Goal: Task Accomplishment & Management: Manage account settings

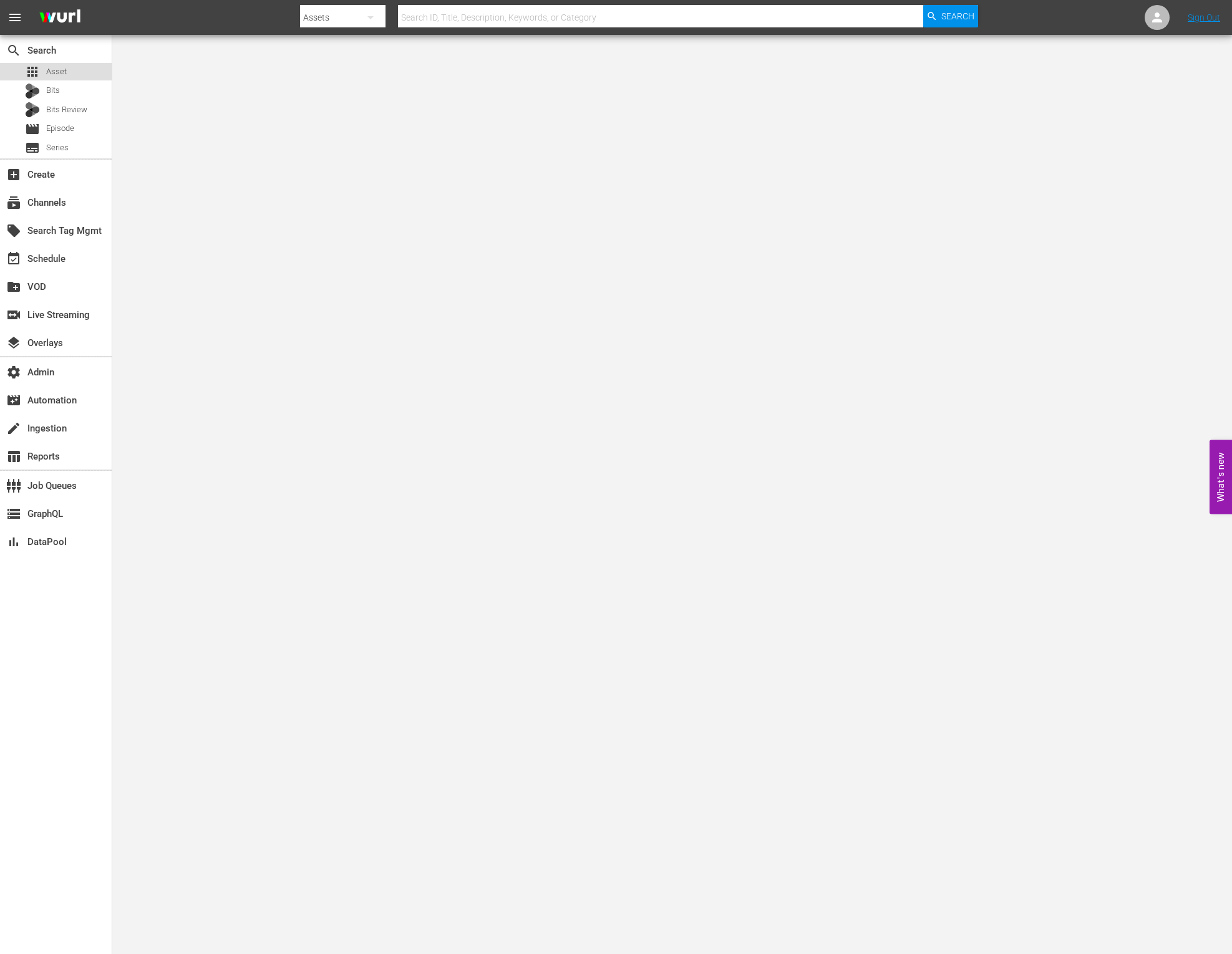
click at [51, 67] on span "Asset" at bounding box center [56, 72] width 20 height 13
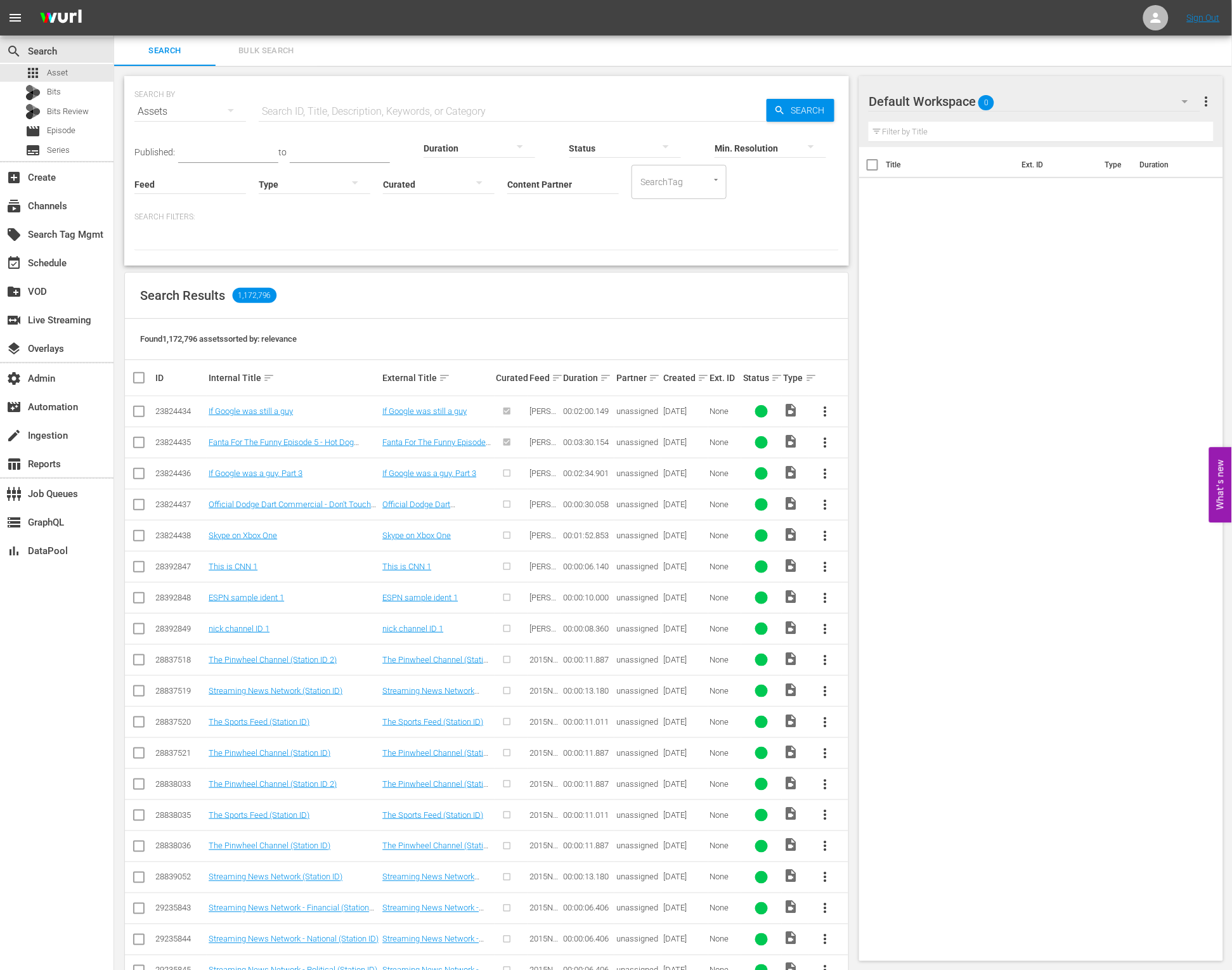
click at [428, 115] on input "text" at bounding box center [513, 111] width 508 height 31
paste input "AMCNVR0000036985"
type input "AMCNVR0000036985"
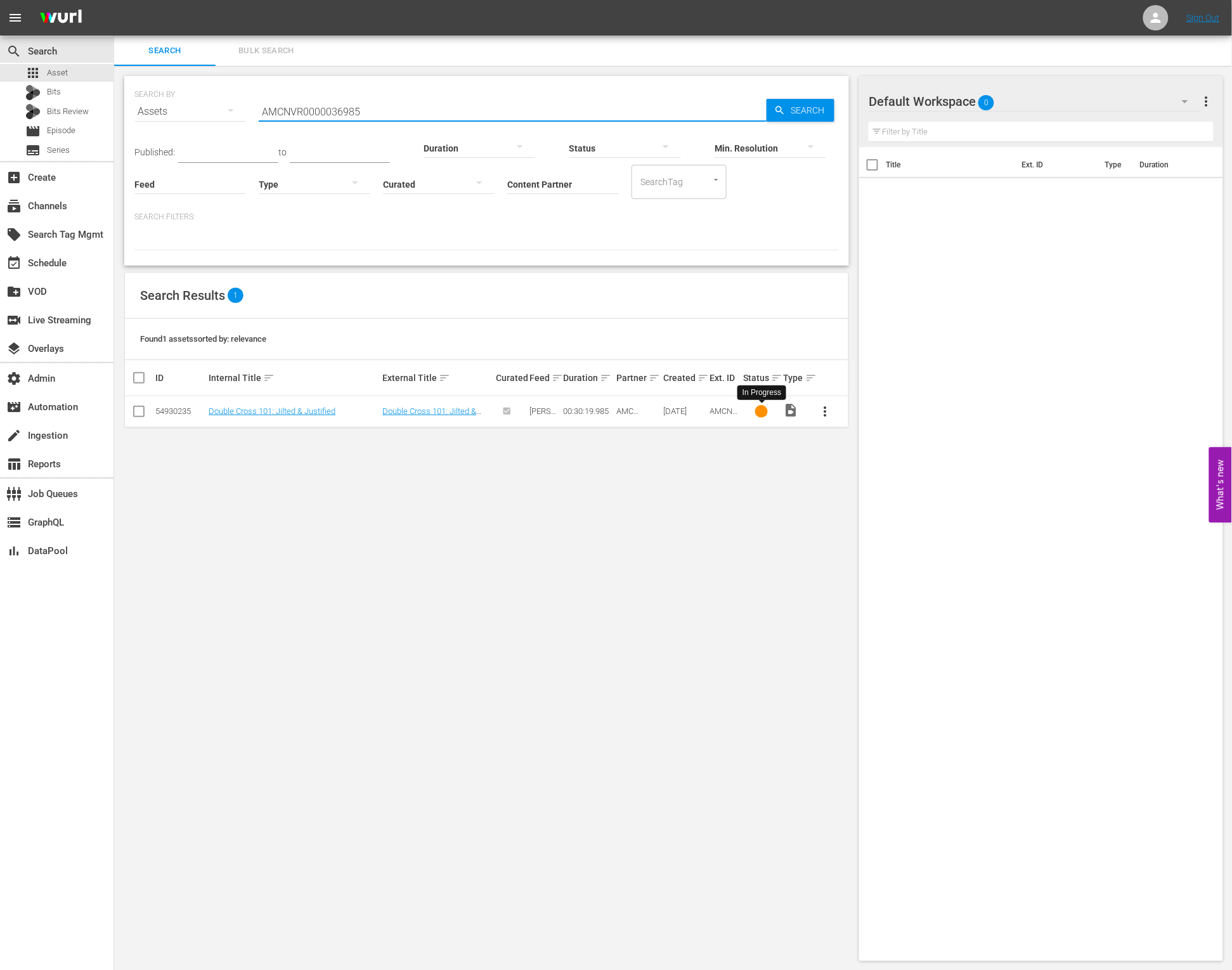
click at [756, 412] on div at bounding box center [761, 412] width 13 height 13
click at [432, 413] on link "Double Cross 101: Jilted & Justified" at bounding box center [429, 415] width 94 height 19
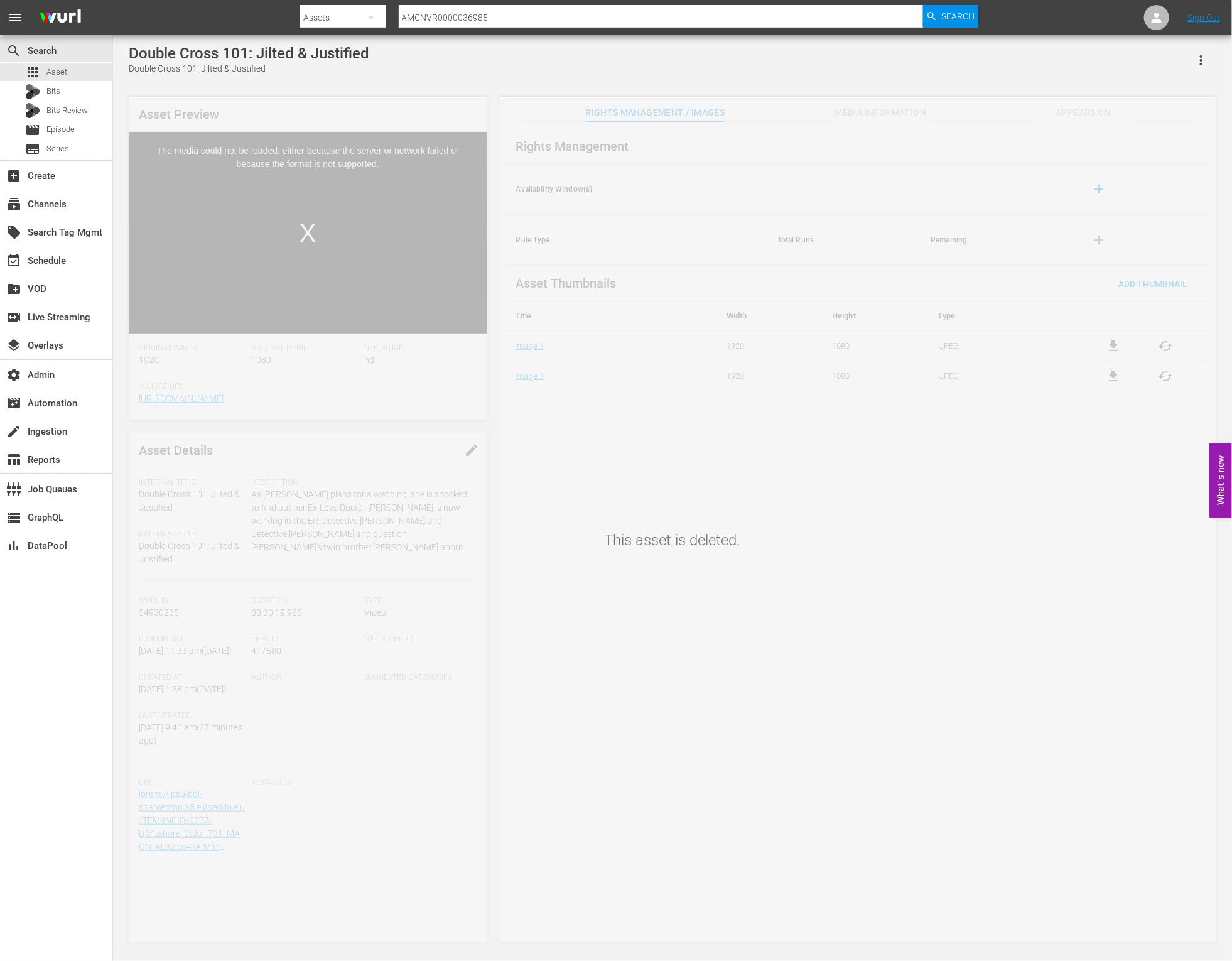
click at [378, 216] on div "Video Player" at bounding box center [308, 222] width 358 height 183
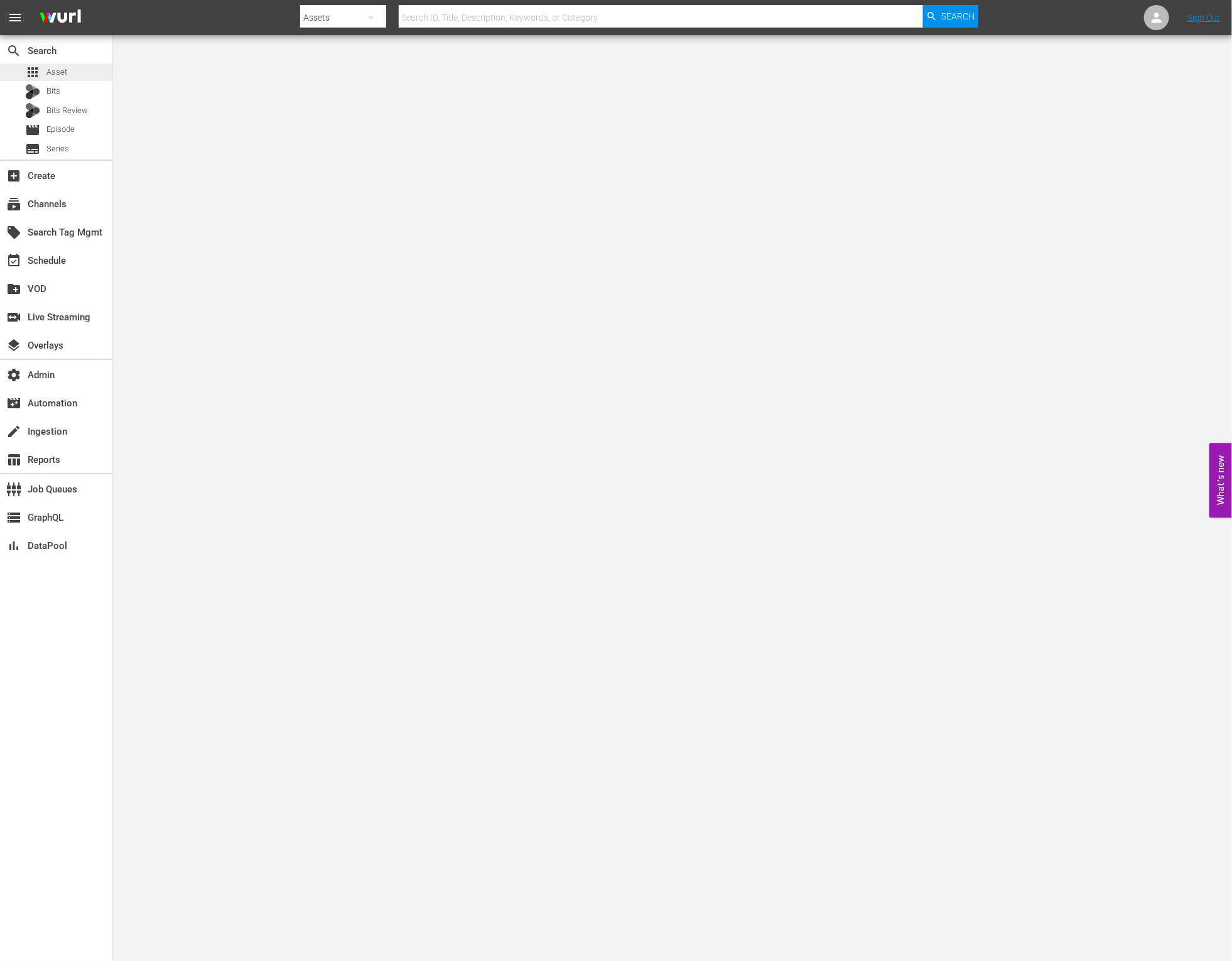
click at [62, 71] on span "Asset" at bounding box center [57, 72] width 20 height 13
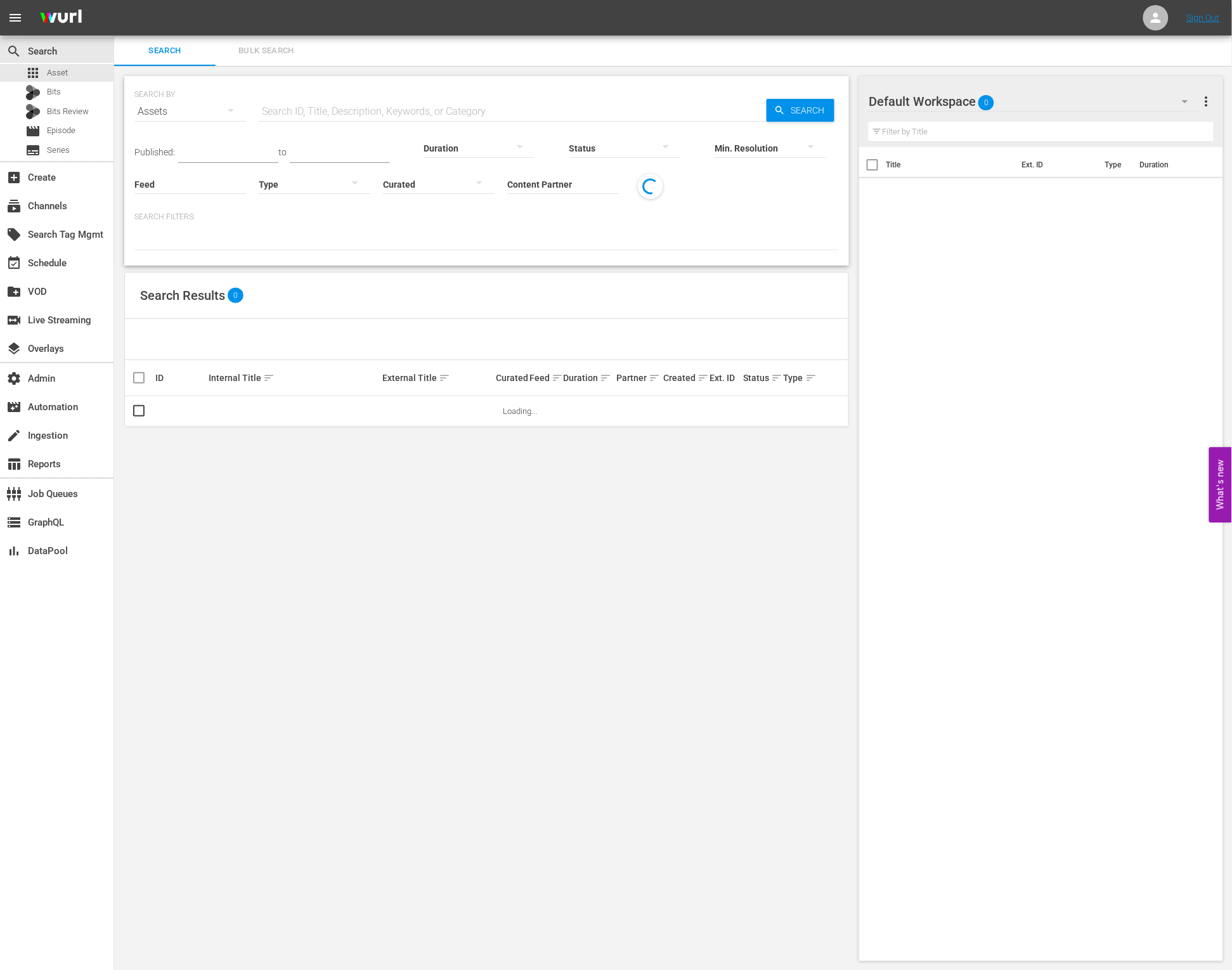
click at [401, 96] on input "text" at bounding box center [513, 111] width 508 height 31
paste input "AMCNVR0000037094"
type input "AMCNVR0000037094"
click at [804, 107] on span "Search" at bounding box center [810, 110] width 49 height 22
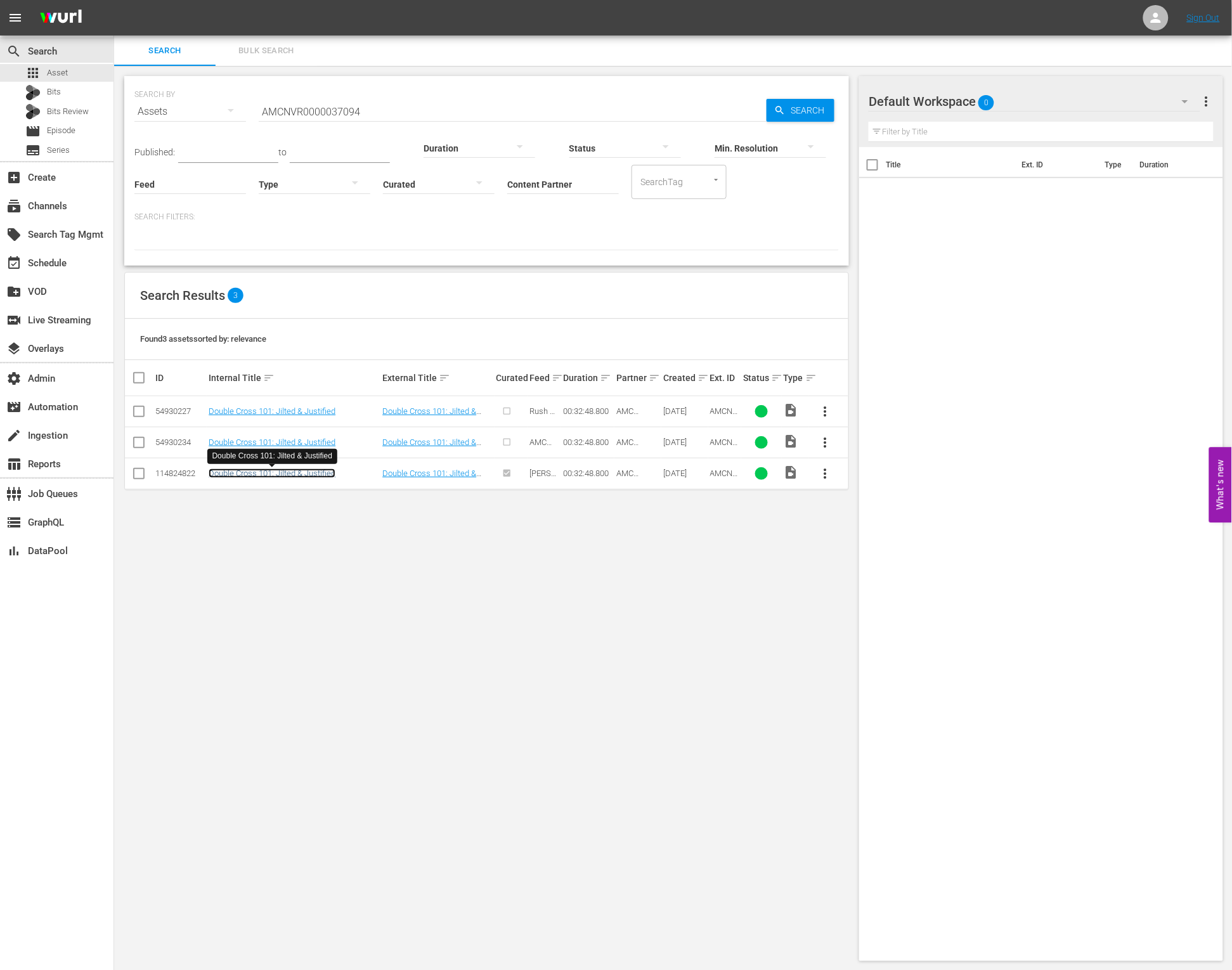
click at [292, 476] on link "Double Cross 101: Jilted & Justified" at bounding box center [272, 473] width 127 height 9
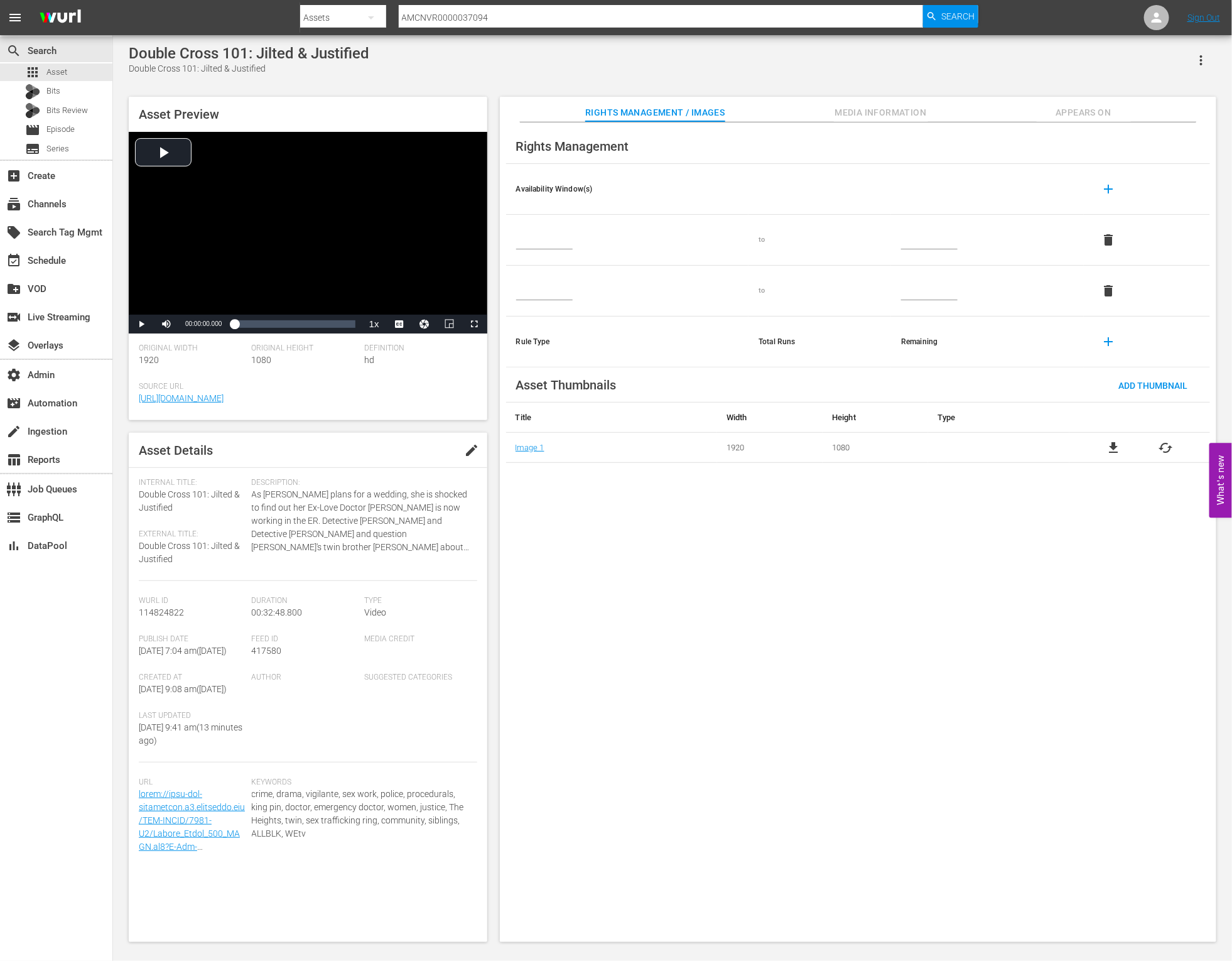
click at [868, 116] on span "Media Information" at bounding box center [881, 112] width 94 height 16
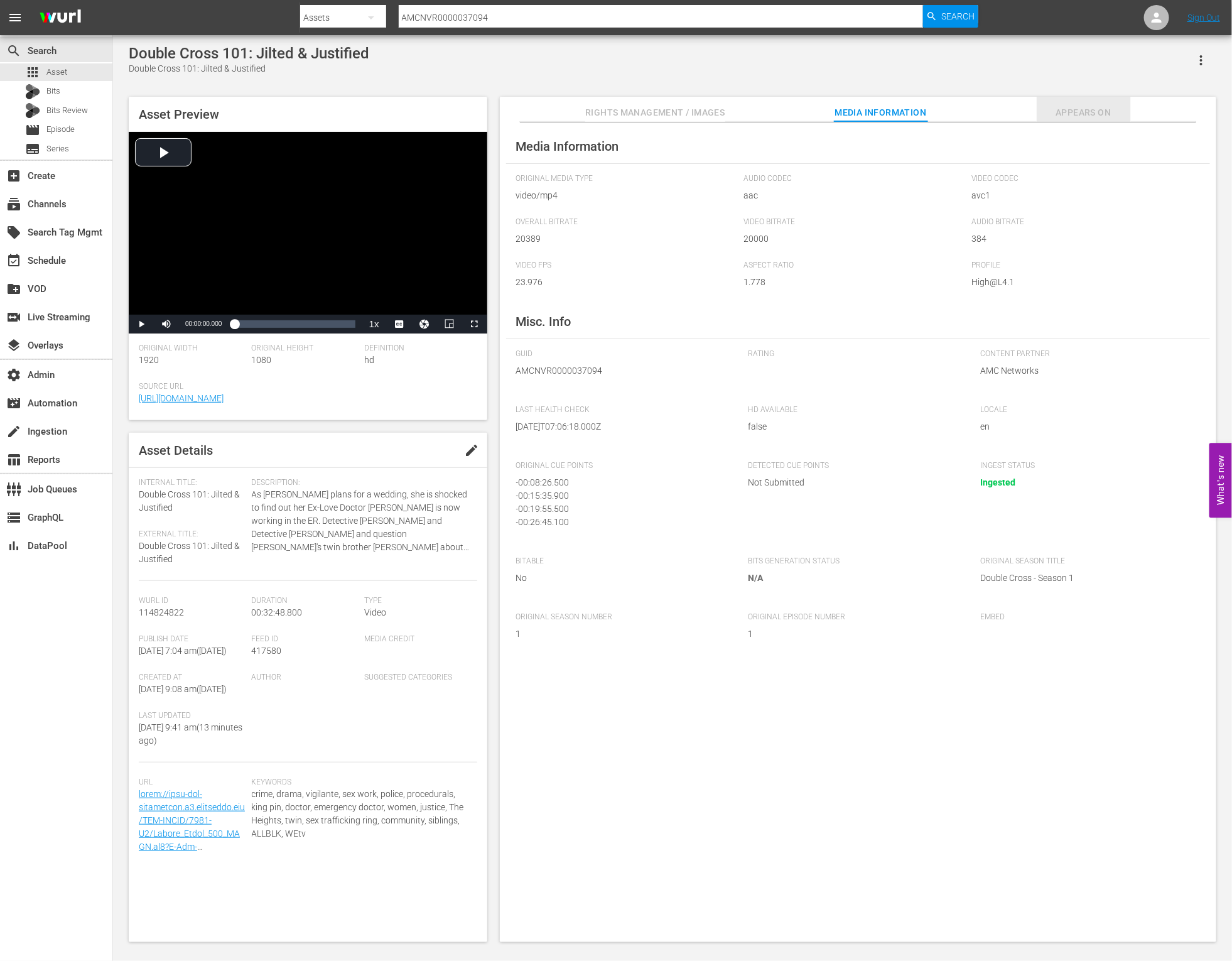
click at [1080, 116] on span "Appears On" at bounding box center [1084, 112] width 94 height 16
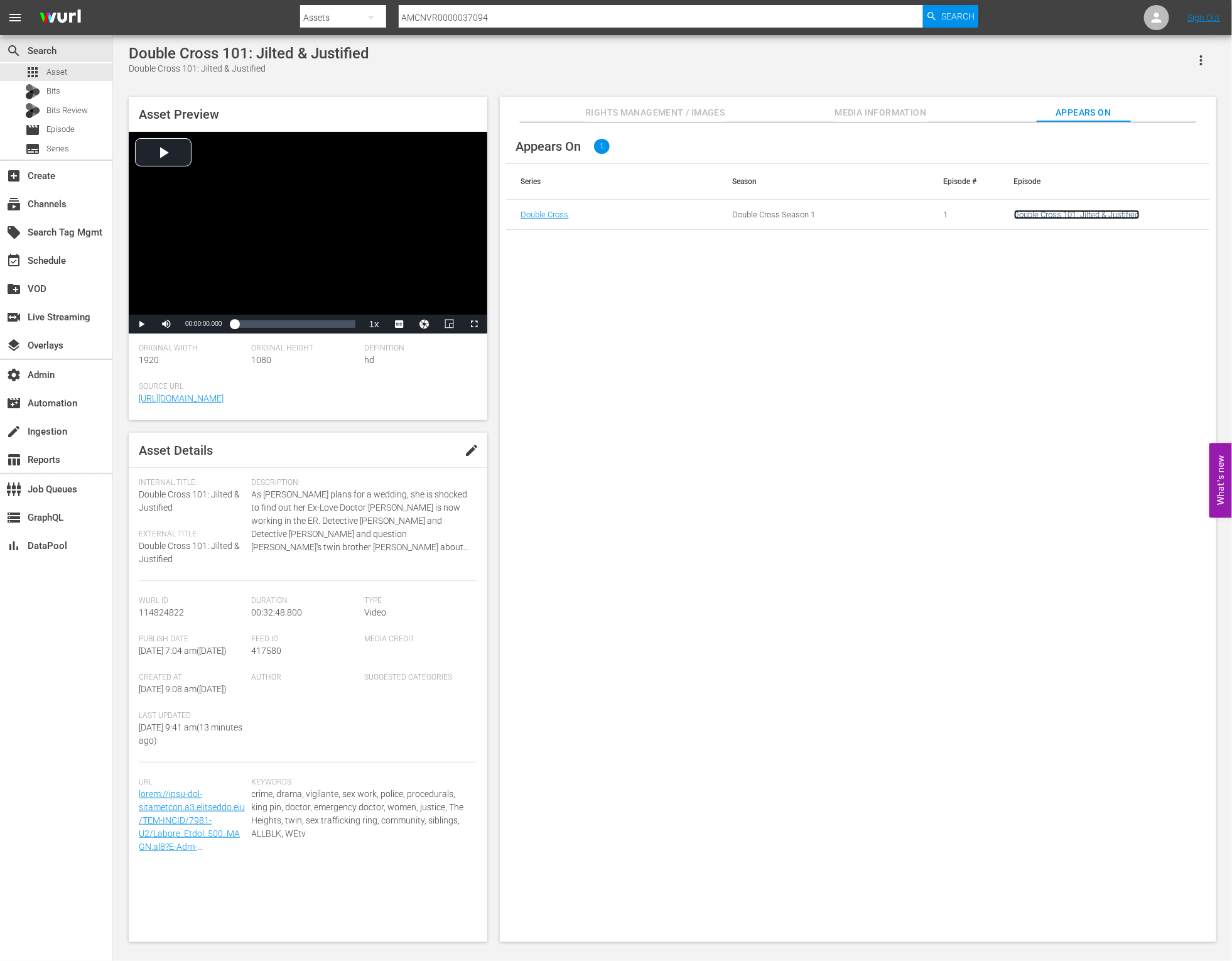
click at [1034, 218] on link "Double Cross 101: Jilted & Justified" at bounding box center [1077, 214] width 126 height 9
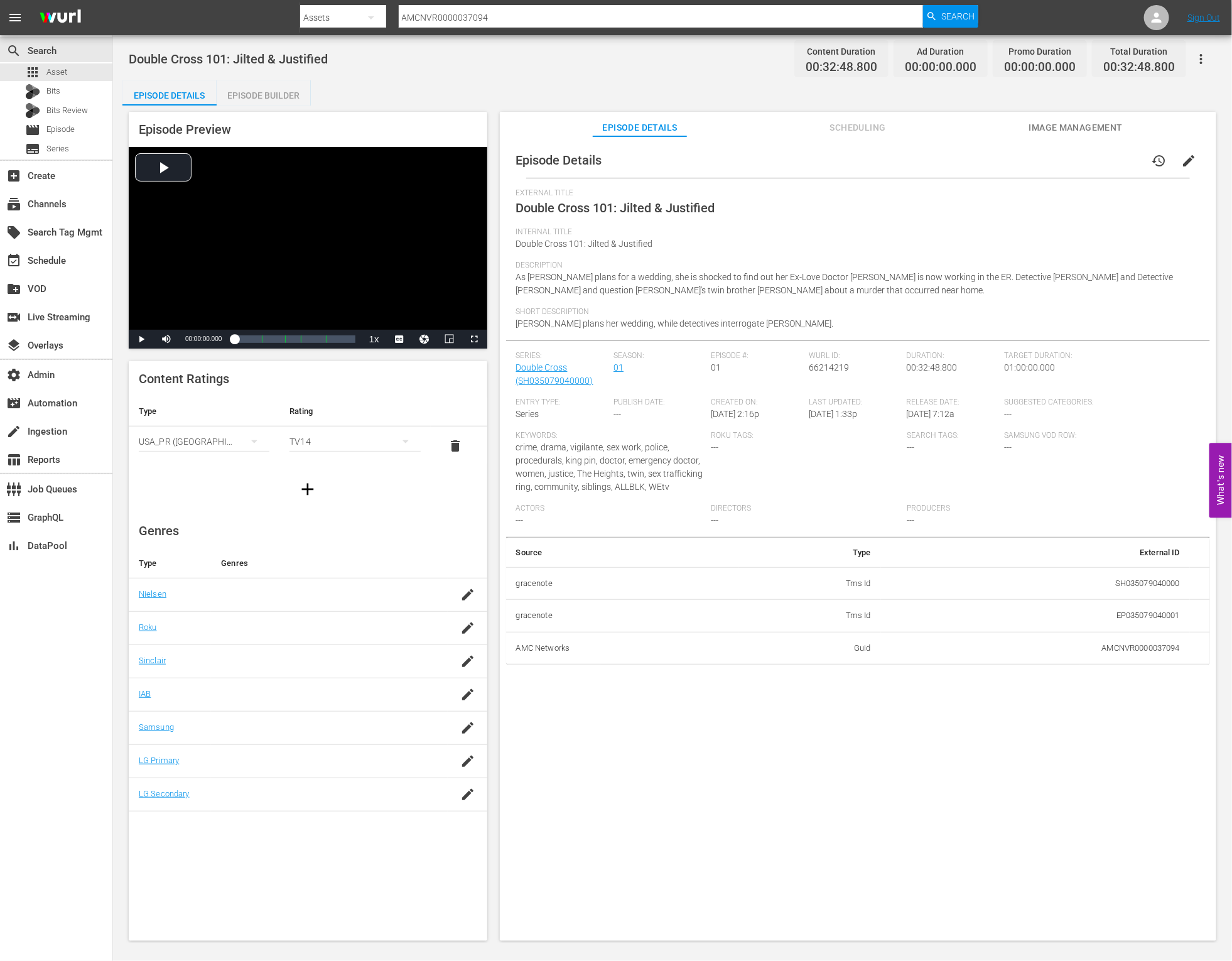
click at [832, 369] on span "66214219" at bounding box center [828, 367] width 40 height 10
copy span "66214219"
click at [57, 95] on span "Bits" at bounding box center [53, 92] width 14 height 13
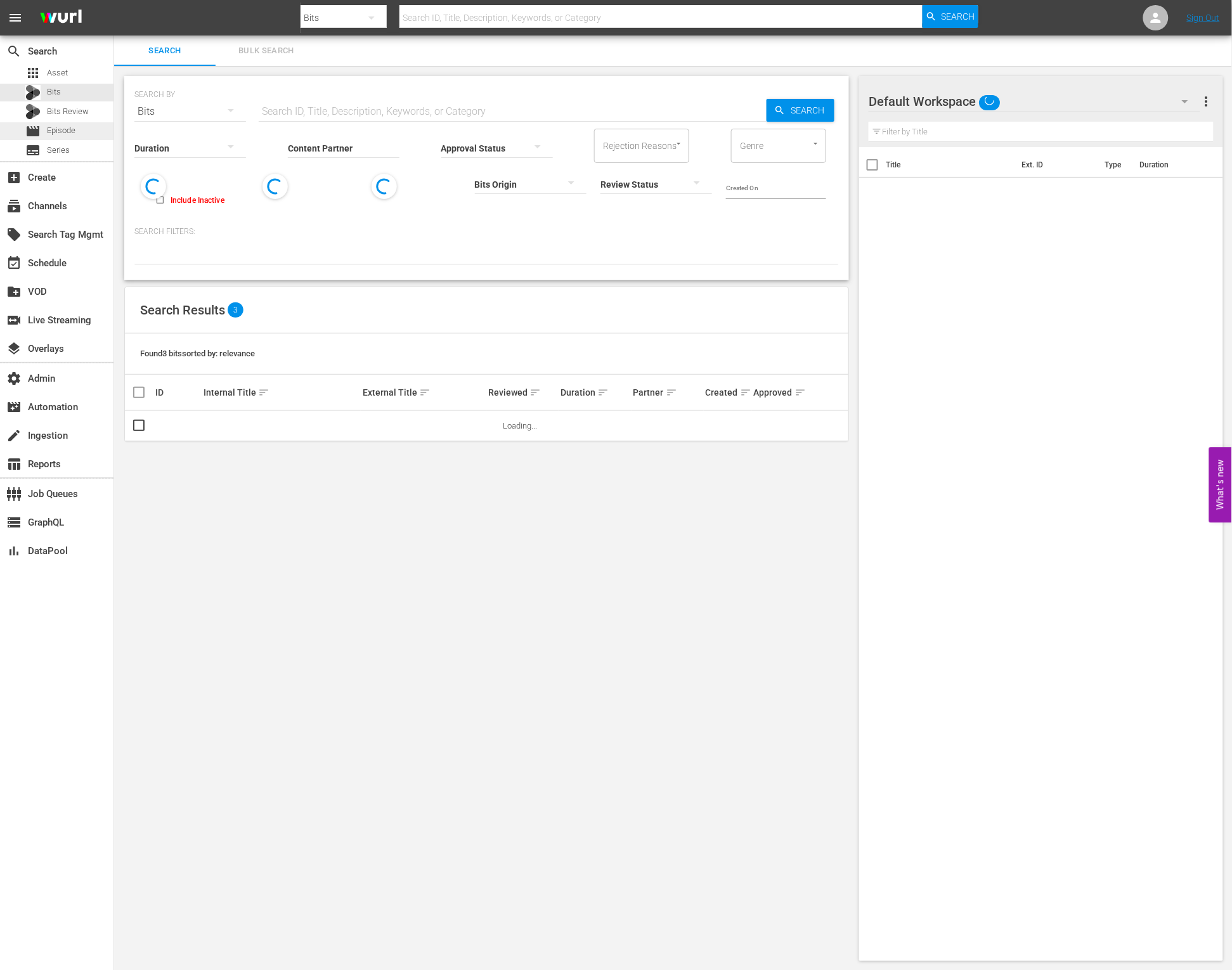
click at [65, 127] on span "Episode" at bounding box center [61, 131] width 29 height 13
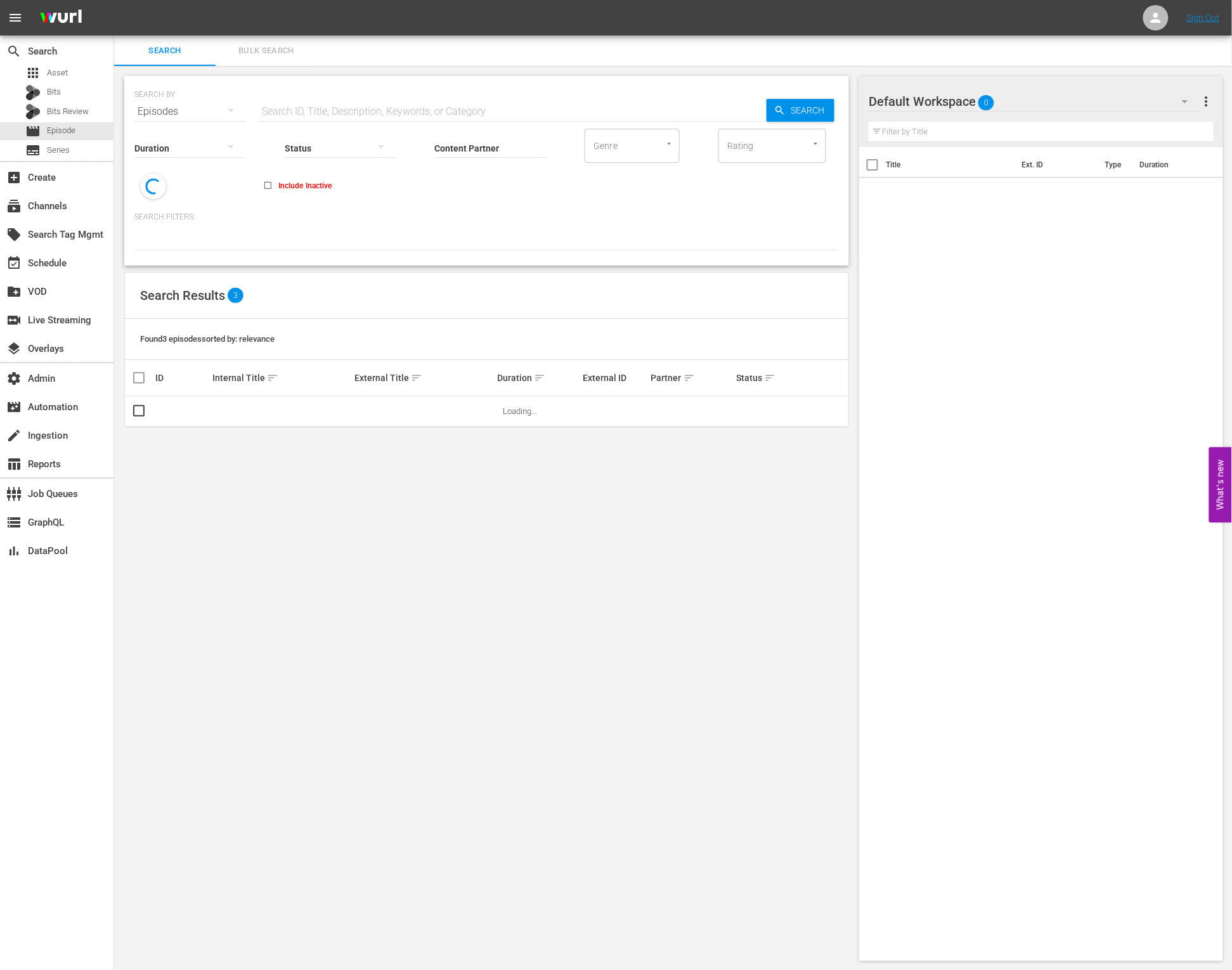
click at [377, 100] on input "text" at bounding box center [513, 111] width 508 height 31
paste input "66214219"
type input "66214219"
click at [828, 109] on span "Search" at bounding box center [810, 110] width 49 height 22
click at [456, 406] on link "Double Cross 101: Jilted & Justified" at bounding box center [418, 411] width 127 height 9
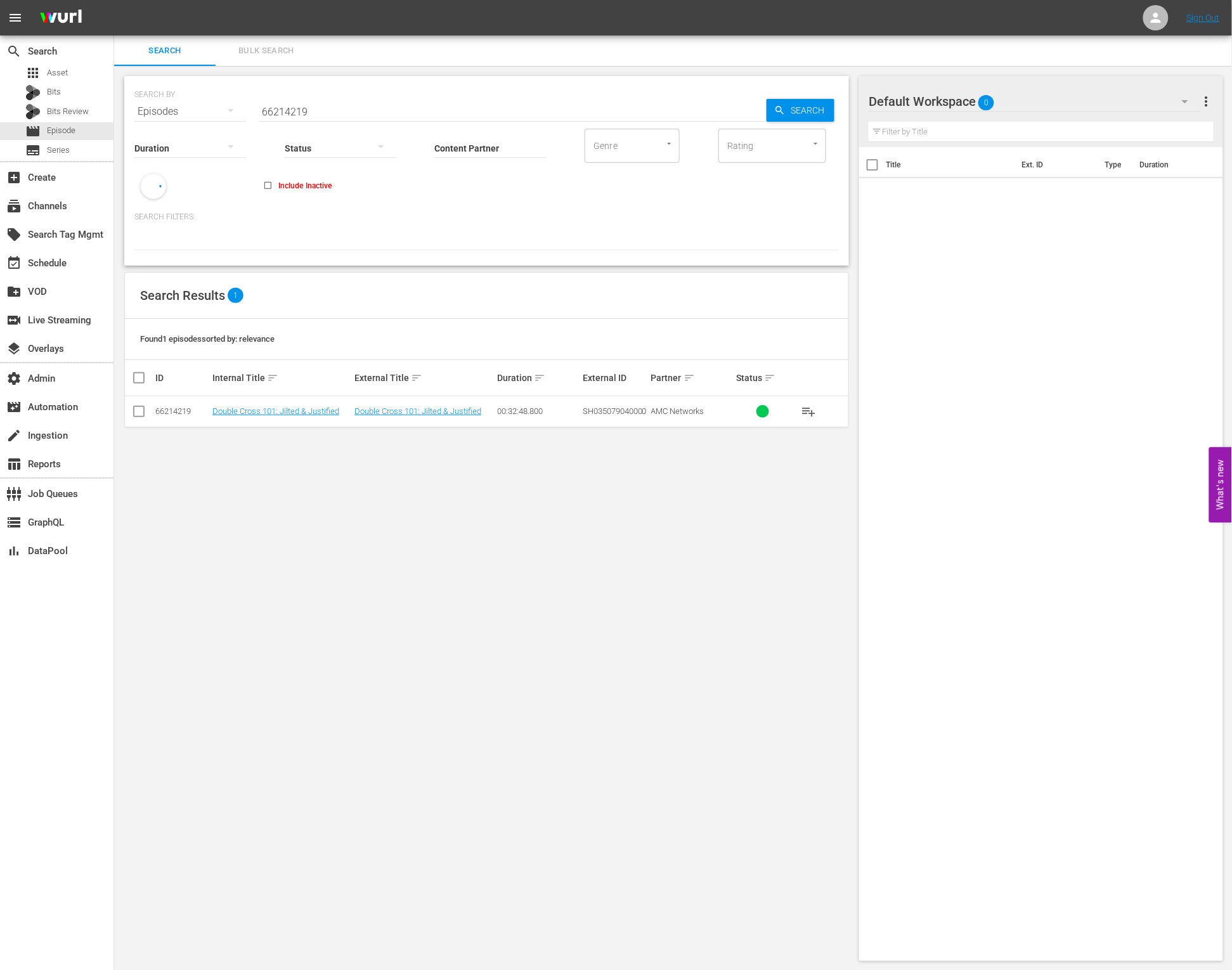
click at [140, 413] on input "checkbox" at bounding box center [138, 413] width 15 height 15
checkbox input "true"
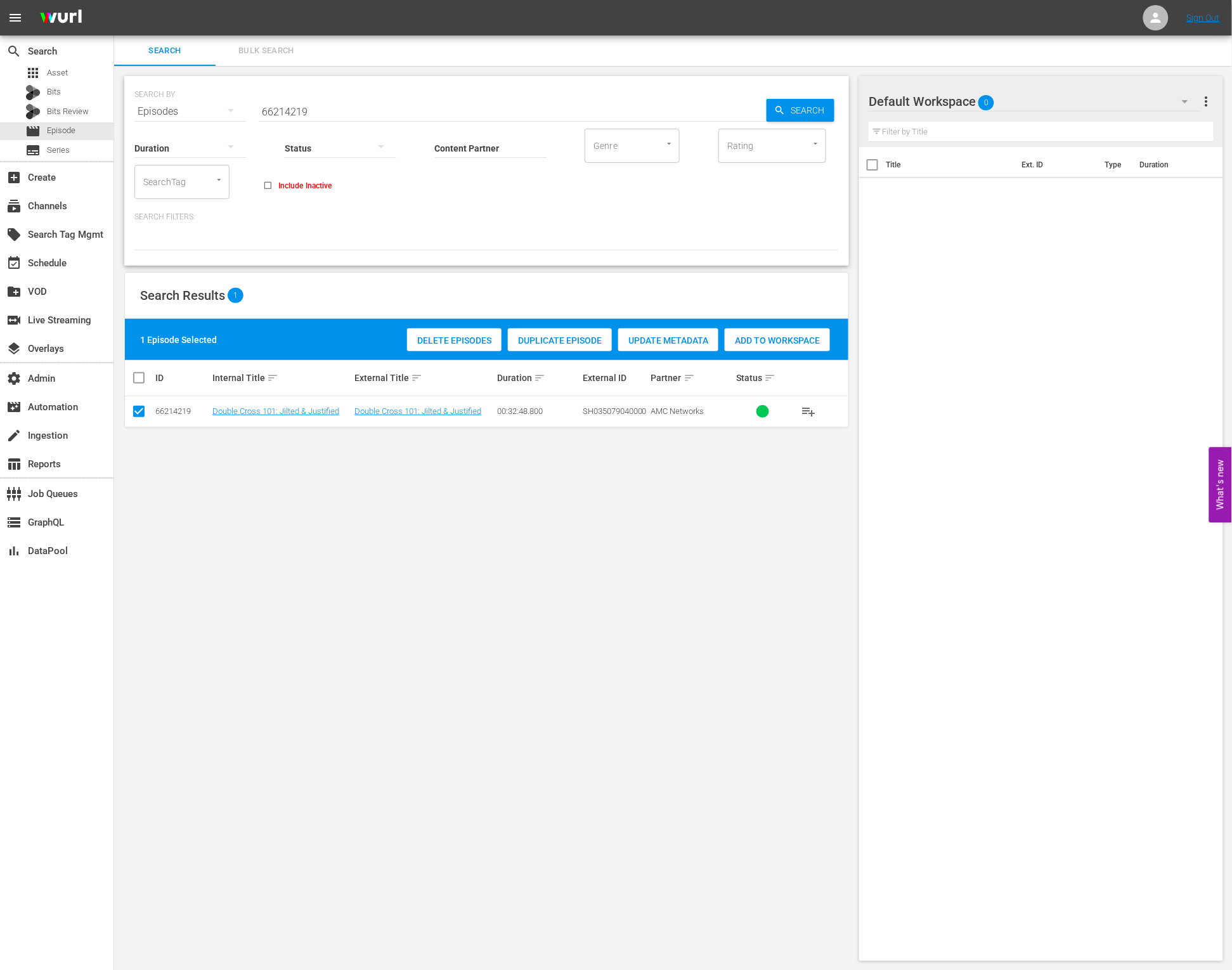
click at [680, 340] on span "Update Metadata" at bounding box center [668, 340] width 100 height 10
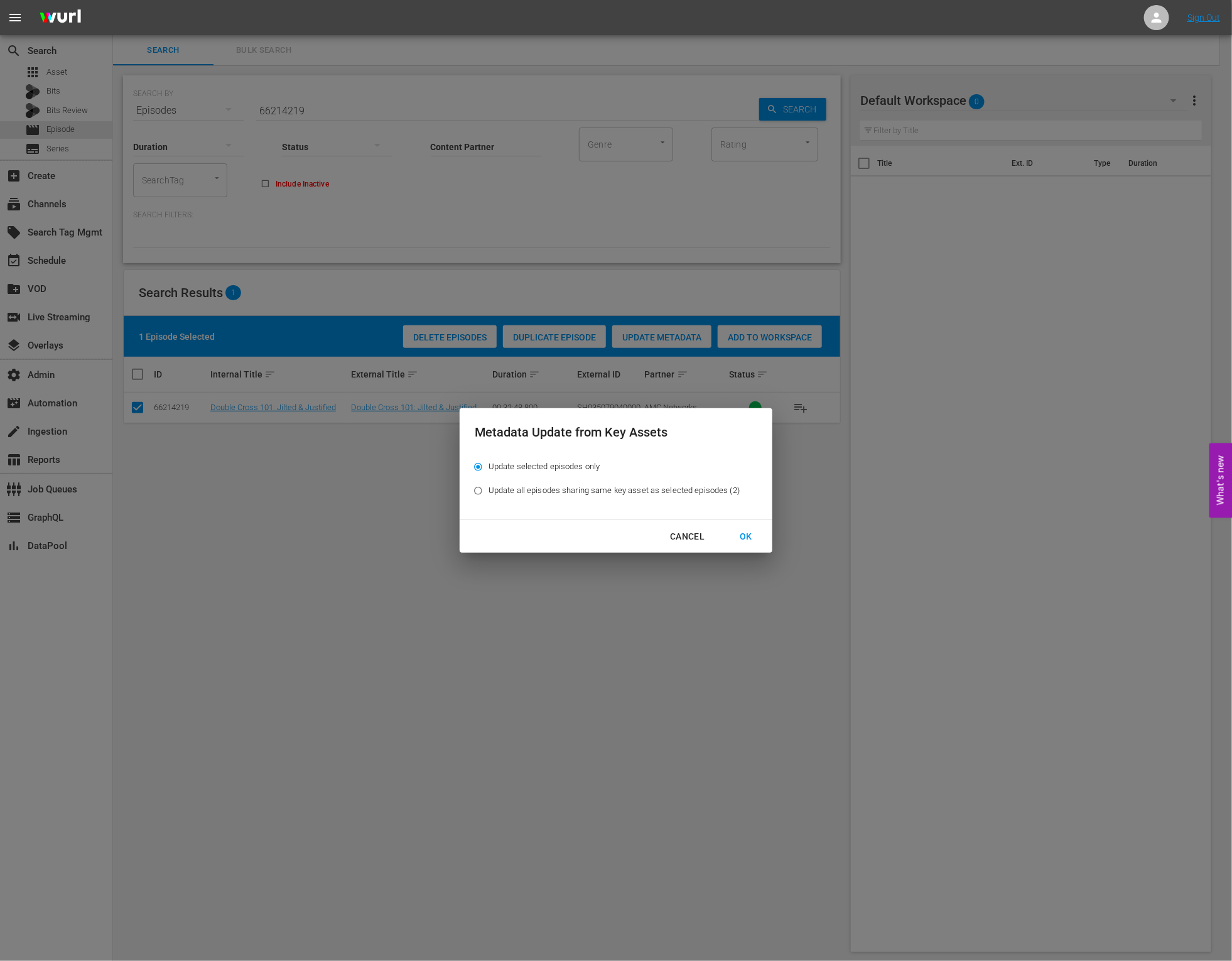
click at [735, 537] on div "OK" at bounding box center [746, 537] width 32 height 16
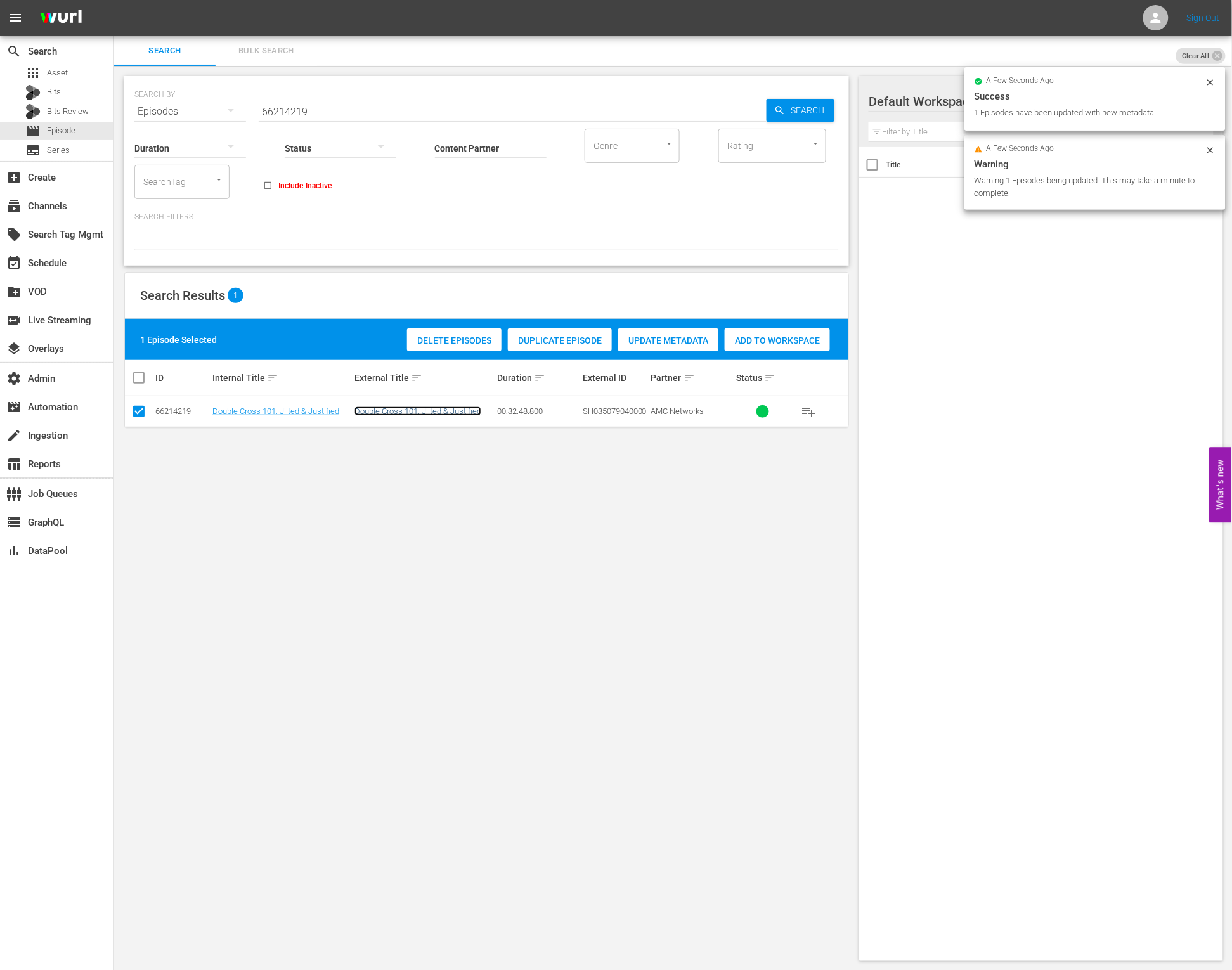
click at [470, 414] on link "Double Cross 101: Jilted & Justified" at bounding box center [418, 411] width 127 height 9
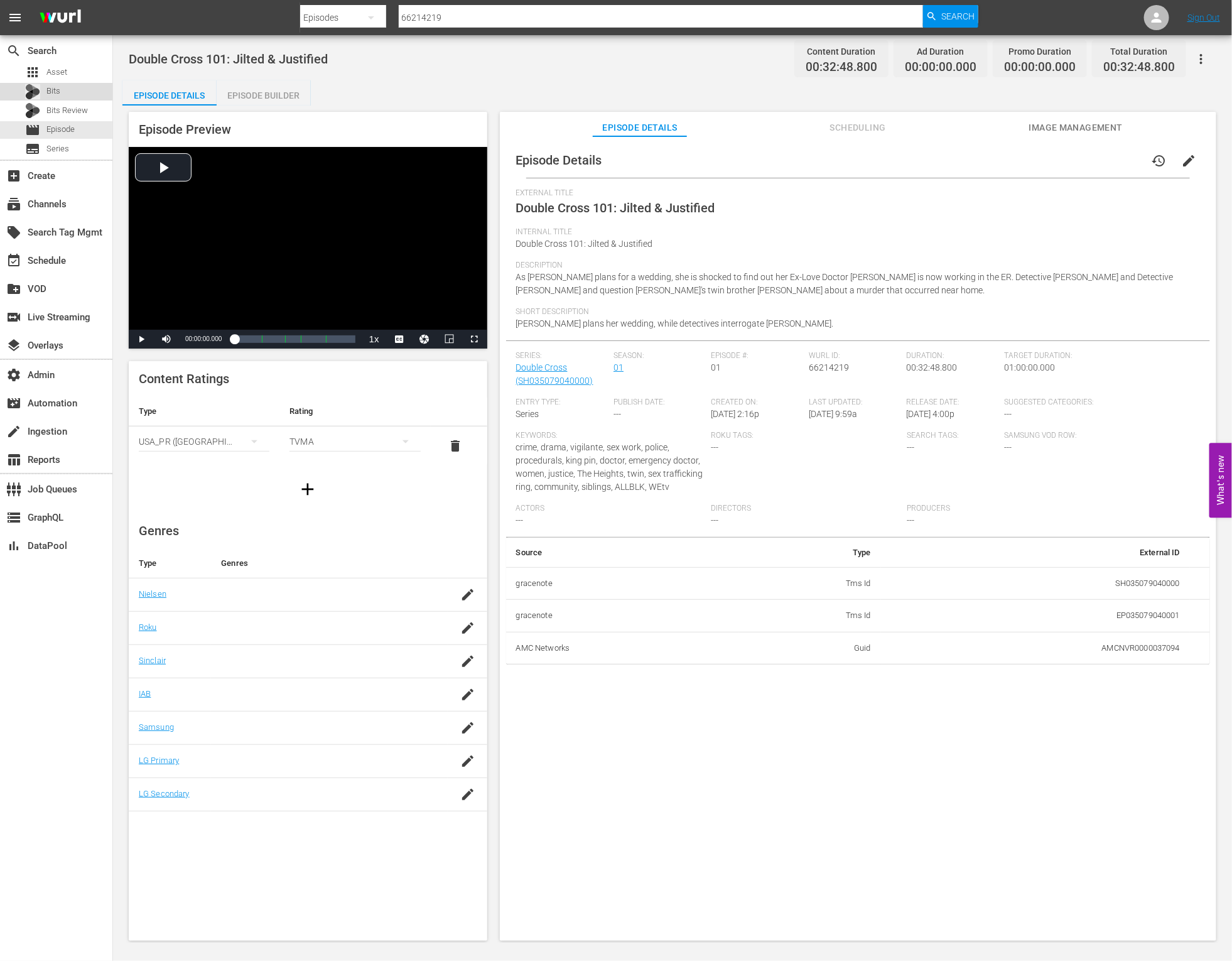
click at [51, 89] on span "Bits" at bounding box center [53, 92] width 14 height 13
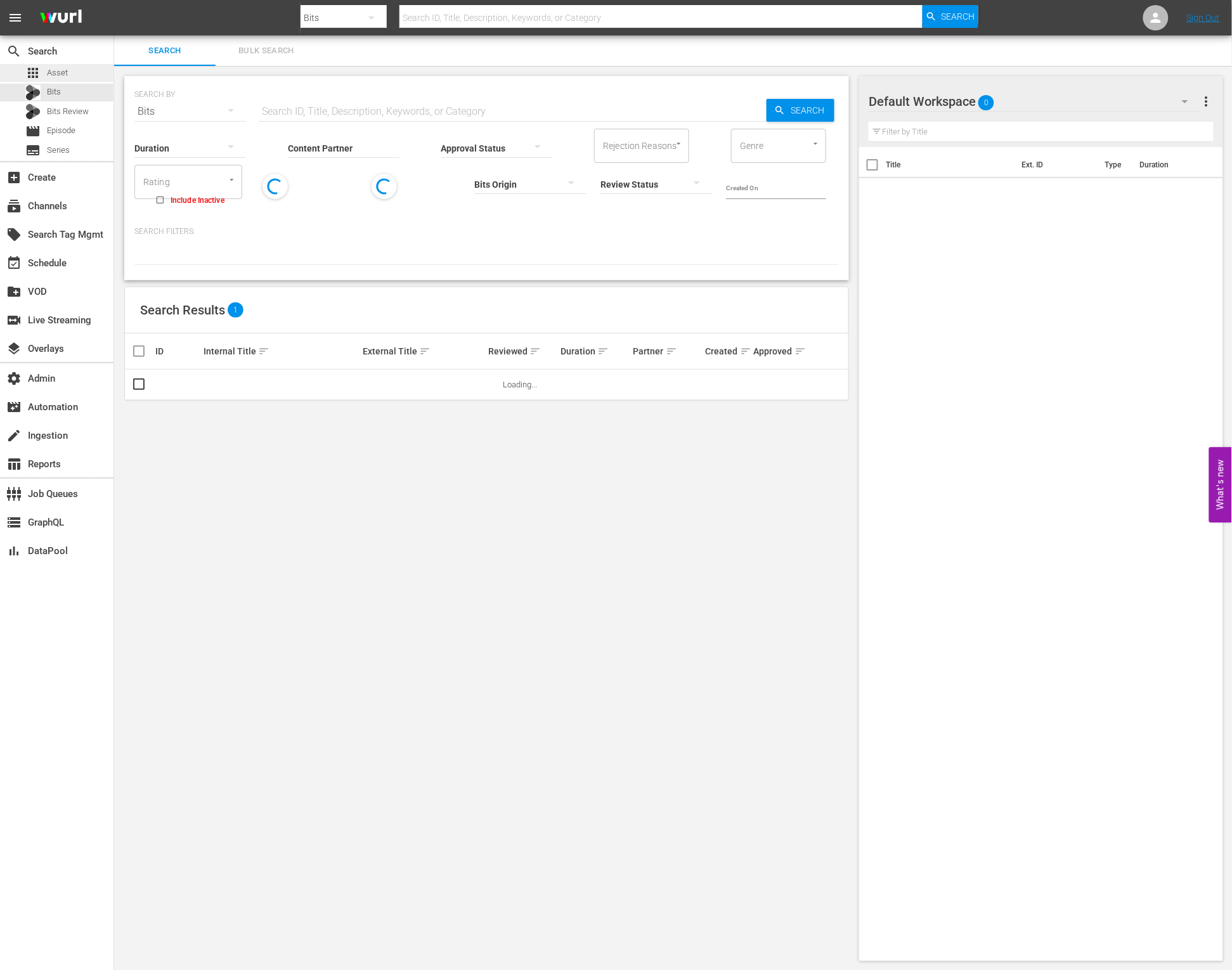
click at [58, 75] on span "Asset" at bounding box center [57, 73] width 21 height 13
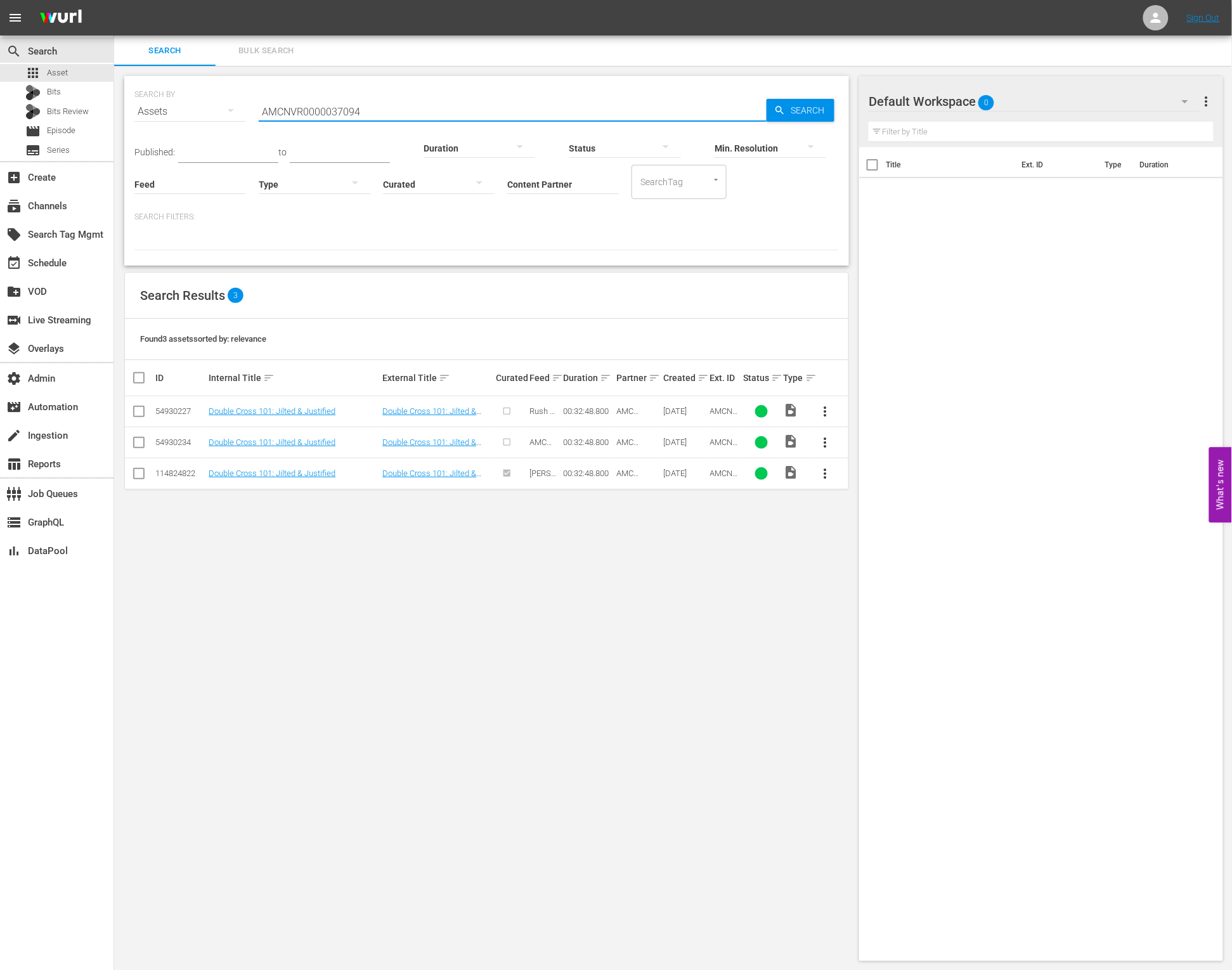
click at [322, 108] on input "AMCNVR0000037094" at bounding box center [513, 111] width 508 height 31
paste input "6985"
type input "AMCNVR0000036985"
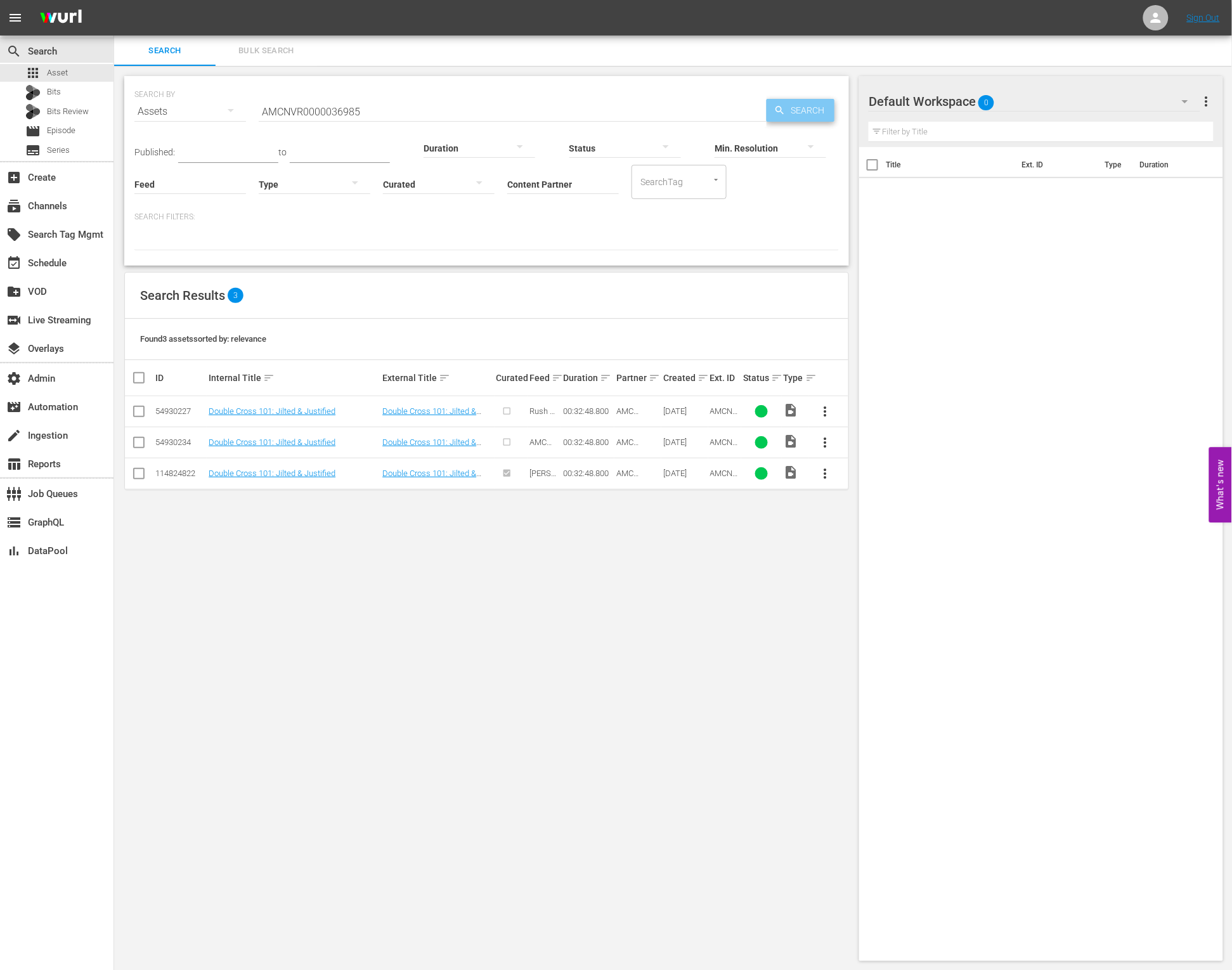
drag, startPoint x: 805, startPoint y: 106, endPoint x: 796, endPoint y: 107, distance: 9.1
click at [805, 106] on span "Search" at bounding box center [810, 110] width 49 height 22
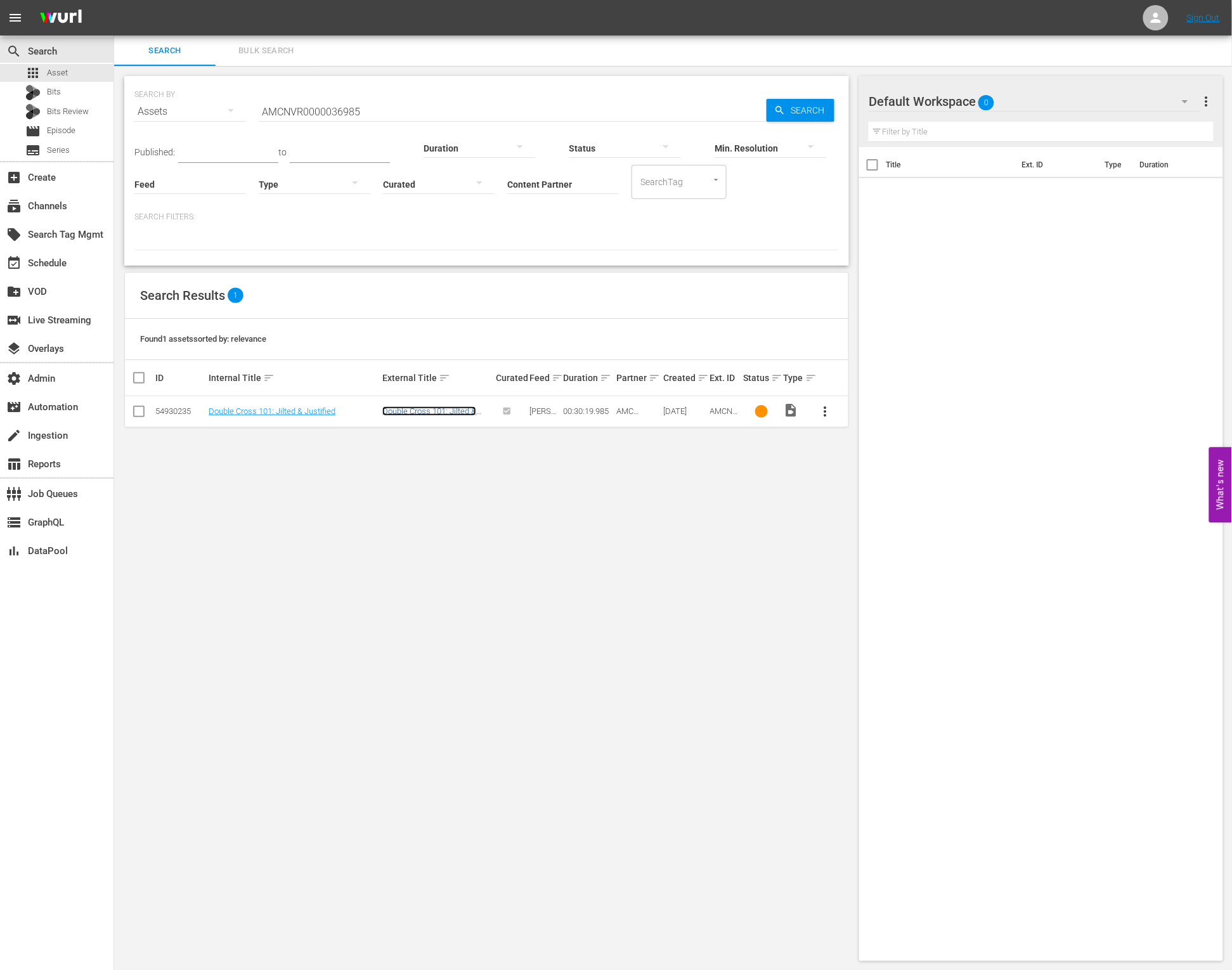
click at [405, 412] on link "Double Cross 101: Jilted & Justified" at bounding box center [429, 415] width 94 height 19
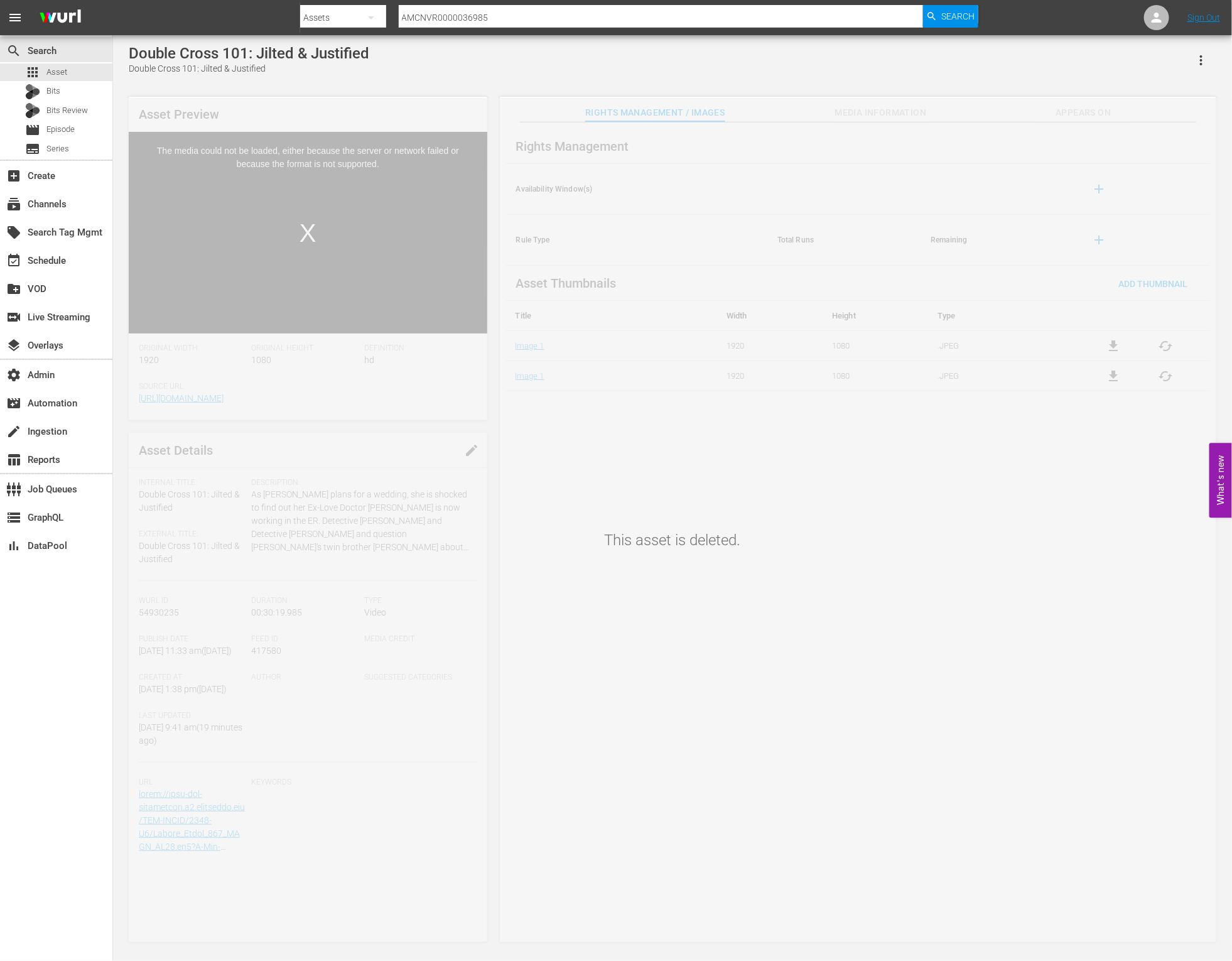
click at [835, 117] on div "This asset is deleted." at bounding box center [673, 522] width 1119 height 847
click at [856, 113] on div "This asset is deleted." at bounding box center [673, 522] width 1119 height 847
click at [1100, 100] on div "This asset is deleted." at bounding box center [673, 522] width 1119 height 847
click at [1086, 114] on div "This asset is deleted." at bounding box center [673, 522] width 1119 height 847
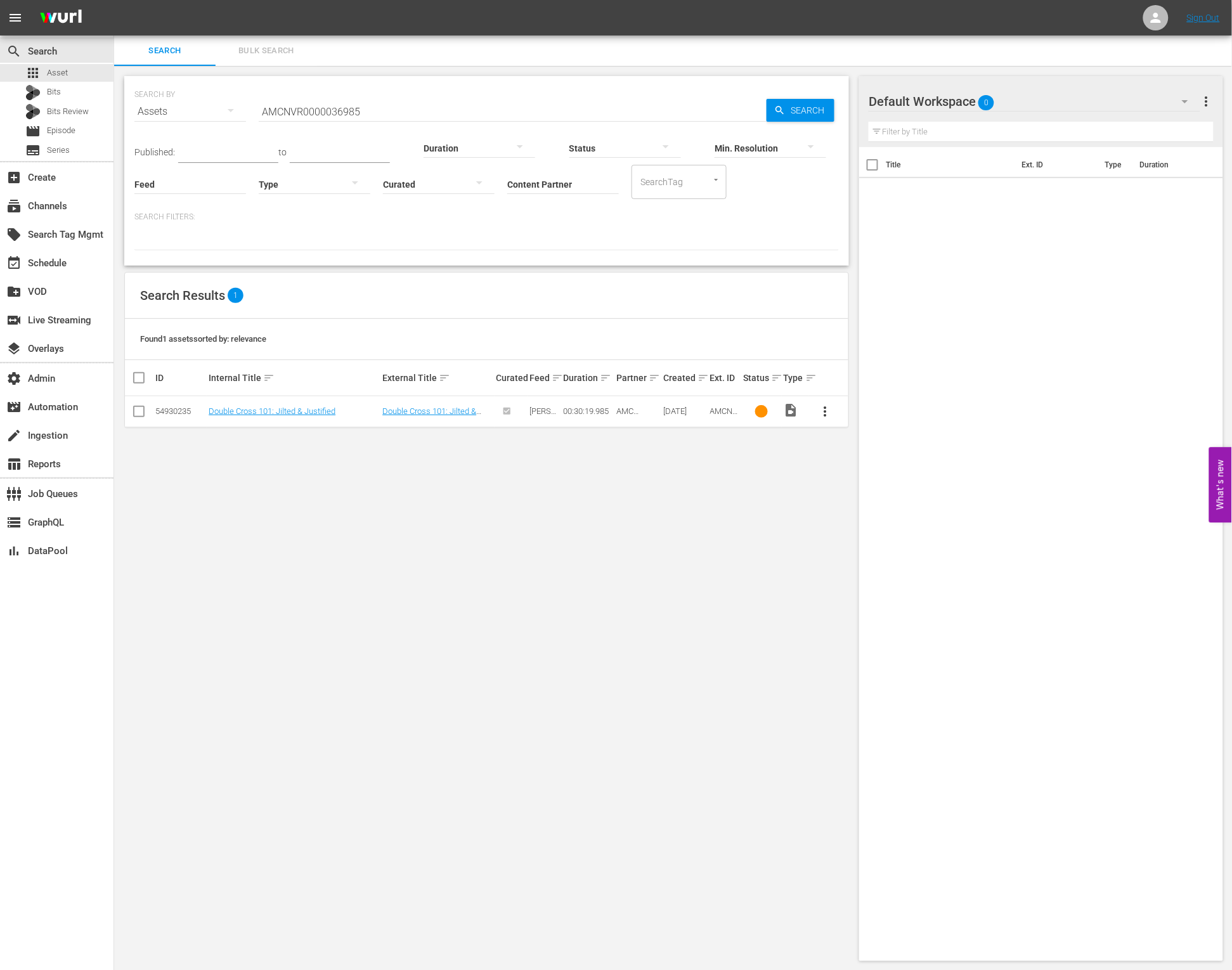
drag, startPoint x: 451, startPoint y: 521, endPoint x: 583, endPoint y: 128, distance: 414.6
click at [457, 516] on div "SEARCH BY Search By Assets Search ID, Title, Description, Keywords, or Category…" at bounding box center [486, 518] width 745 height 905
click at [399, 109] on input "AMCNVR0000036985" at bounding box center [513, 111] width 508 height 31
click at [793, 112] on span "Search" at bounding box center [810, 110] width 49 height 22
click at [731, 411] on span "AMCNVR0000036985" at bounding box center [724, 420] width 28 height 29
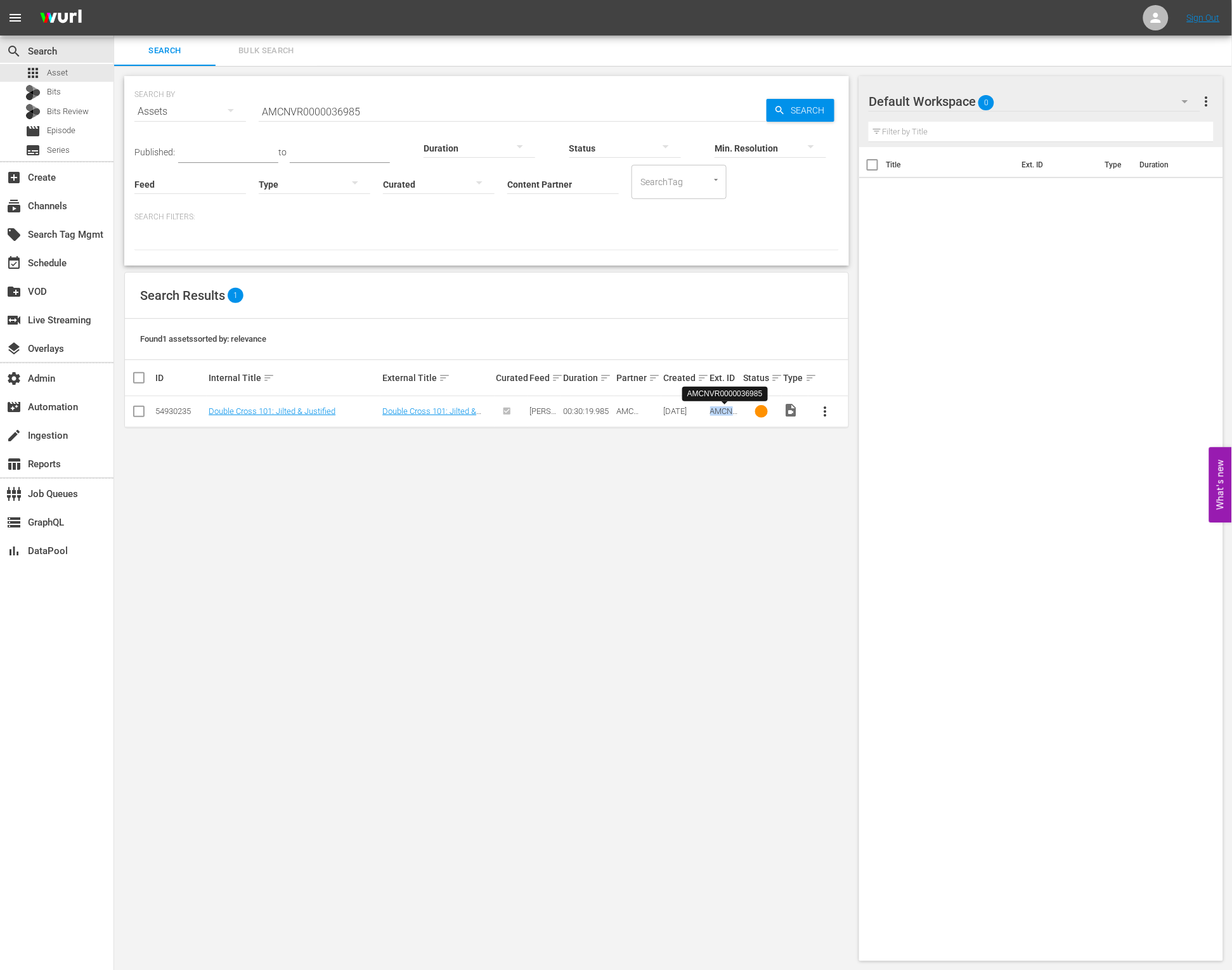
click at [730, 411] on span "AMCNVR0000036985" at bounding box center [724, 420] width 28 height 29
copy span "AMCNVR0000036985"
click at [80, 127] on div "movie Episode" at bounding box center [56, 131] width 113 height 18
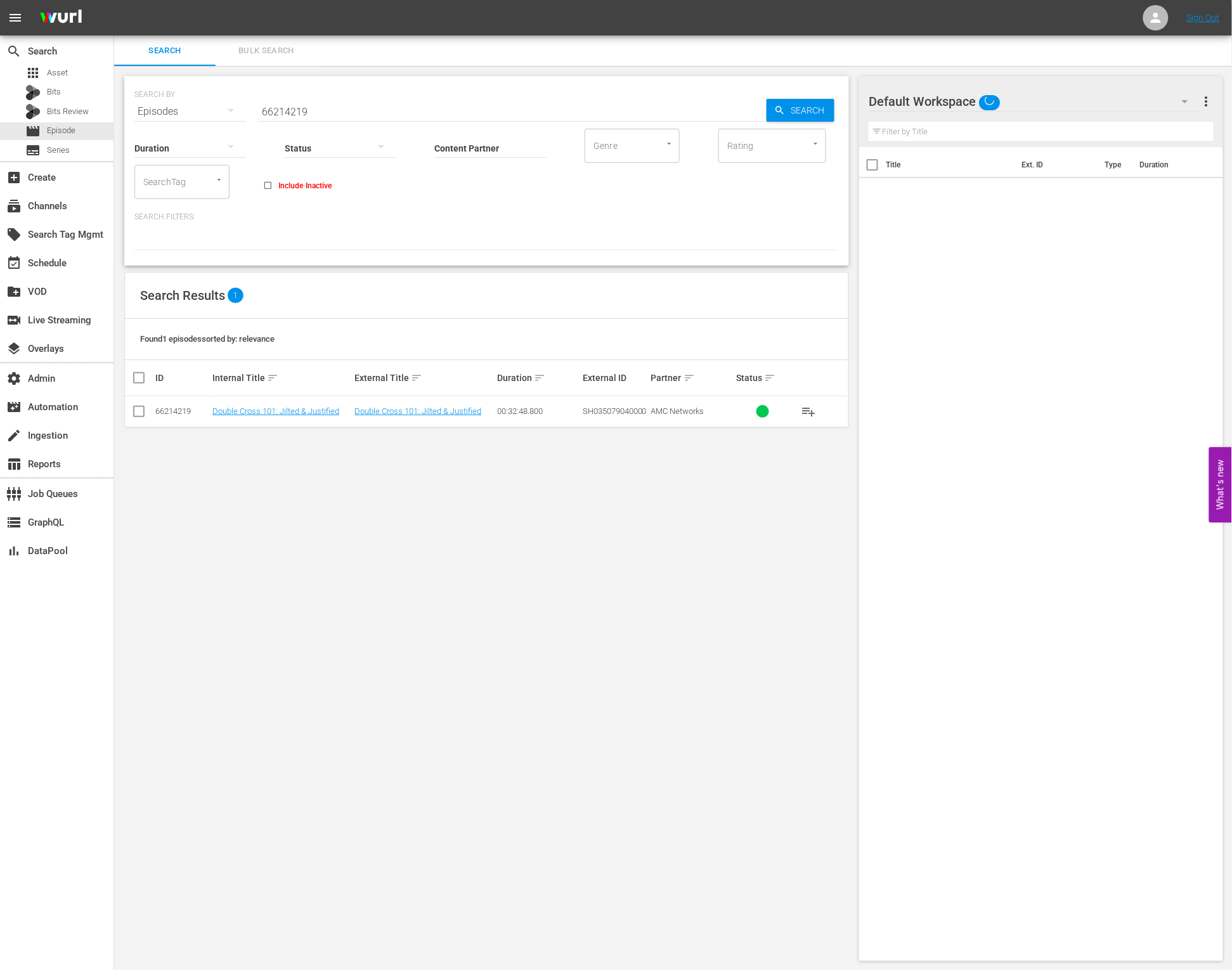
click at [353, 109] on input "66214219" at bounding box center [513, 111] width 508 height 31
click at [355, 108] on input "66214219" at bounding box center [513, 111] width 508 height 31
paste input "AMCNVR0000036985"
type input "AMCNVR0000036985"
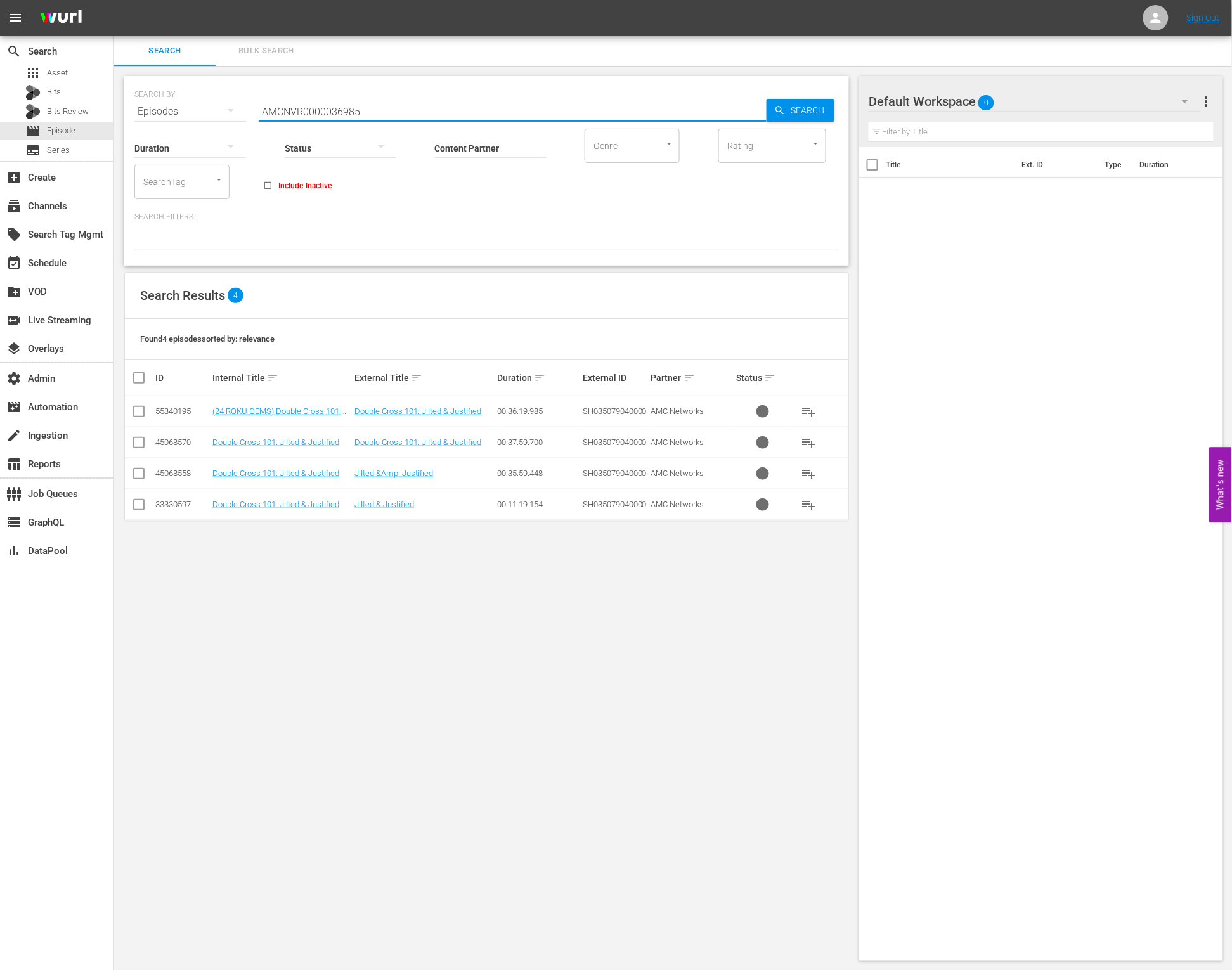
click at [765, 443] on div at bounding box center [763, 442] width 13 height 13
click at [764, 473] on div at bounding box center [763, 474] width 13 height 13
click at [764, 505] on div at bounding box center [763, 505] width 13 height 13
click at [764, 448] on div at bounding box center [763, 442] width 13 height 13
click at [762, 416] on div at bounding box center [763, 412] width 13 height 13
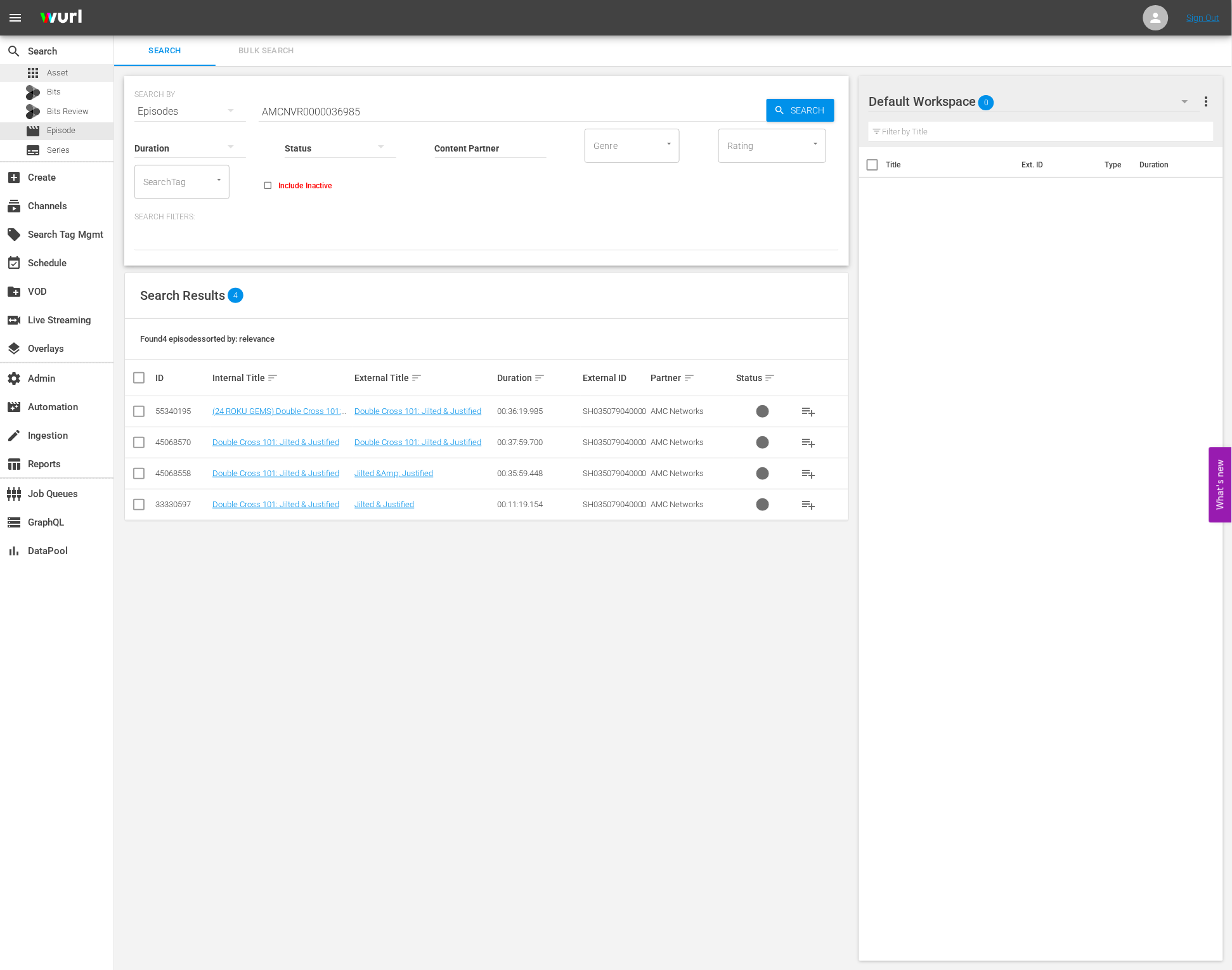
click at [81, 75] on div "apps Asset" at bounding box center [56, 72] width 113 height 18
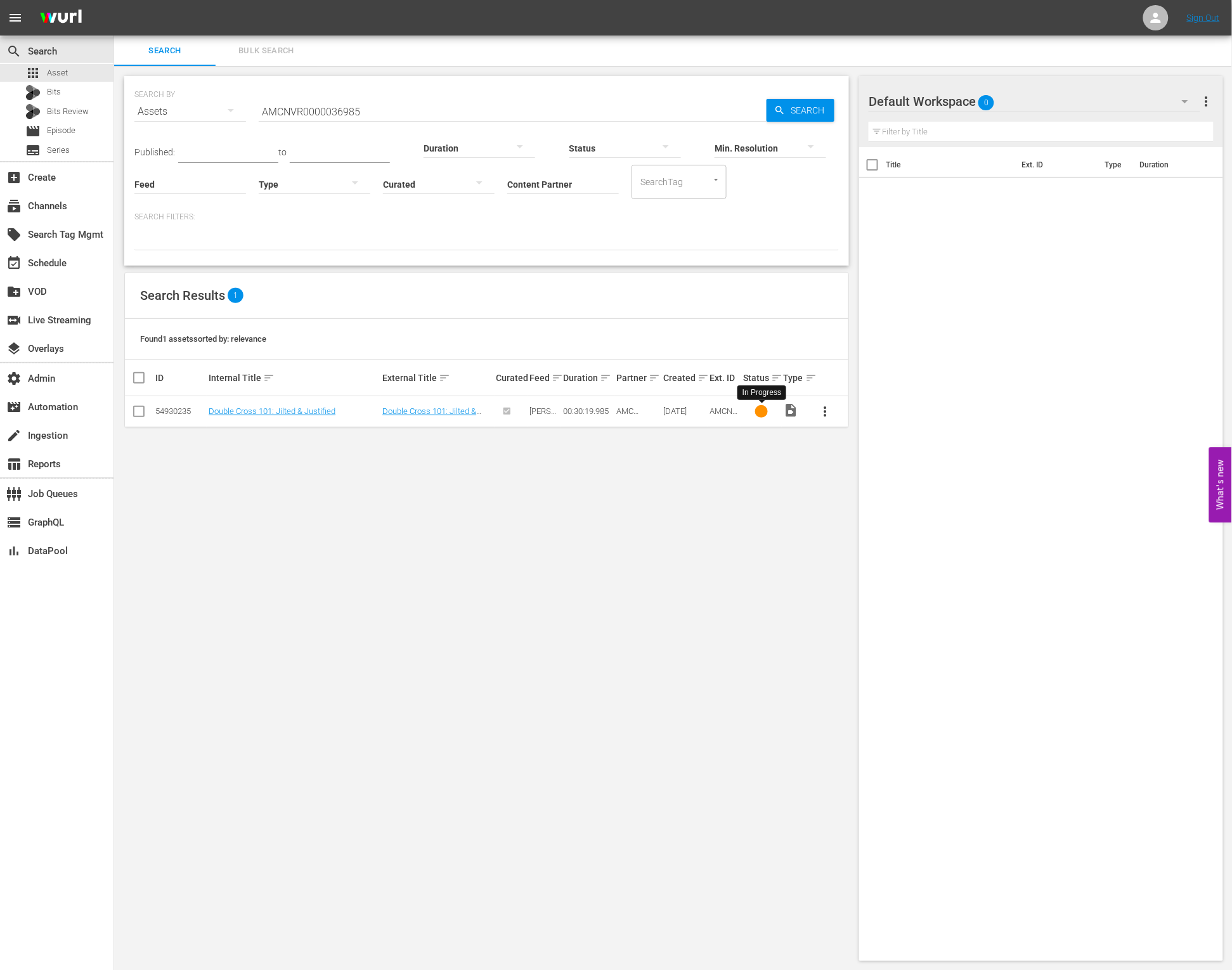
click at [762, 413] on div at bounding box center [761, 412] width 13 height 13
click at [433, 409] on link "Double Cross 101: Jilted & Justified" at bounding box center [429, 415] width 94 height 19
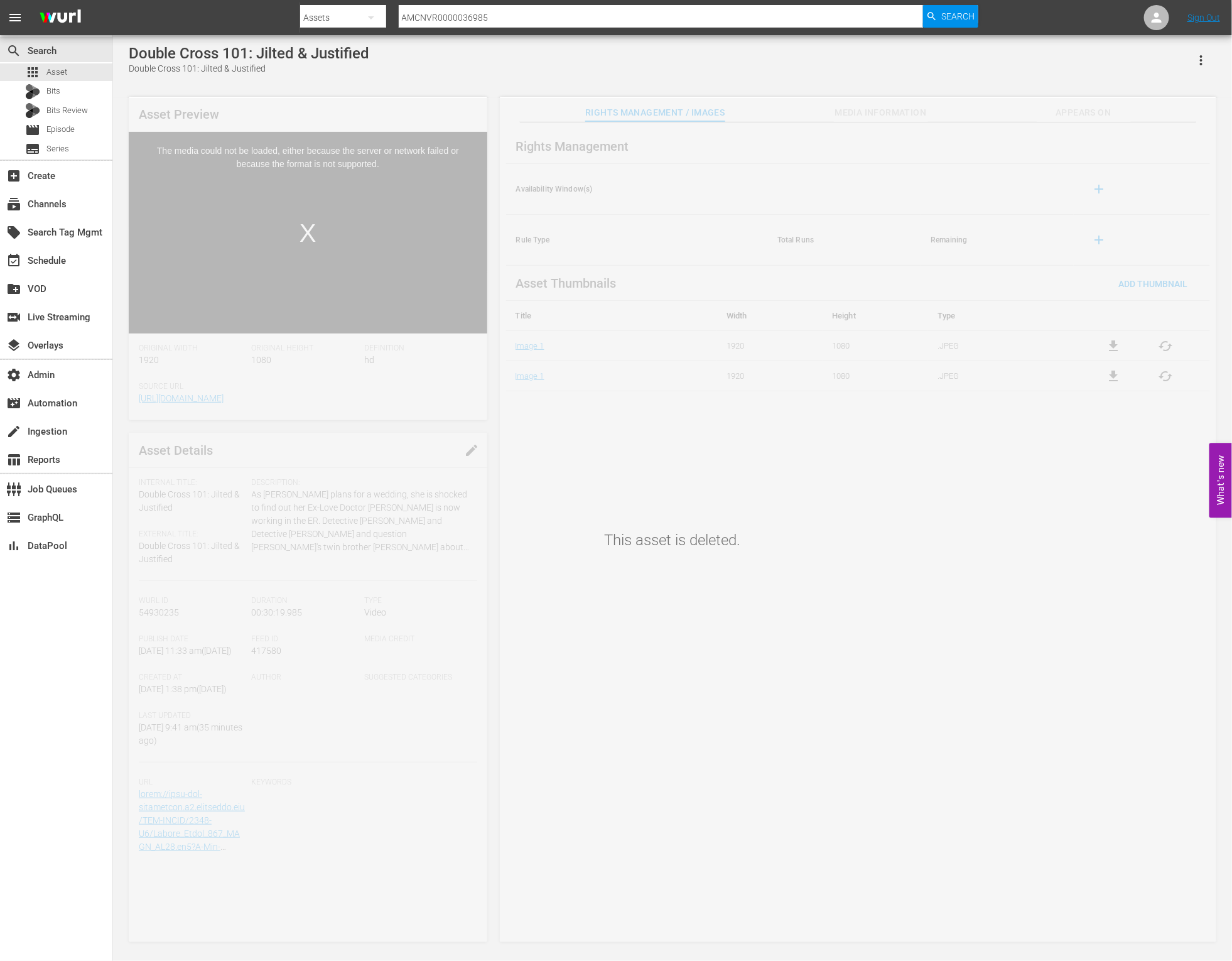
click at [1198, 59] on icon "button" at bounding box center [1201, 60] width 15 height 15
click at [1044, 100] on div "This asset is deleted." at bounding box center [673, 522] width 1119 height 847
click at [1212, 67] on button "button" at bounding box center [1201, 60] width 31 height 31
click at [1168, 91] on div "Segmentation Clips" at bounding box center [1147, 95] width 120 height 31
click at [459, 16] on input "AMCNVR0000036985" at bounding box center [660, 18] width 524 height 31
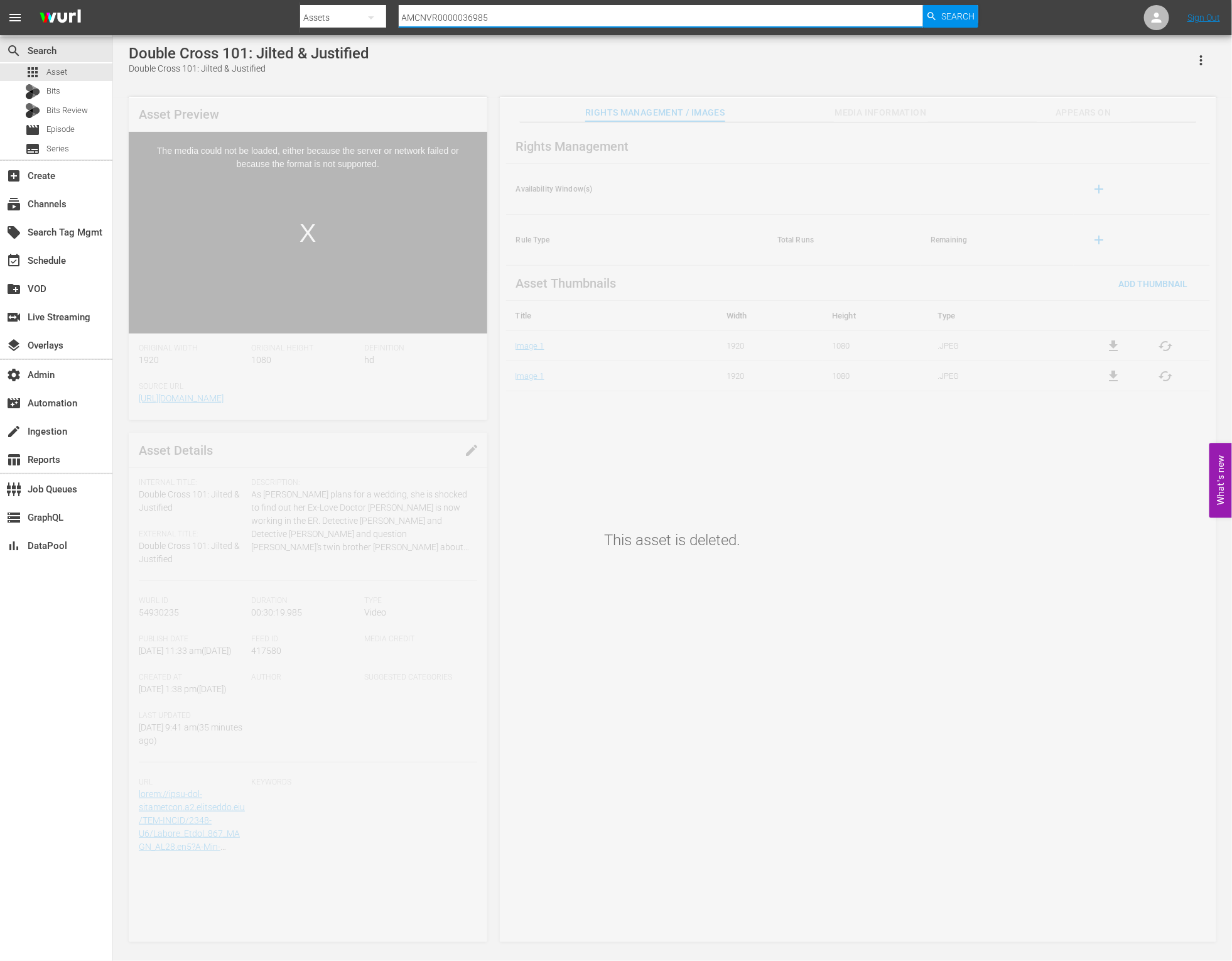
click at [459, 16] on input "AMCNVR0000036985" at bounding box center [660, 18] width 524 height 31
click at [383, 70] on div "Double Cross 101: Jilted & Justified Double Cross 101: Jilted & Justified" at bounding box center [673, 59] width 1087 height 31
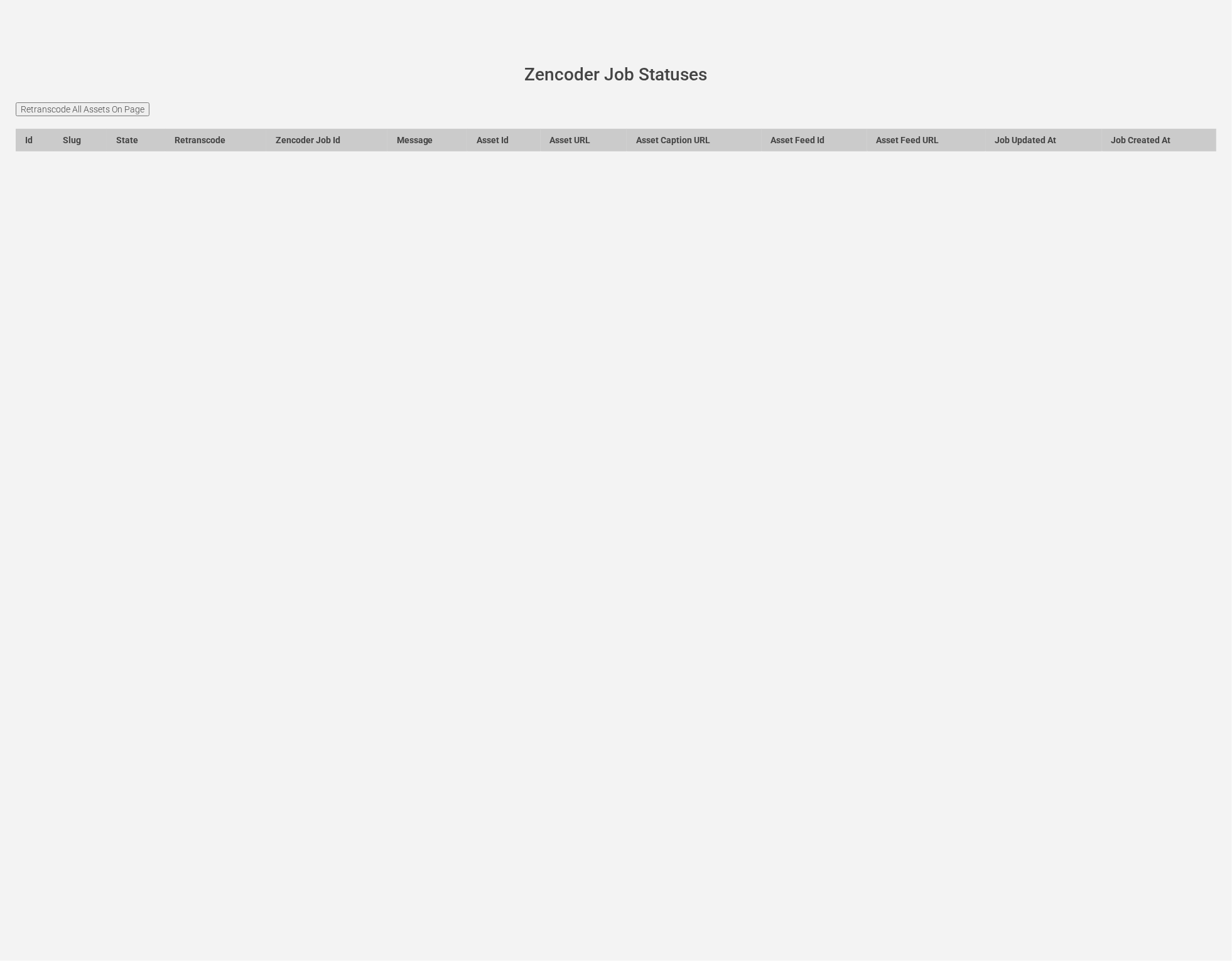
click at [129, 116] on main "[PERSON_NAME][DOMAIN_NAME] site status Zencoder Job Statuses Retranscode All As…" at bounding box center [616, 115] width 1232 height 160
click at [129, 110] on input "Retranscode All Assets On Page" at bounding box center [82, 108] width 133 height 14
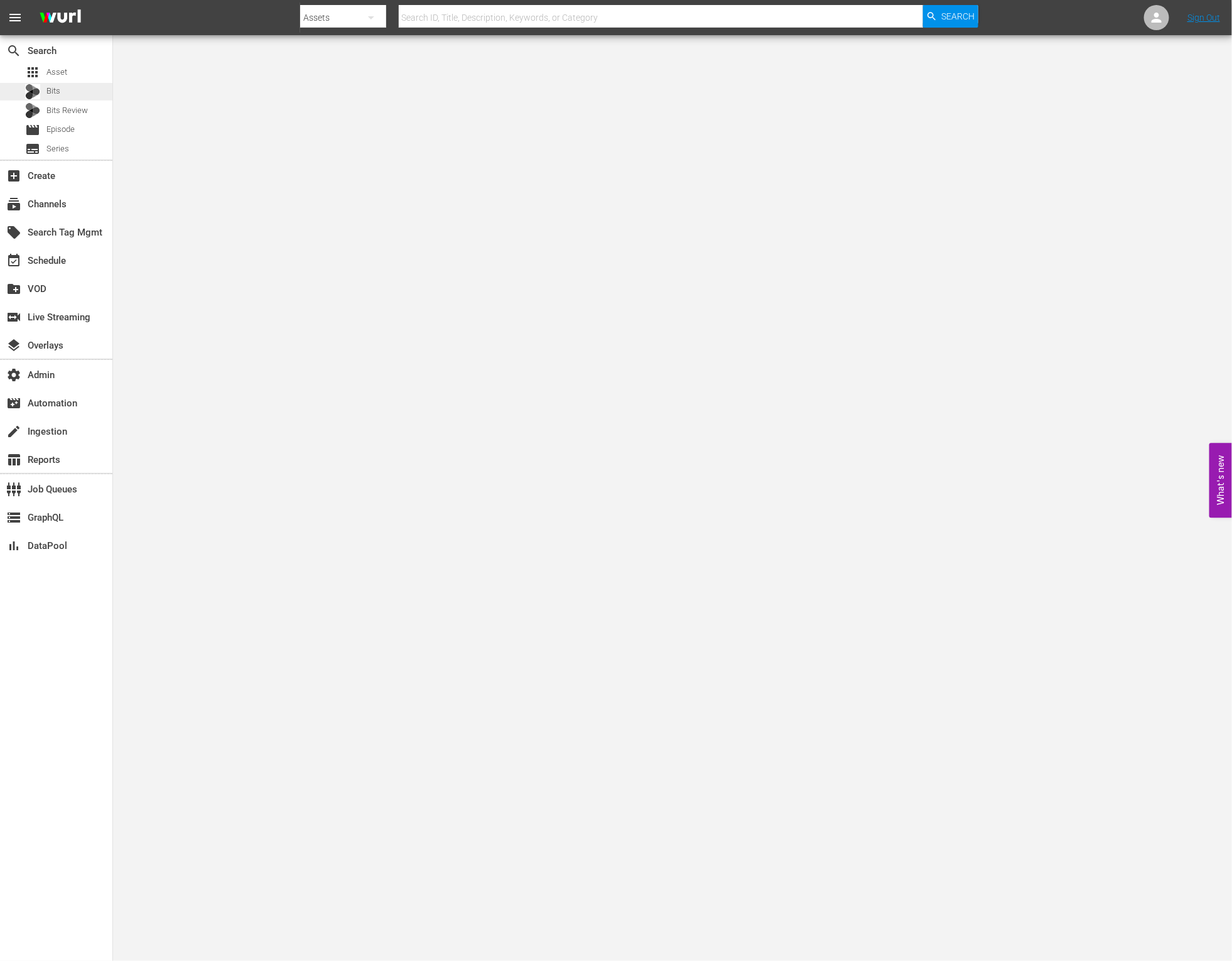
click at [70, 82] on div "Bits" at bounding box center [56, 91] width 112 height 18
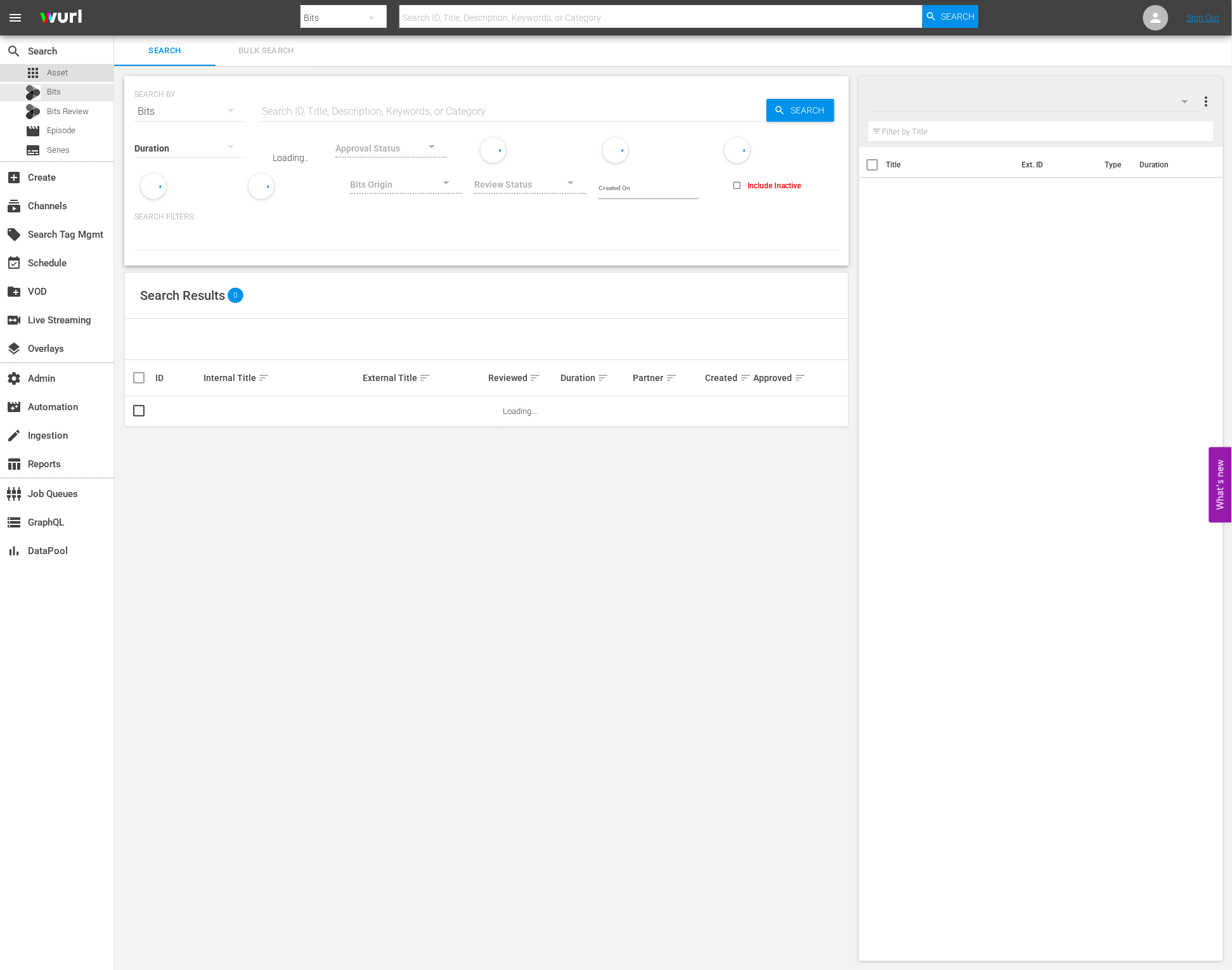
click at [69, 70] on div "apps Asset" at bounding box center [56, 72] width 113 height 18
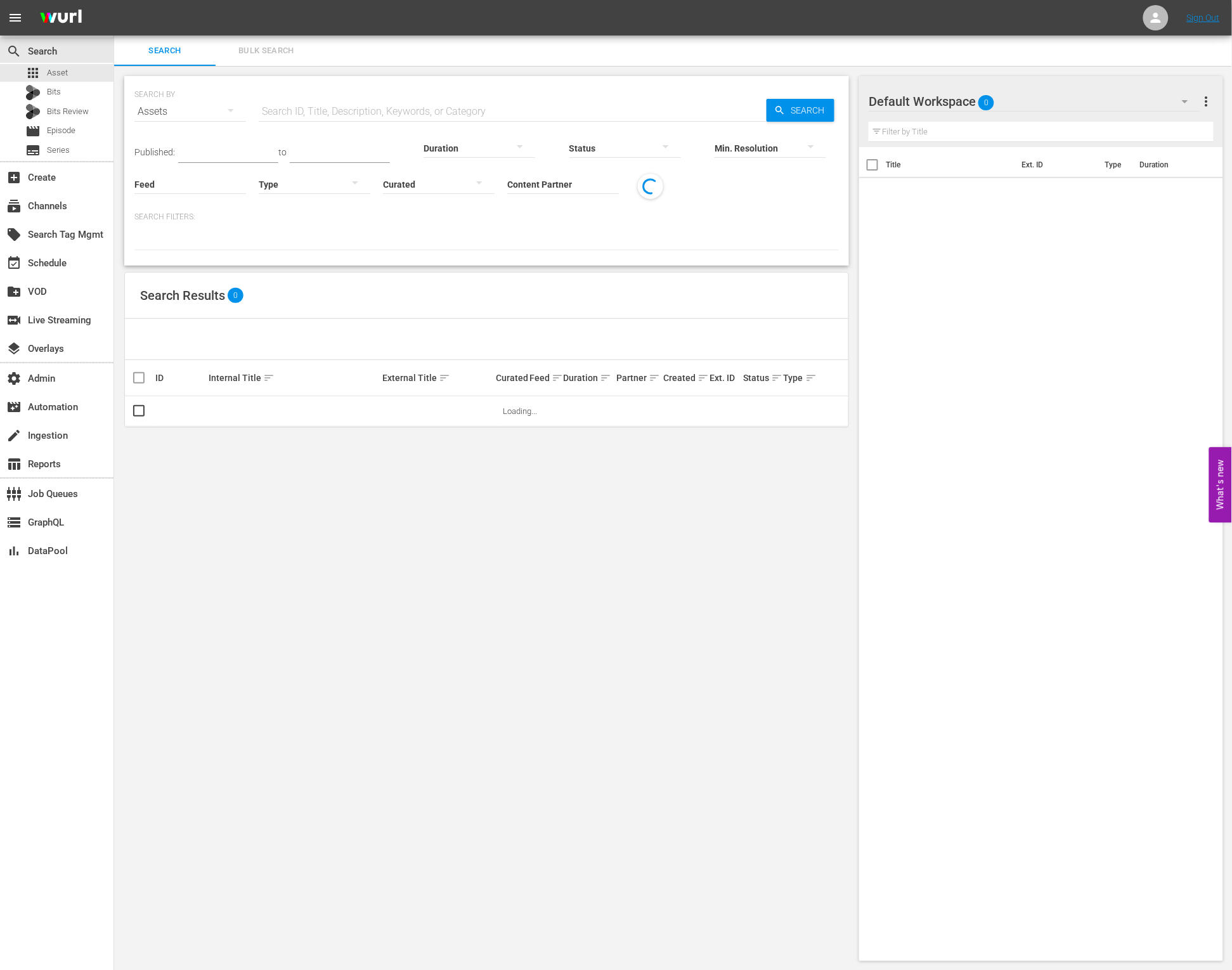
click at [420, 109] on input "text" at bounding box center [513, 111] width 508 height 31
paste input "54930235"
type input "54930235"
click at [822, 103] on span "Search" at bounding box center [810, 110] width 49 height 22
click at [432, 410] on link "Double Cross 101: Jilted & Justified" at bounding box center [429, 415] width 94 height 19
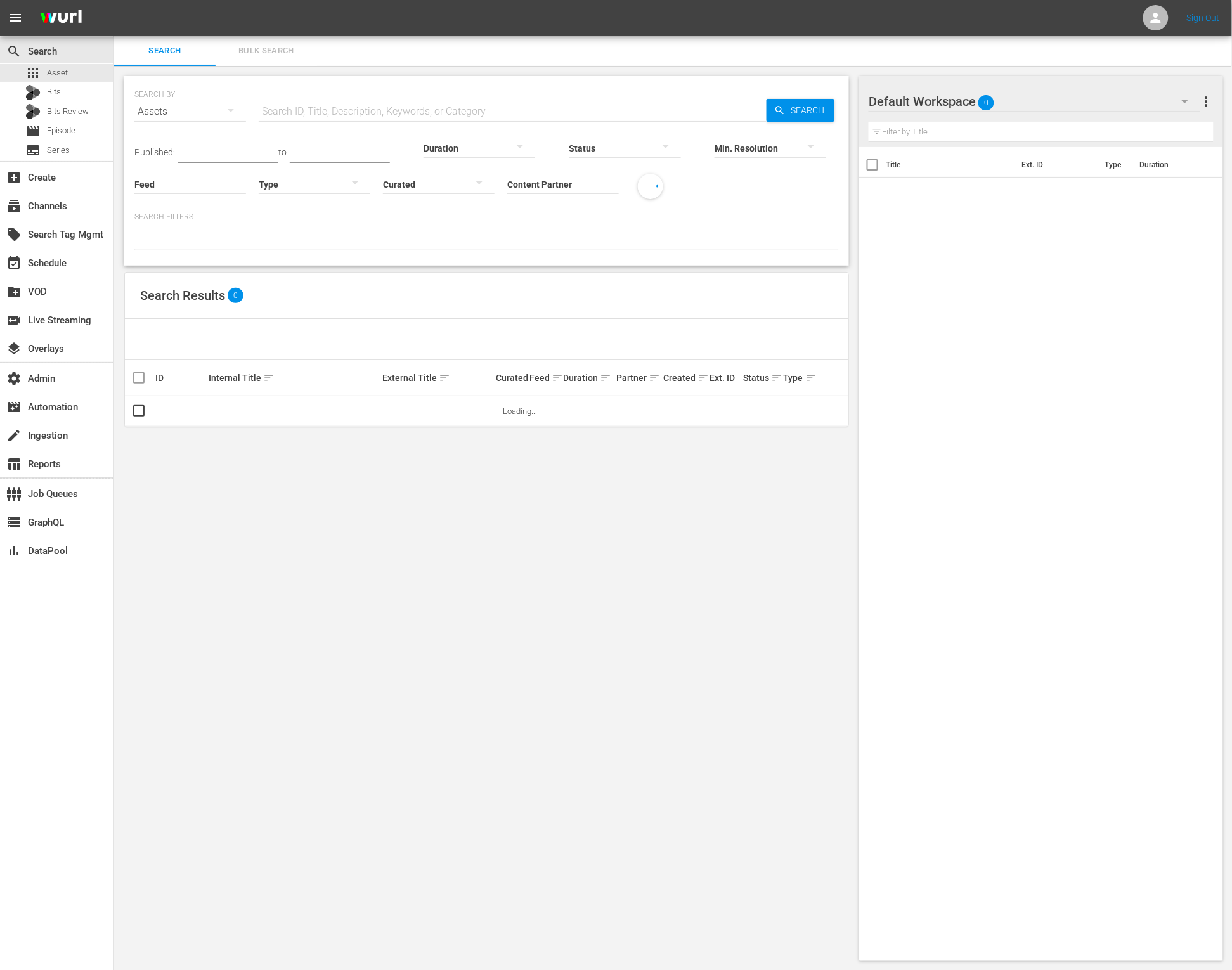
click at [460, 115] on input "text" at bounding box center [513, 111] width 508 height 31
paste input "54930235"
type input "54930235"
click at [824, 114] on span "Search" at bounding box center [810, 110] width 49 height 22
click at [764, 408] on div at bounding box center [761, 412] width 13 height 13
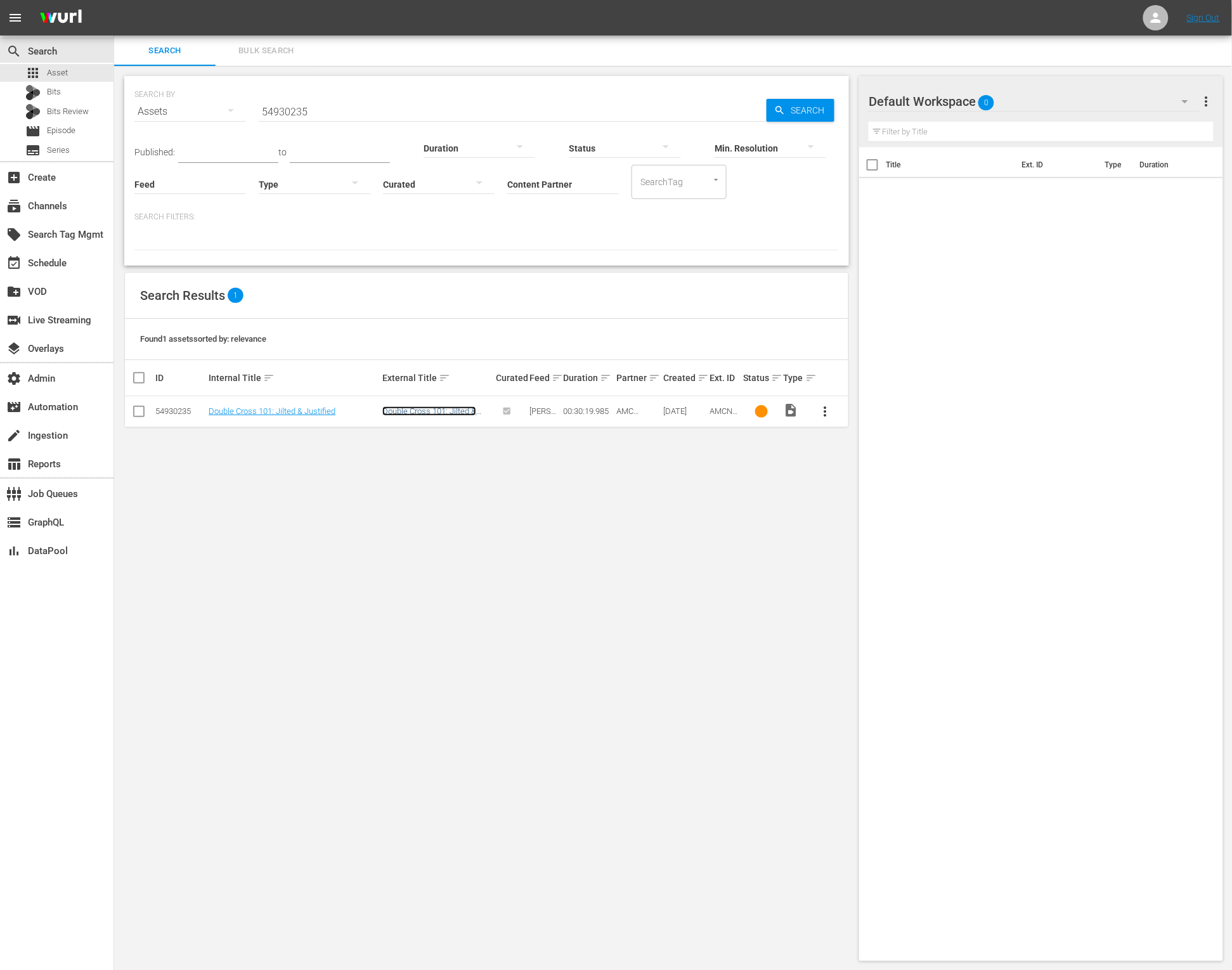
click at [442, 406] on link "Double Cross 101: Jilted & Justified" at bounding box center [429, 415] width 94 height 19
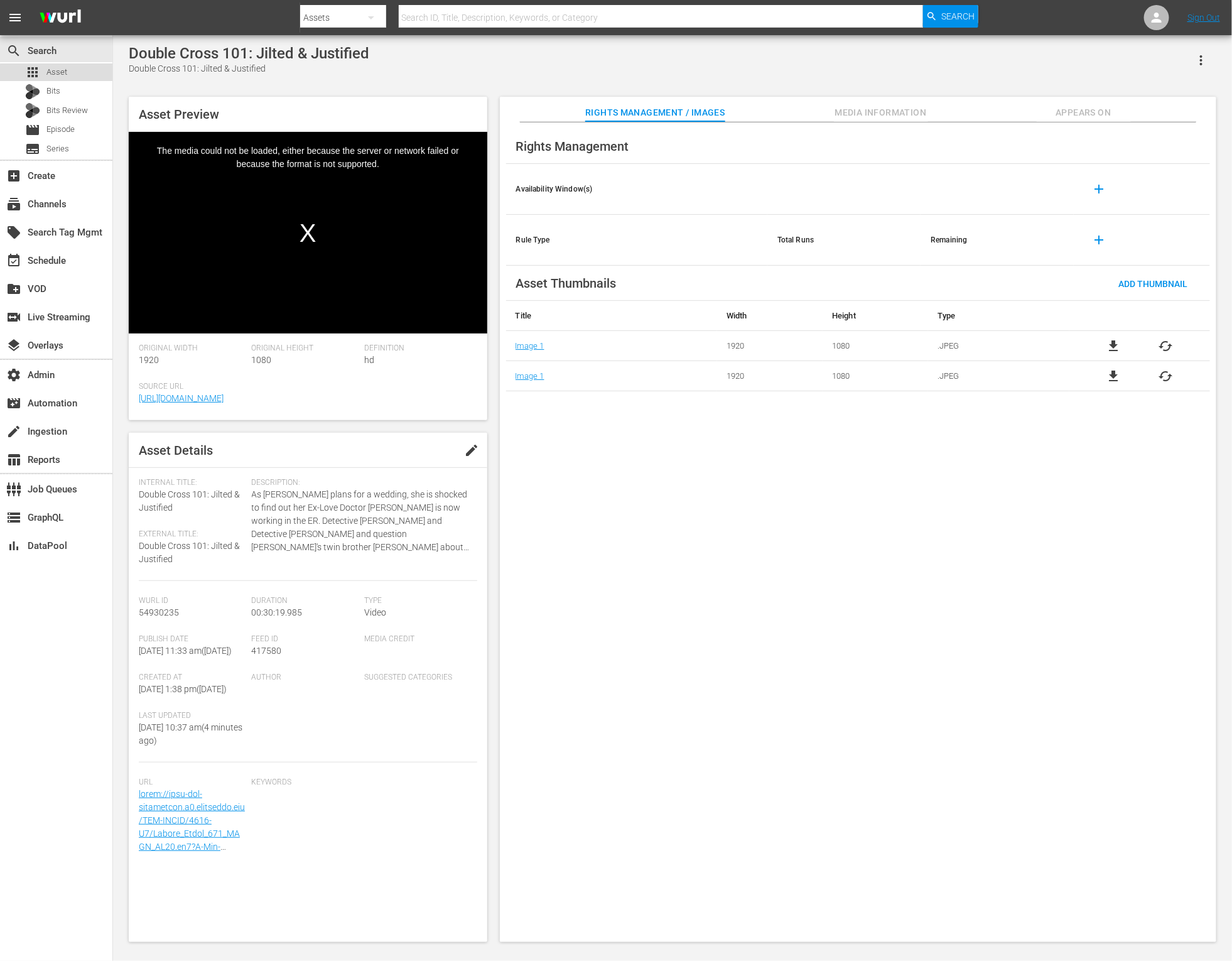
click at [64, 73] on span "Asset" at bounding box center [57, 72] width 20 height 13
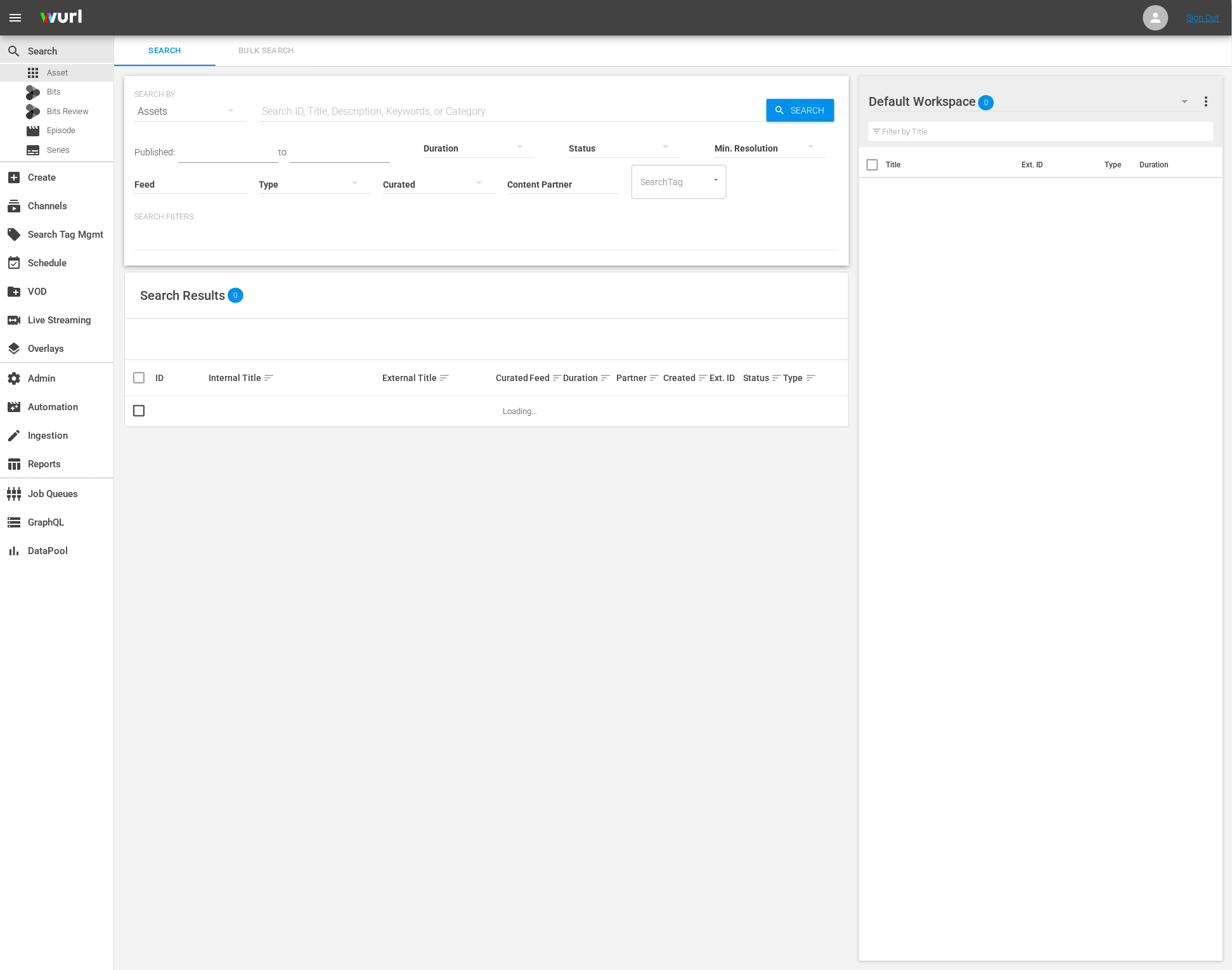
click at [468, 96] on input "text" at bounding box center [513, 111] width 508 height 31
paste input "https://wurl.zendesk.com/agent/tickets/187574"
click at [791, 103] on span "Search" at bounding box center [810, 110] width 49 height 22
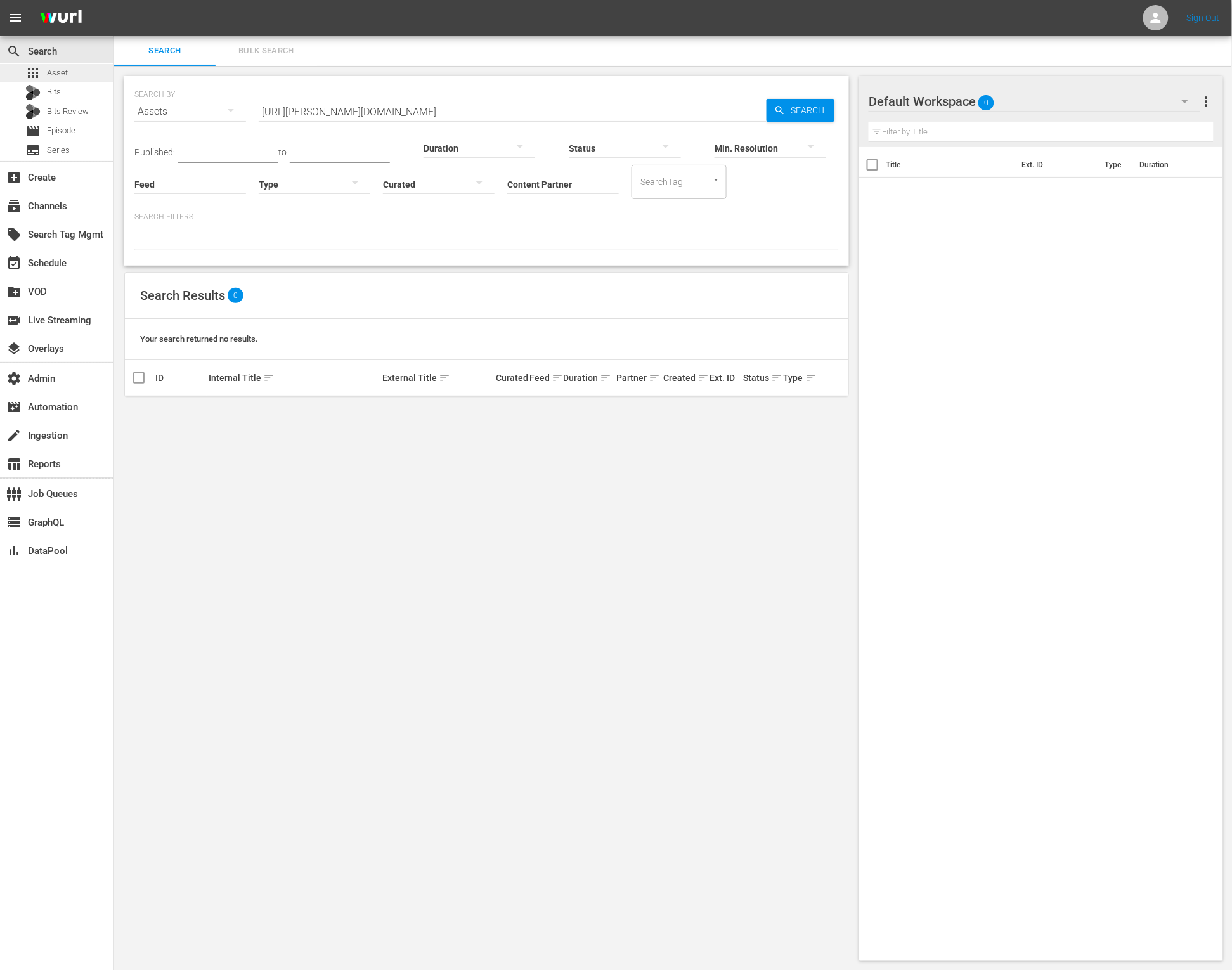
click at [56, 79] on span "Asset" at bounding box center [57, 73] width 21 height 13
click at [90, 64] on div "apps Asset" at bounding box center [56, 72] width 113 height 18
click at [491, 111] on input "https://wurl.zendesk.com/agent/tickets/187574" at bounding box center [513, 111] width 508 height 31
click at [492, 111] on input "https://wurl.zendesk.com/agent/tickets/187574" at bounding box center [513, 111] width 508 height 31
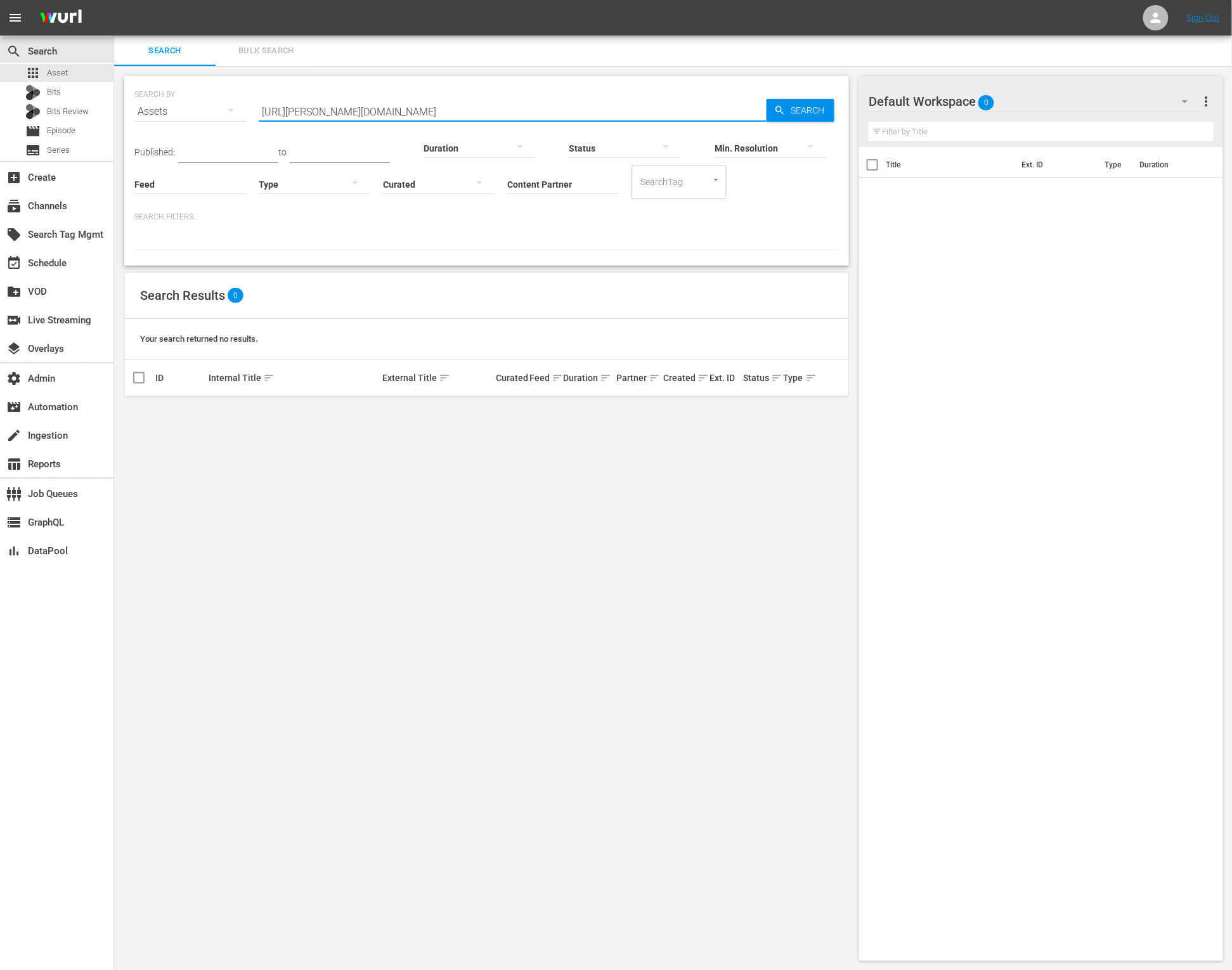
paste input "54930235"
type input "54930235"
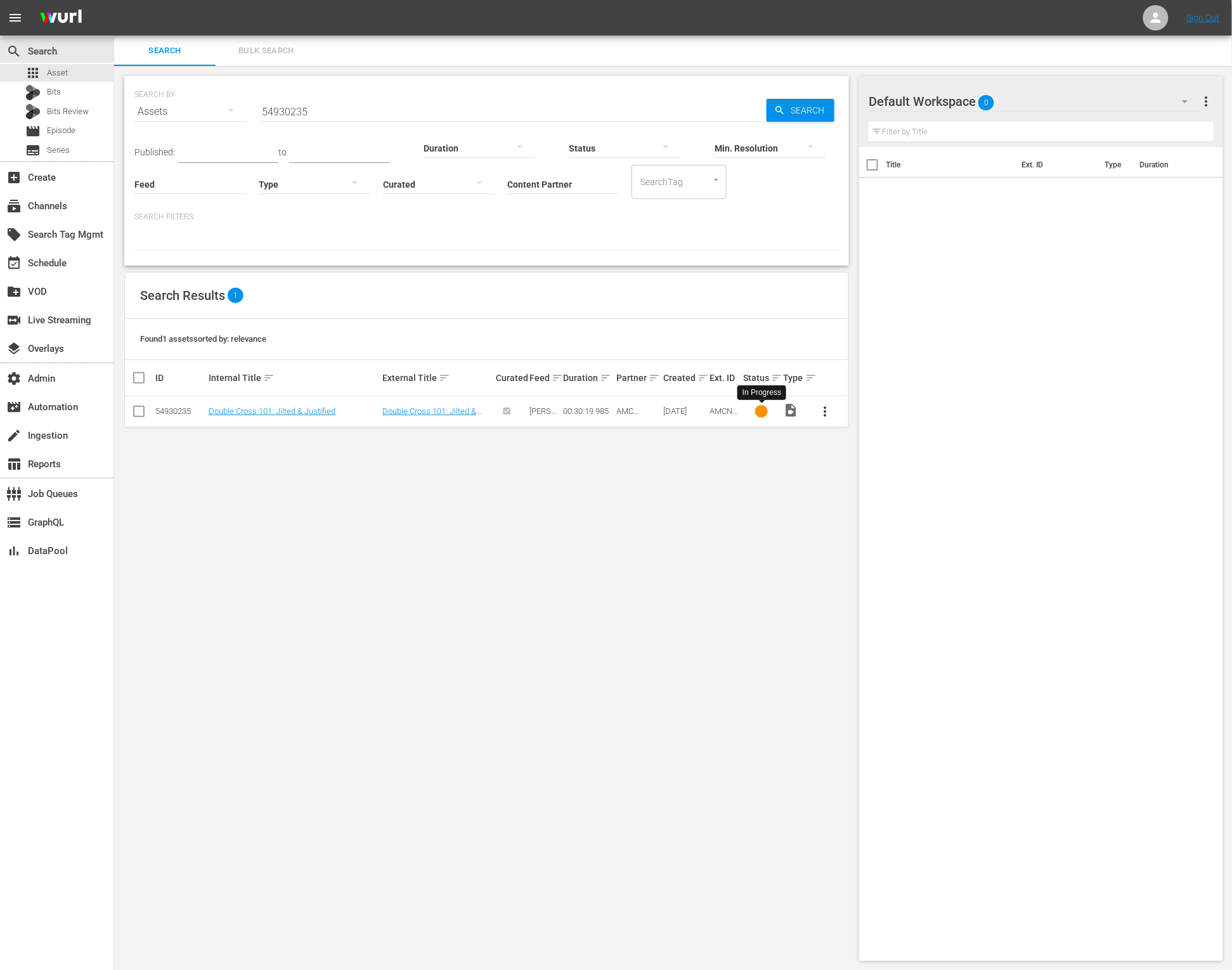
click at [761, 408] on div at bounding box center [761, 412] width 13 height 13
click at [400, 414] on link "Double Cross 101: Jilted & Justified" at bounding box center [429, 415] width 94 height 19
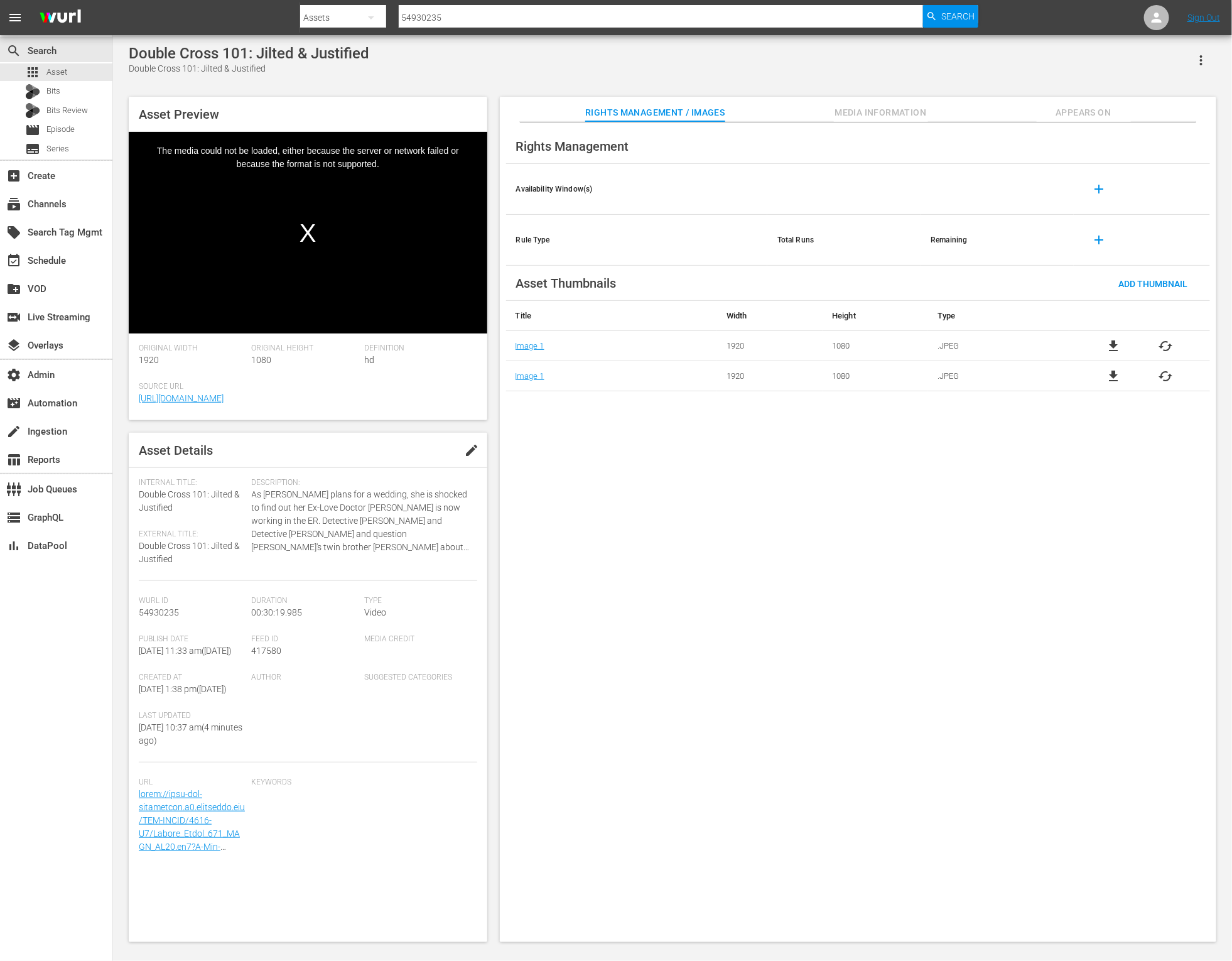
click at [307, 225] on div "Video Player" at bounding box center [308, 222] width 358 height 183
click at [817, 118] on div "Rights Management / Images Media Information Appears On" at bounding box center [858, 108] width 654 height 25
click at [882, 111] on span "Media Information" at bounding box center [881, 112] width 94 height 16
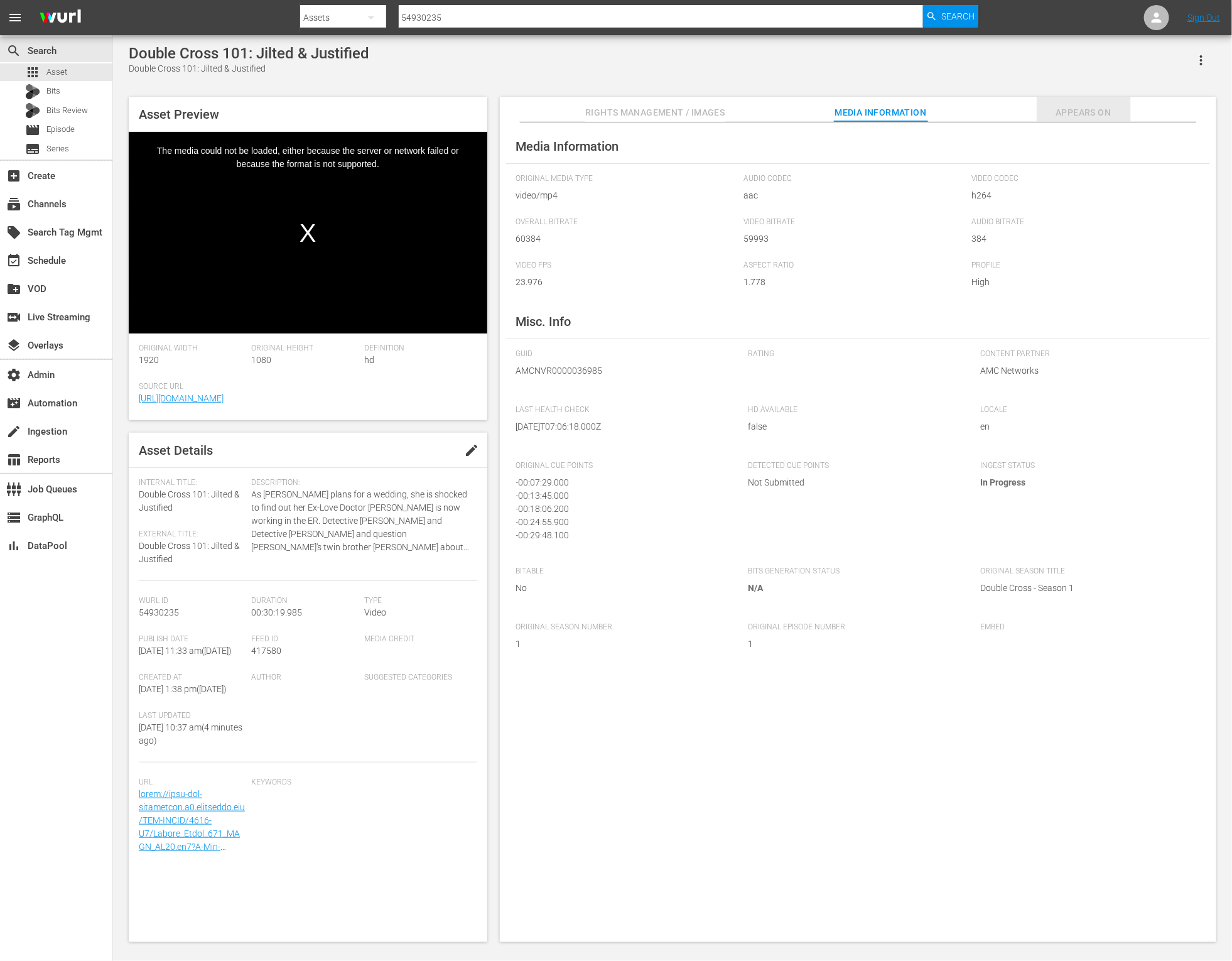
click at [1079, 116] on span "Appears On" at bounding box center [1084, 112] width 94 height 16
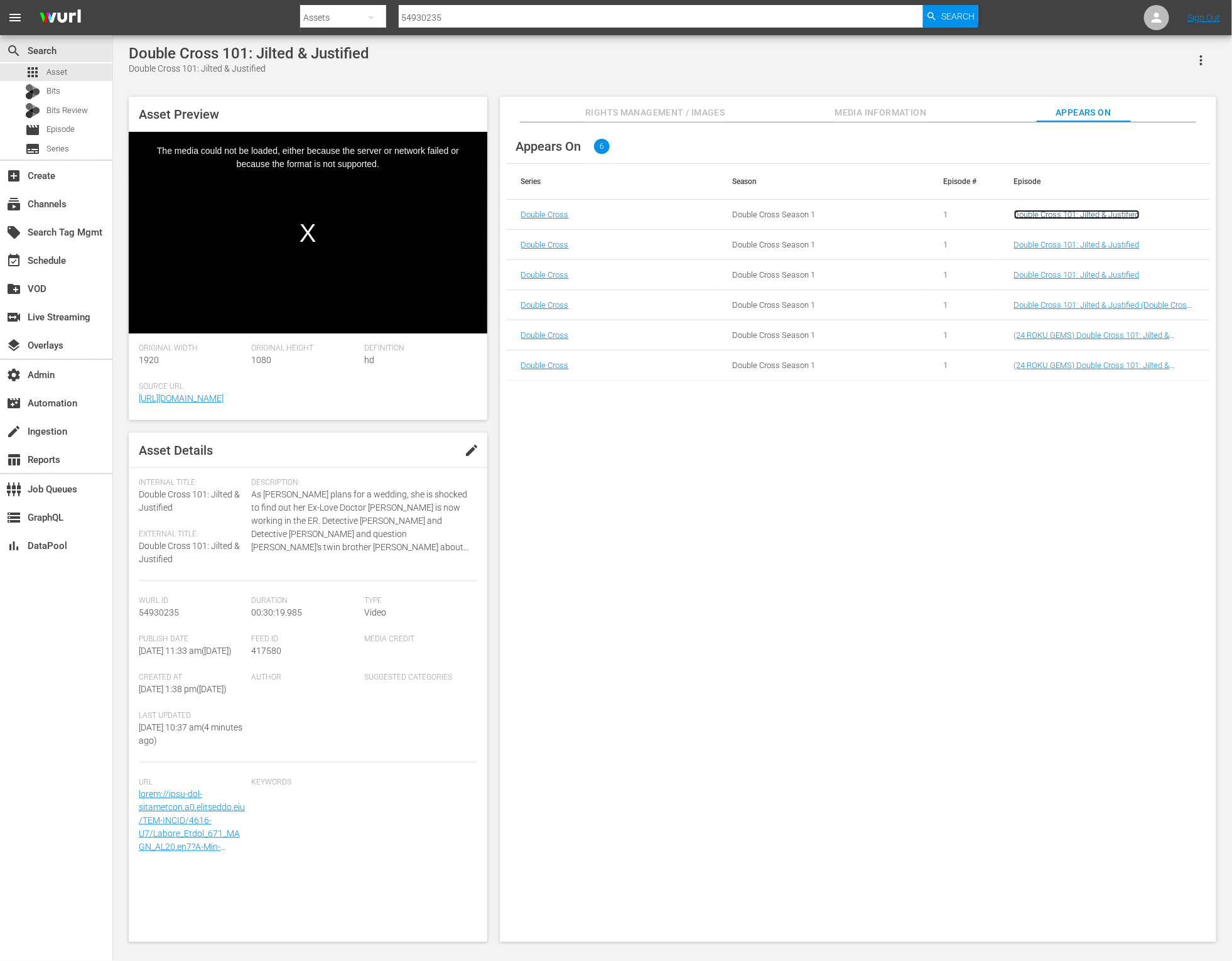
click at [1039, 216] on link "Double Cross 101: Jilted & Justified" at bounding box center [1077, 214] width 126 height 9
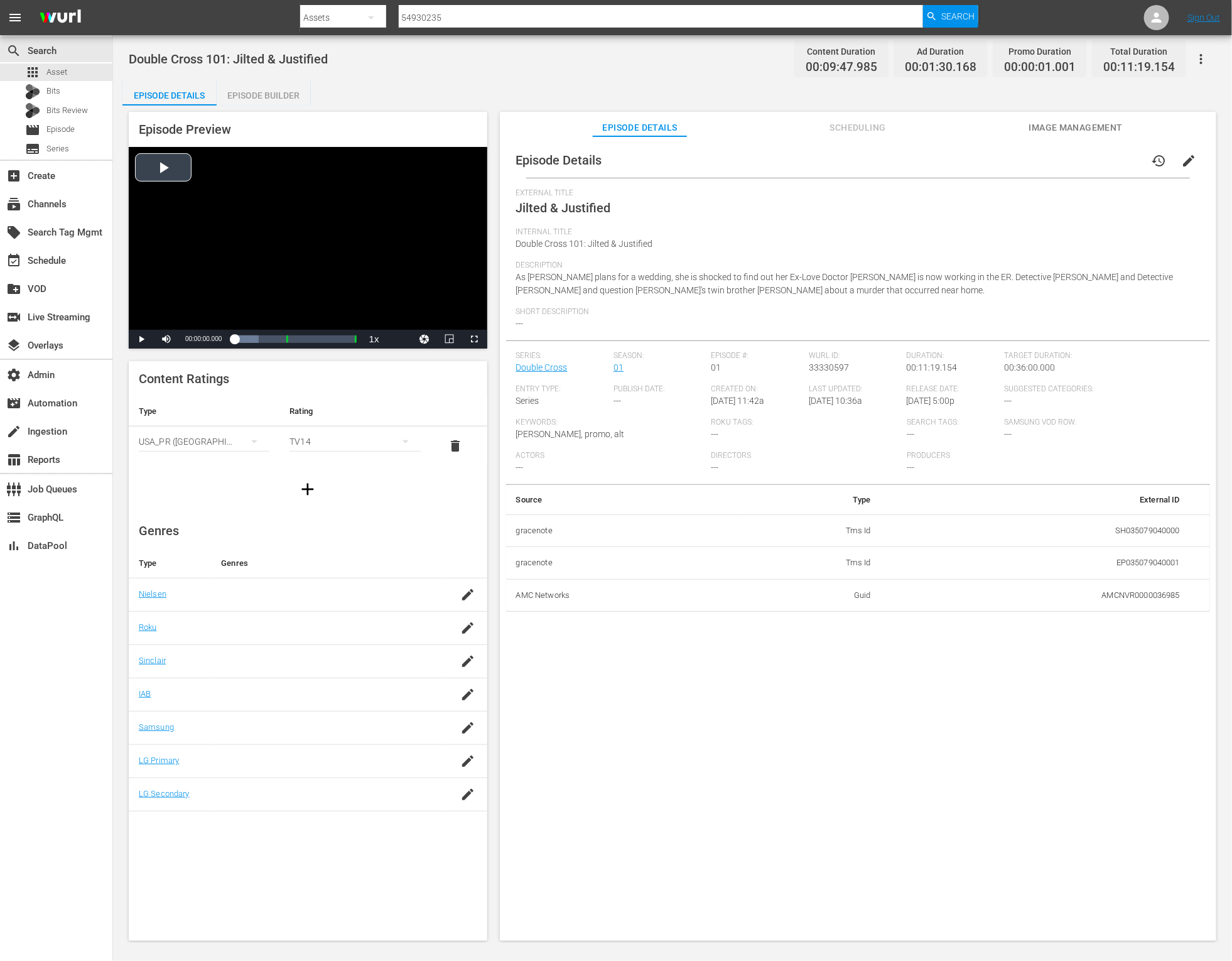
click at [172, 170] on div "Video Player" at bounding box center [308, 238] width 358 height 183
click at [235, 342] on div "00:00:01.895" at bounding box center [234, 339] width 1 height 13
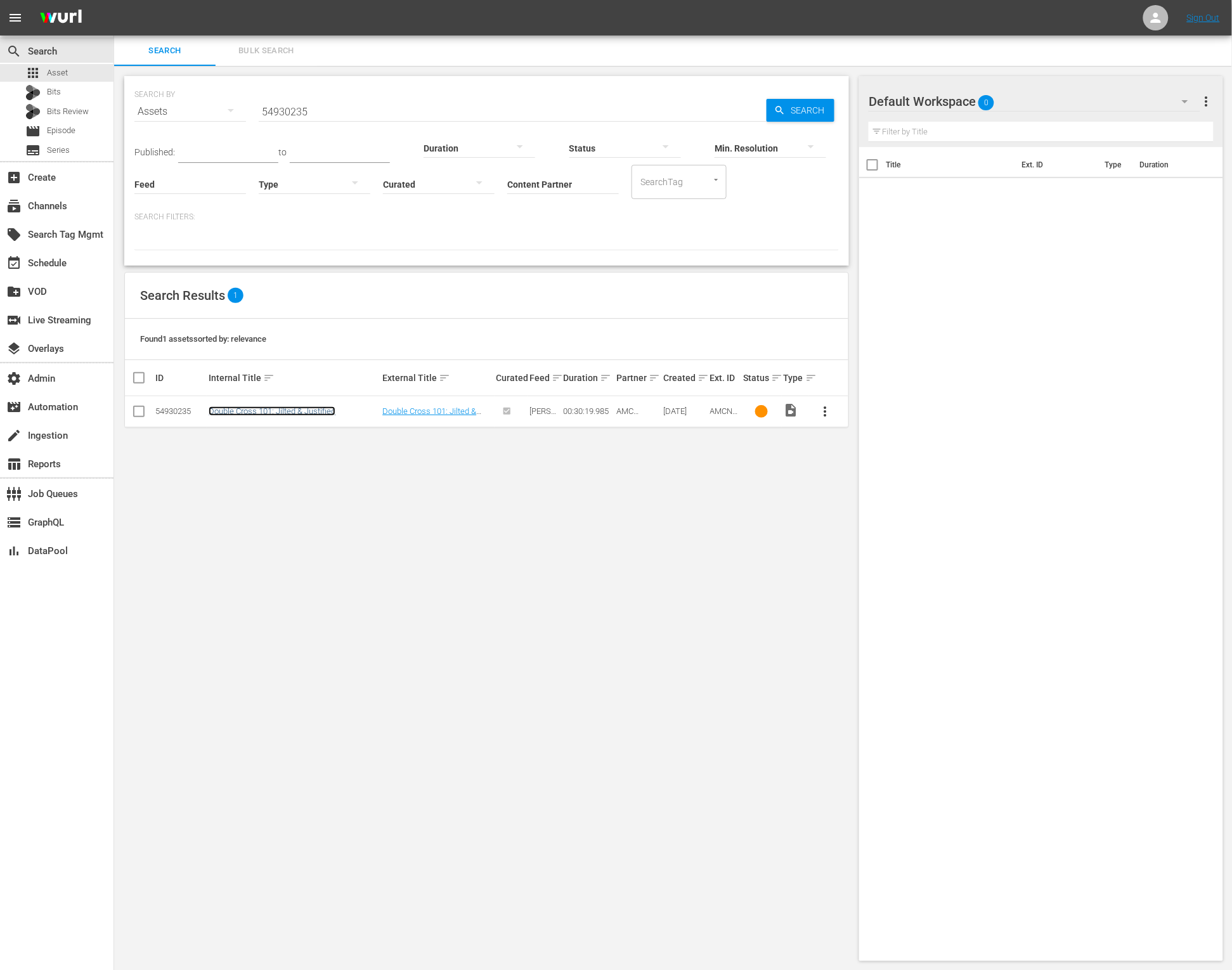
click at [261, 415] on link "Double Cross 101: Jilted & Justified" at bounding box center [272, 411] width 127 height 9
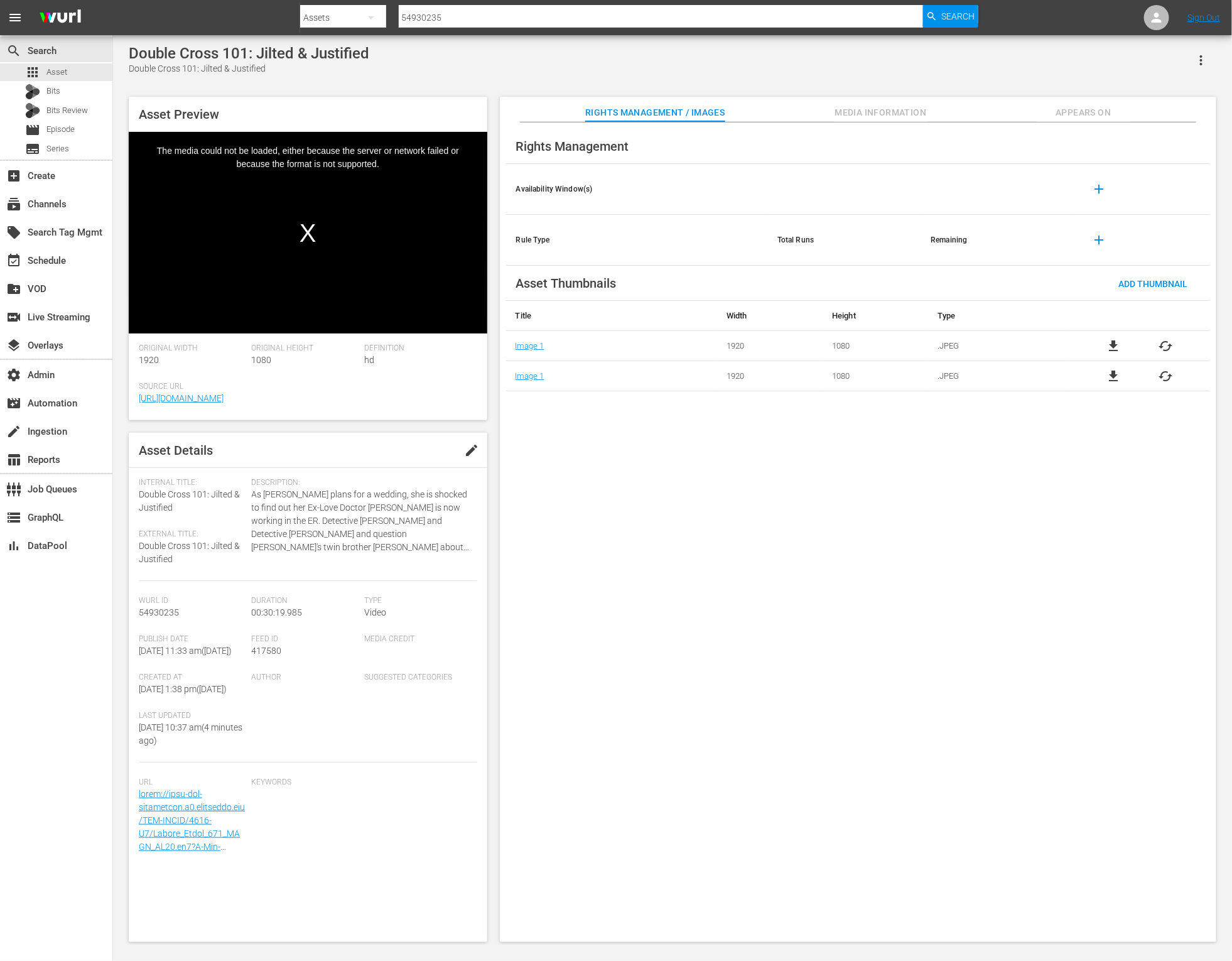
click at [304, 239] on div "Video Player" at bounding box center [308, 222] width 358 height 183
click at [853, 119] on span "Media Information" at bounding box center [881, 112] width 94 height 16
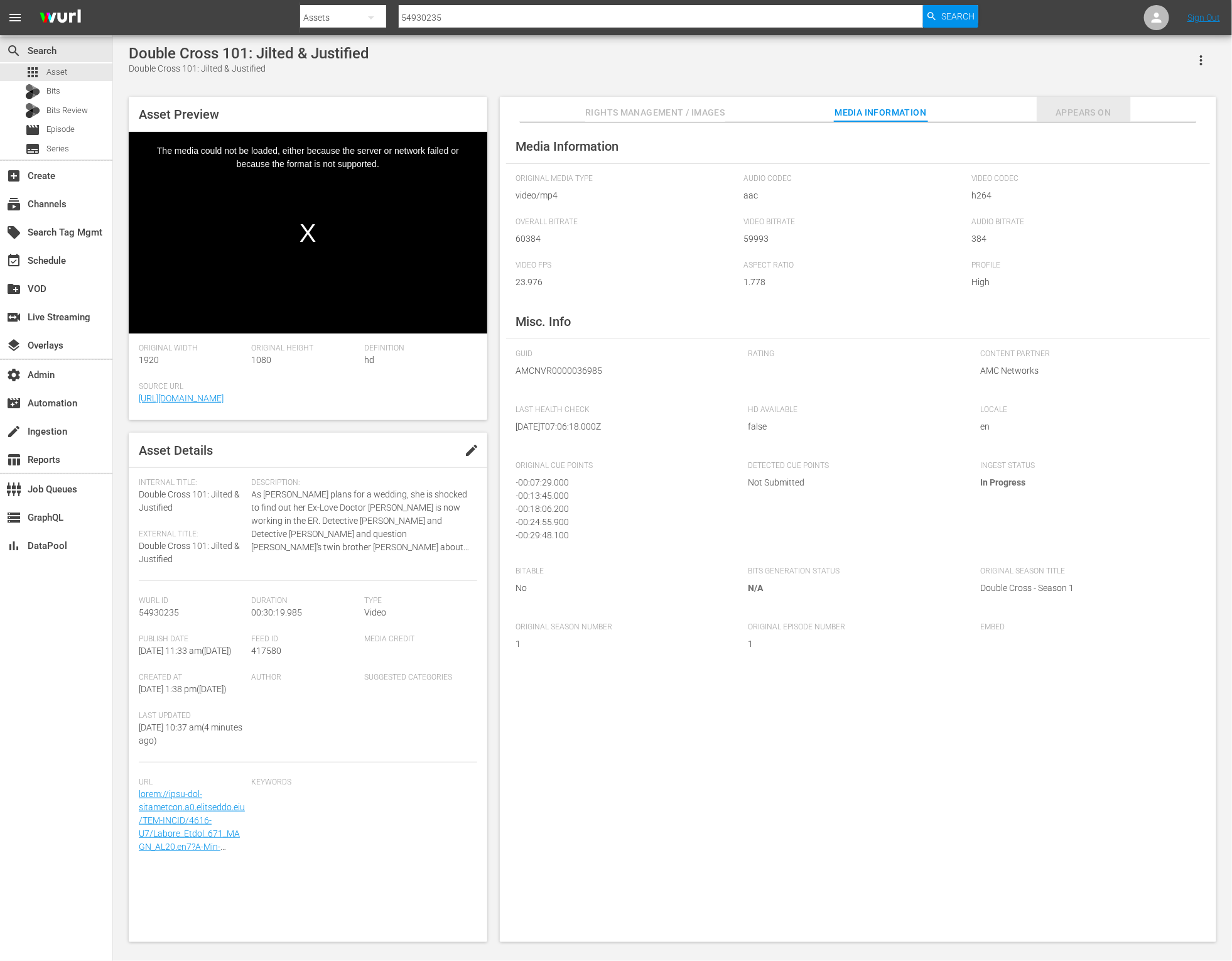
click at [1062, 111] on span "Appears On" at bounding box center [1084, 112] width 94 height 16
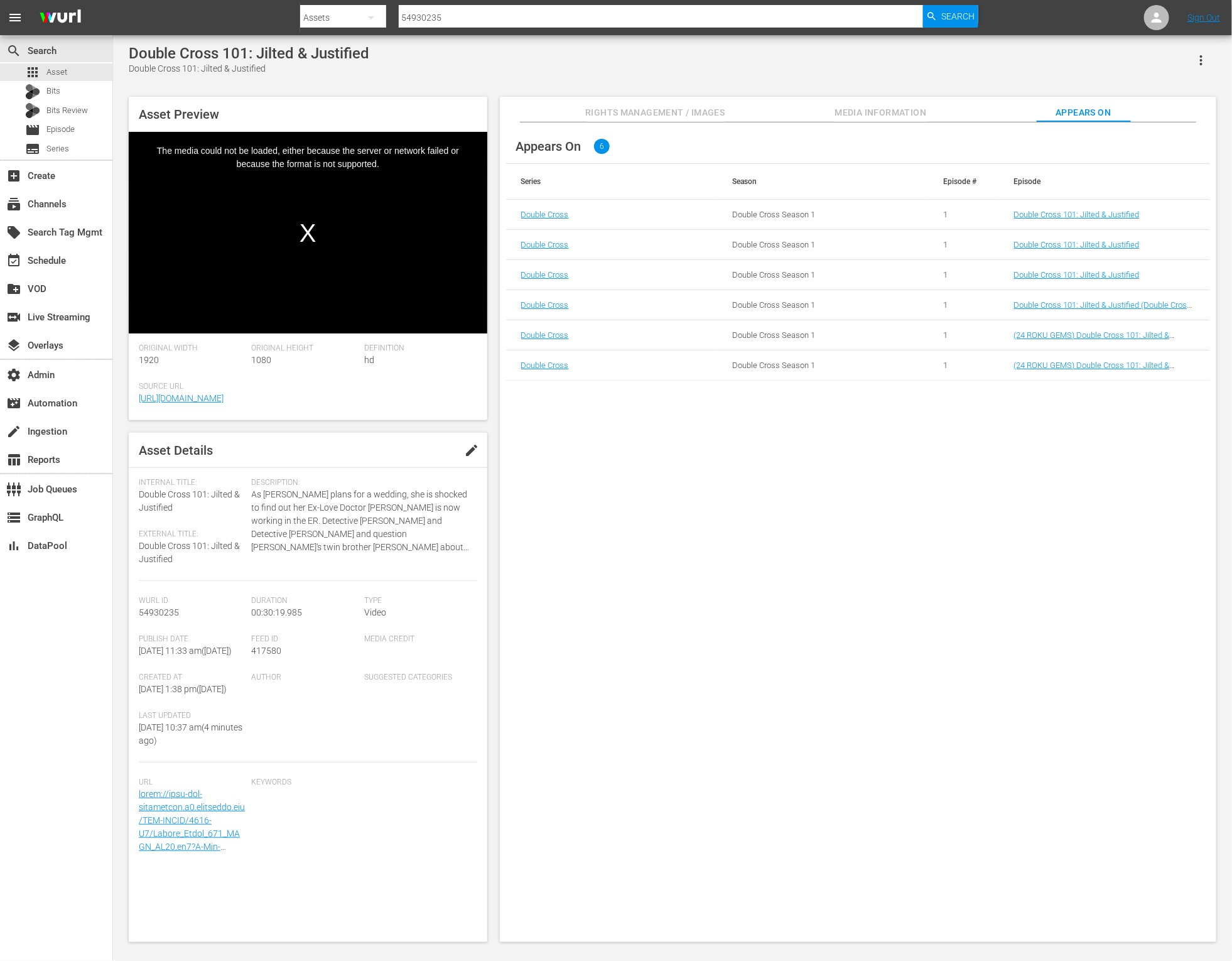
drag, startPoint x: 885, startPoint y: 111, endPoint x: 832, endPoint y: 110, distance: 53.0
click at [885, 111] on span "Media Information" at bounding box center [881, 112] width 94 height 16
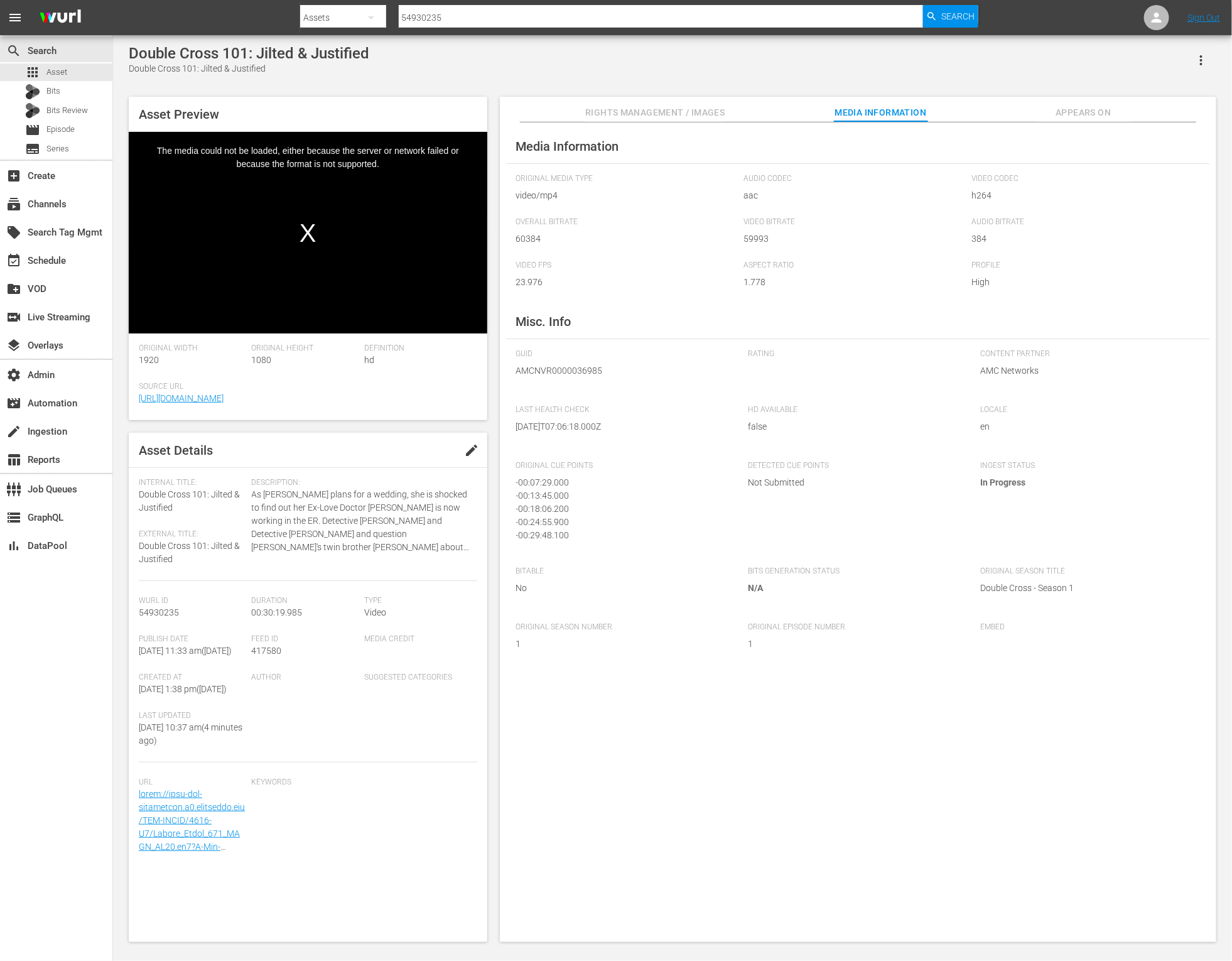
click at [305, 234] on div "Video Player" at bounding box center [308, 222] width 358 height 183
click at [475, 60] on div "Double Cross 101: Jilted & Justified Double Cross 101: Jilted & Justified" at bounding box center [673, 59] width 1087 height 31
click at [54, 436] on div "create Ingestion" at bounding box center [35, 430] width 70 height 11
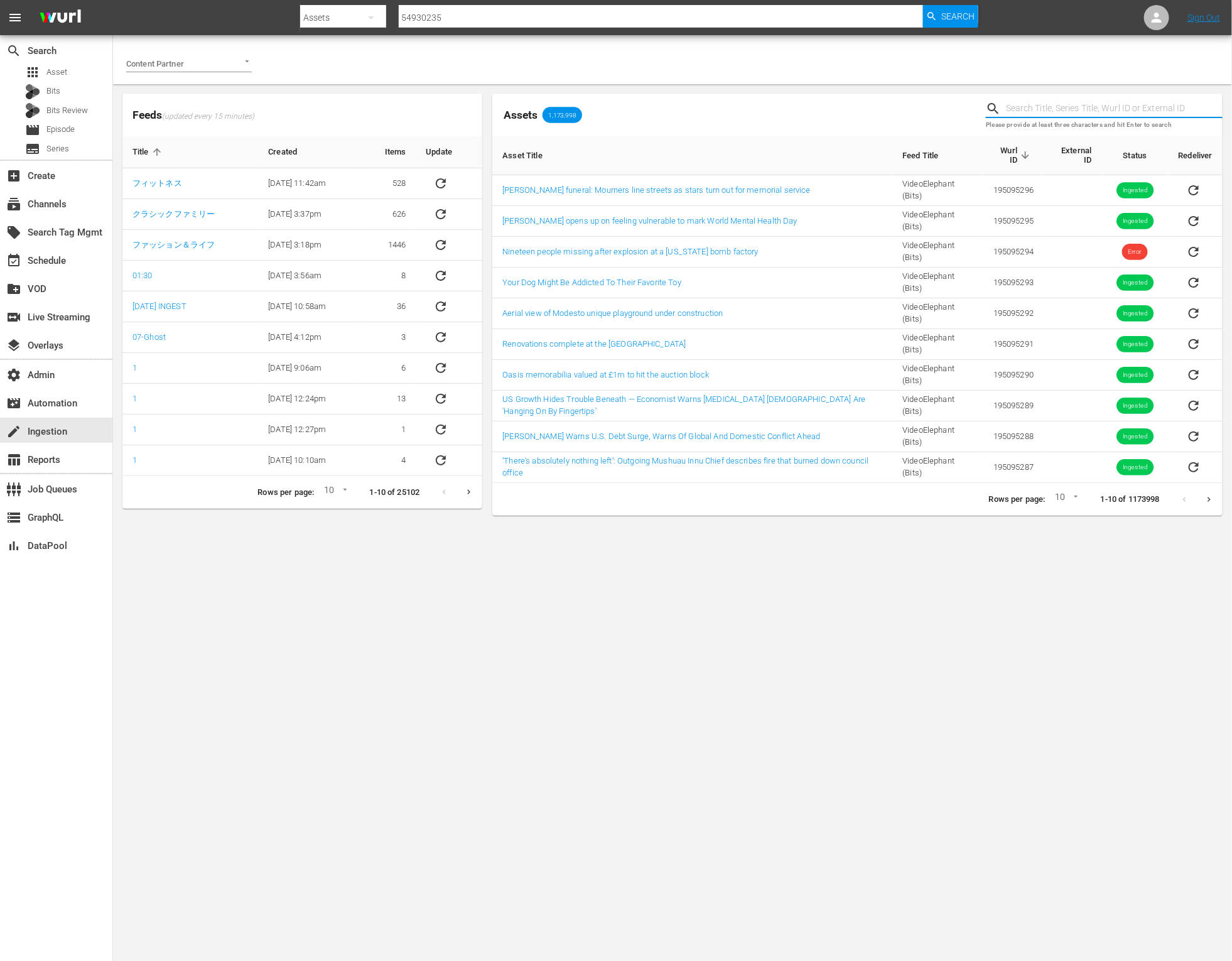
click at [1055, 102] on input "text" at bounding box center [1114, 108] width 217 height 19
paste input "54930235"
type input "54930235"
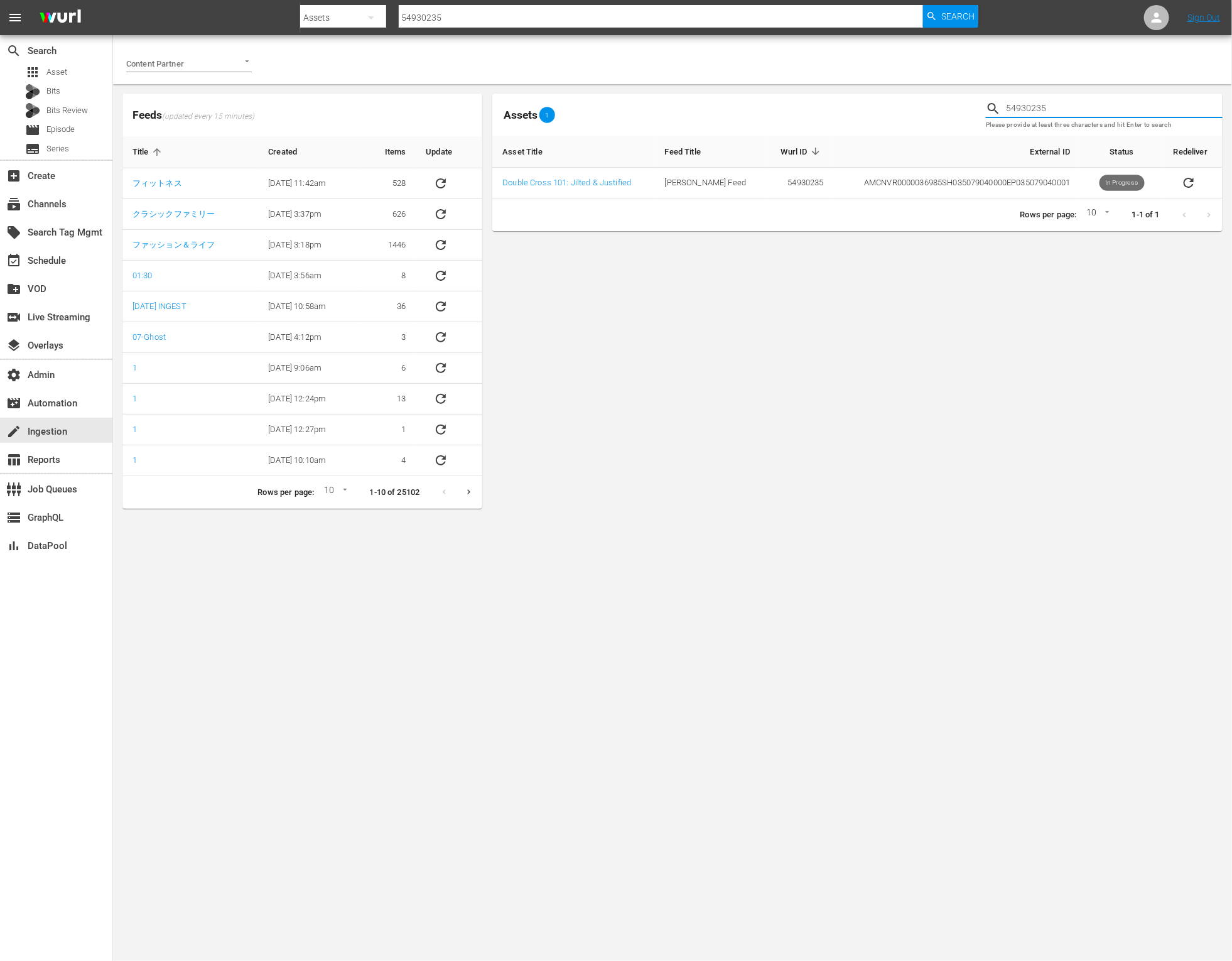
click at [926, 262] on div "Assets 1 54930235 Please provide at least three characters and hit Enter to sea…" at bounding box center [857, 301] width 730 height 415
click at [1123, 183] on span "In Progress" at bounding box center [1122, 183] width 45 height 9
click at [1182, 183] on icon "sticky table" at bounding box center [1188, 183] width 15 height 15
click at [590, 183] on link "Double Cross 101: Jilted & Justified" at bounding box center [566, 183] width 129 height 9
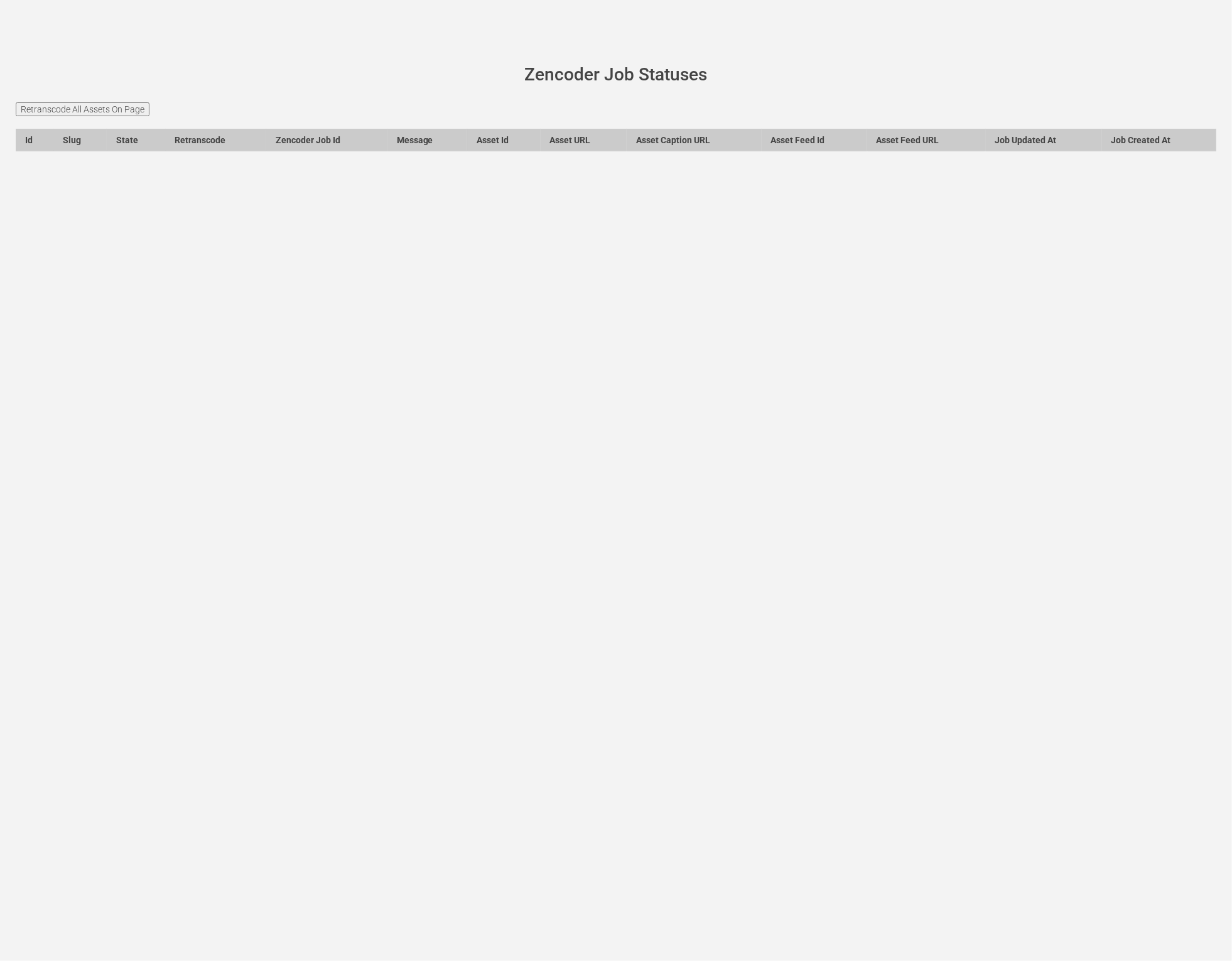
click at [326, 36] on main "[PERSON_NAME][DOMAIN_NAME] site status Zencoder Job Statuses Retranscode All As…" at bounding box center [616, 115] width 1232 height 160
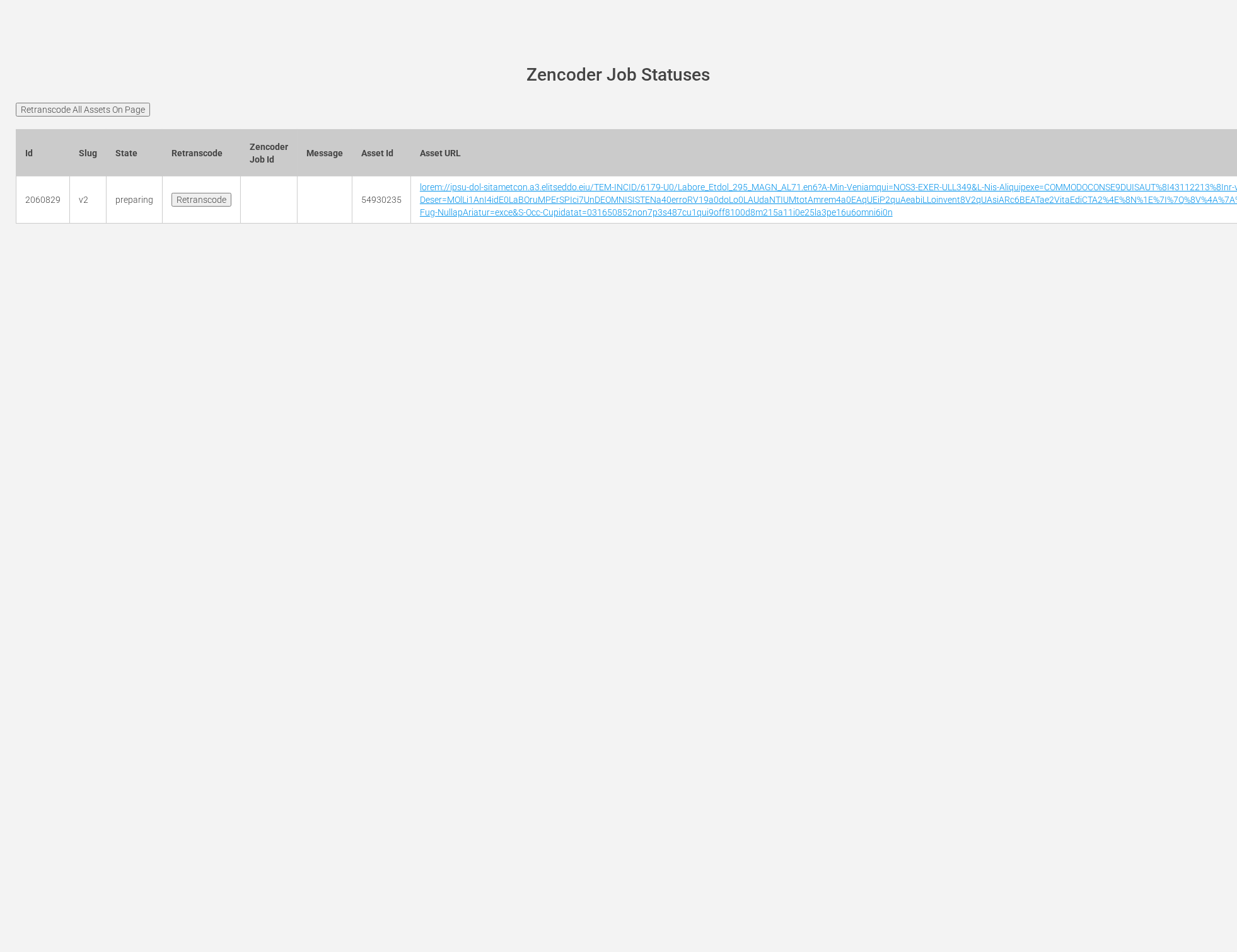
click at [318, 256] on div at bounding box center [618, 240] width 1224 height 32
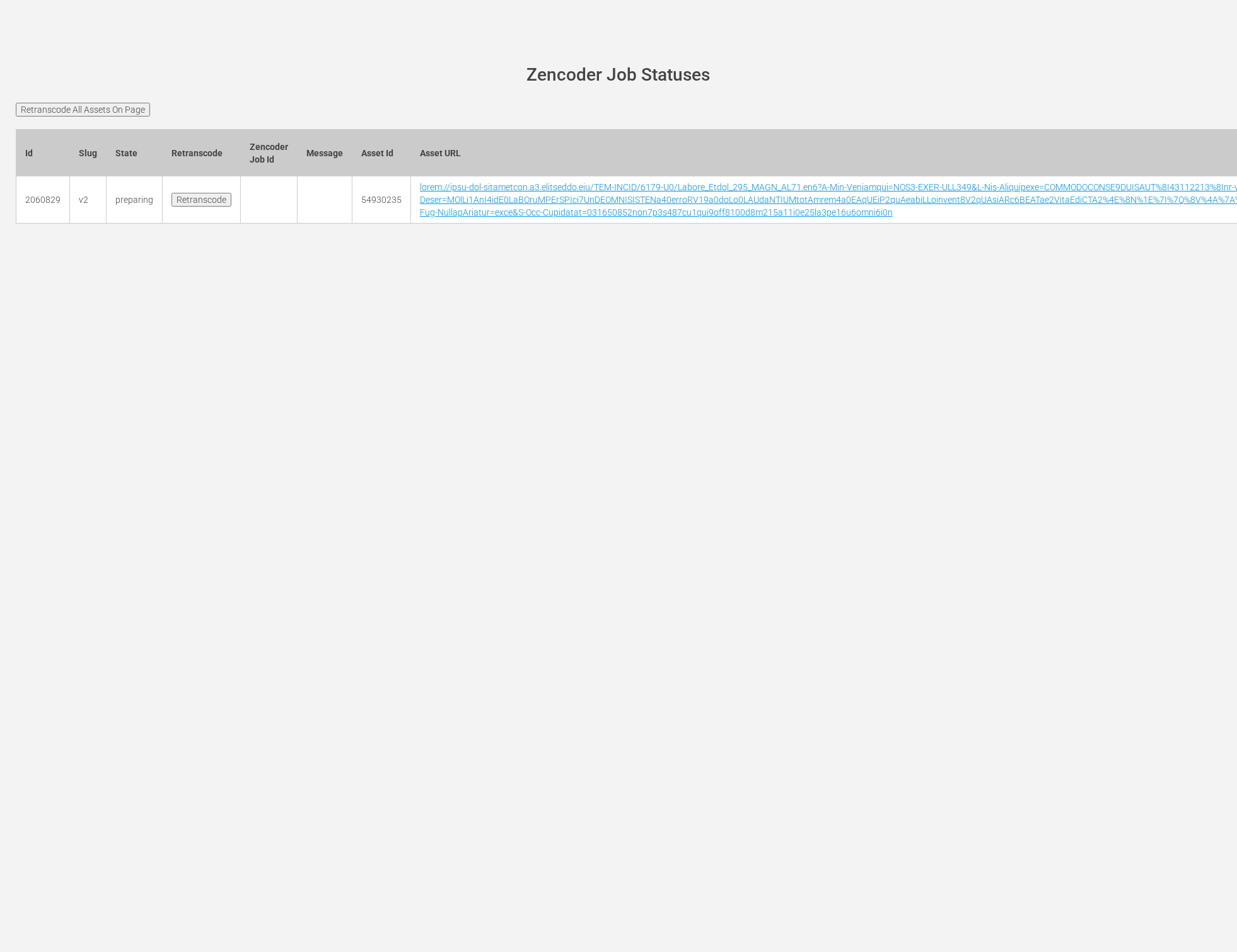
click at [805, 318] on div "wurl-scheduler.com site status Zencoder Job Statuses Retranscode All Assets On …" at bounding box center [618, 476] width 1237 height 952
drag, startPoint x: 324, startPoint y: 301, endPoint x: 314, endPoint y: 286, distance: 18.0
click at [322, 297] on div "[PERSON_NAME][DOMAIN_NAME] site status Zencoder Job Statuses Retranscode All As…" at bounding box center [618, 476] width 1237 height 952
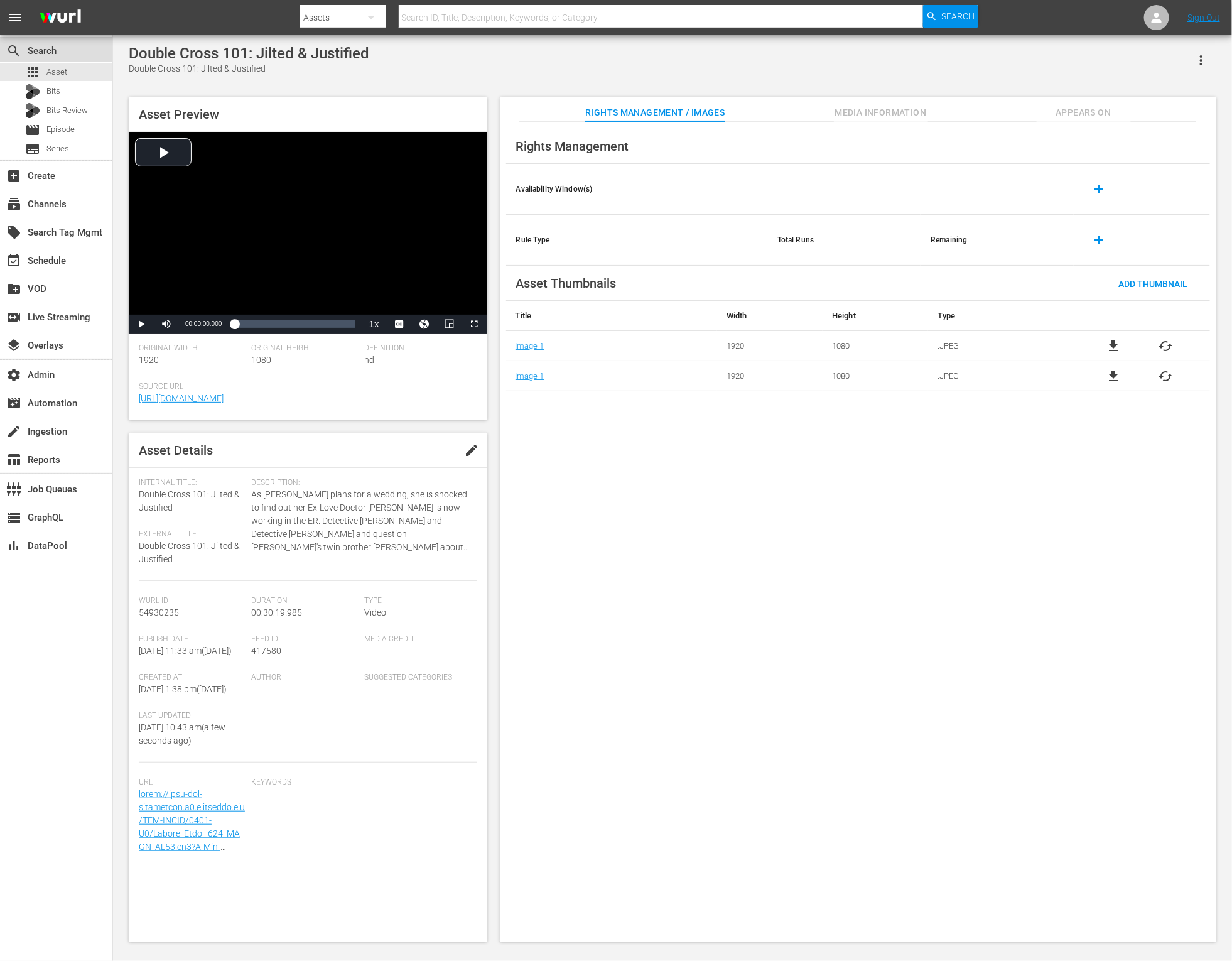
click at [65, 47] on div "search Search" at bounding box center [35, 48] width 70 height 11
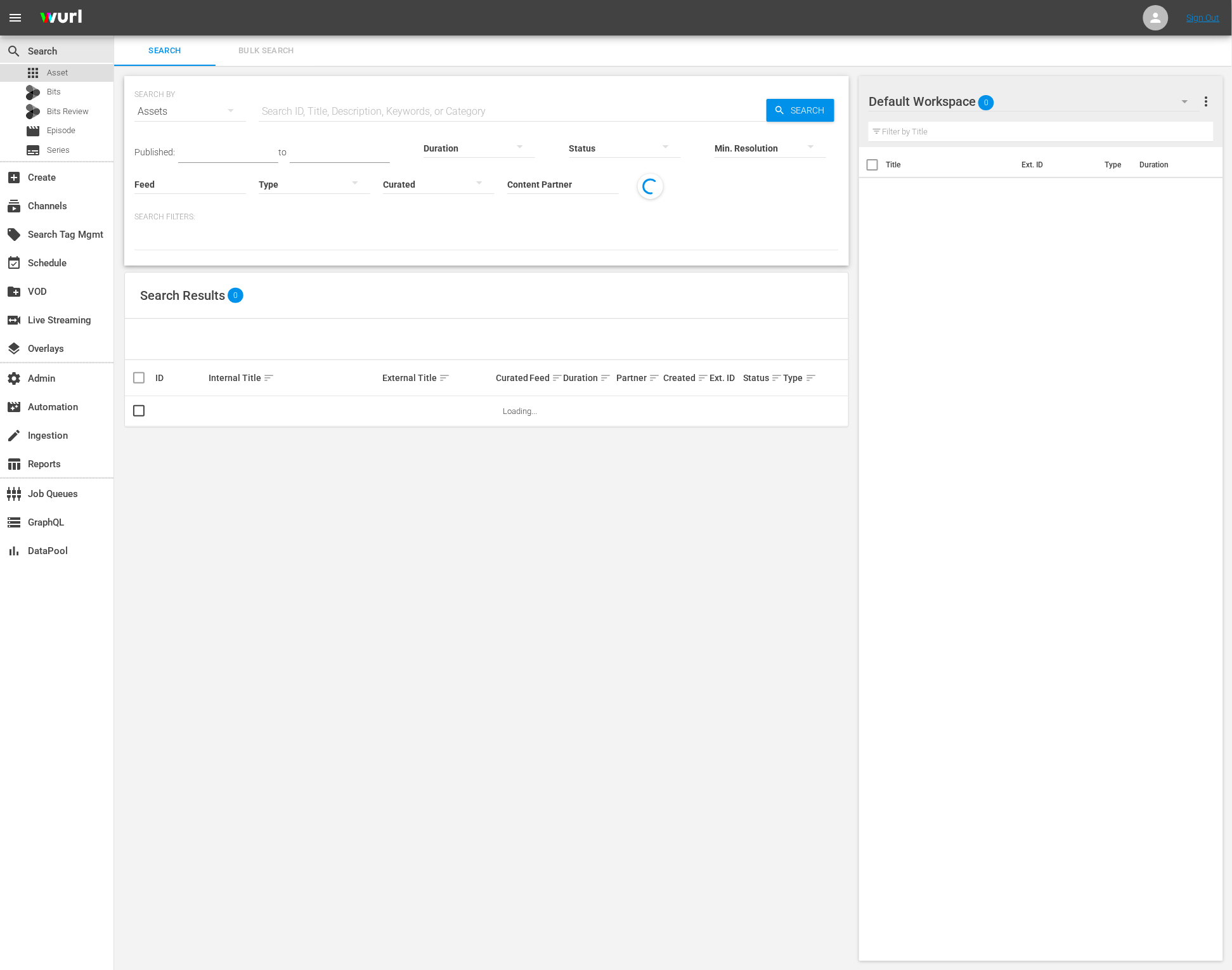
click at [62, 74] on span "Asset" at bounding box center [57, 73] width 21 height 13
click at [399, 115] on input "text" at bounding box center [513, 111] width 508 height 31
paste input "54930235"
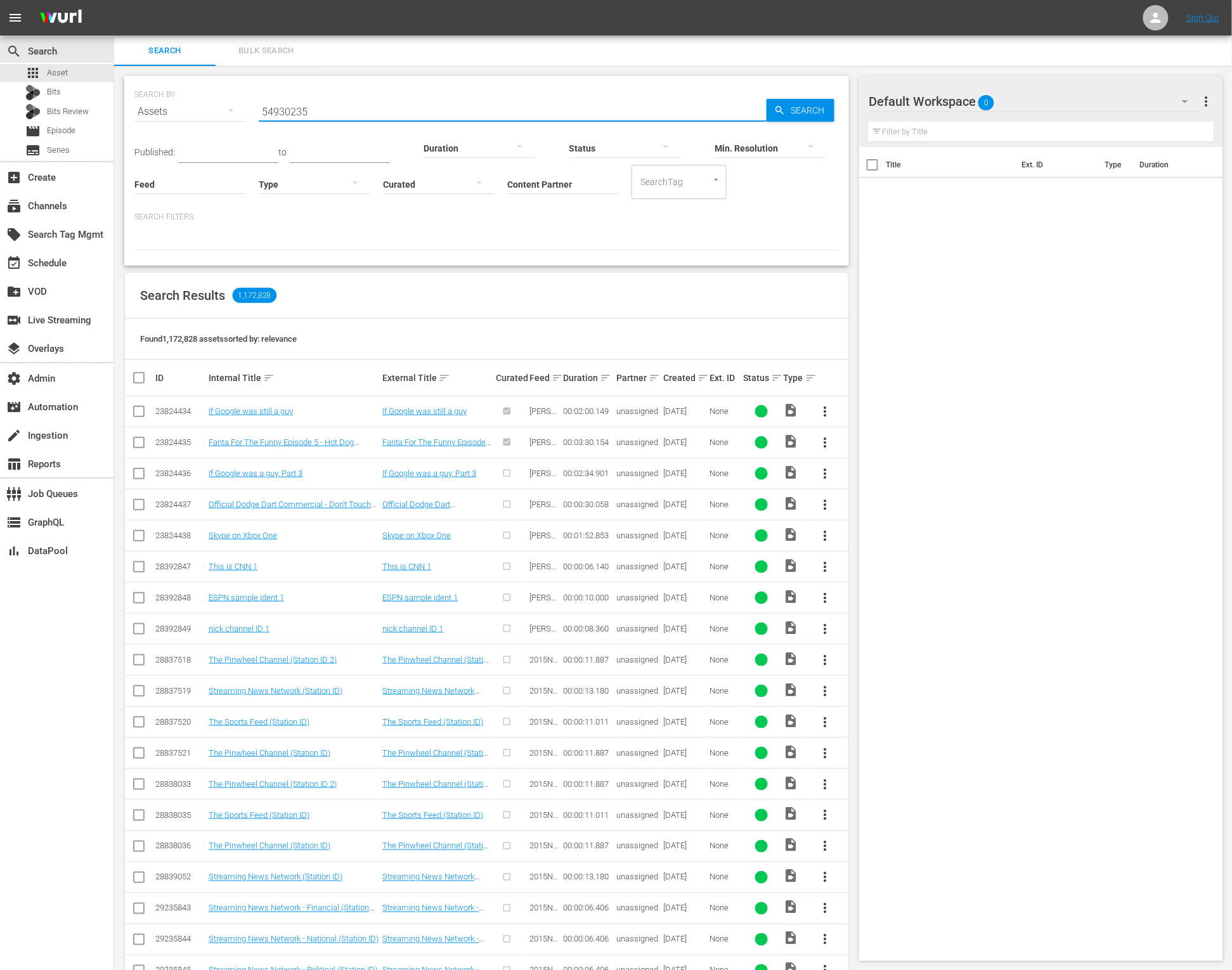
type input "54930235"
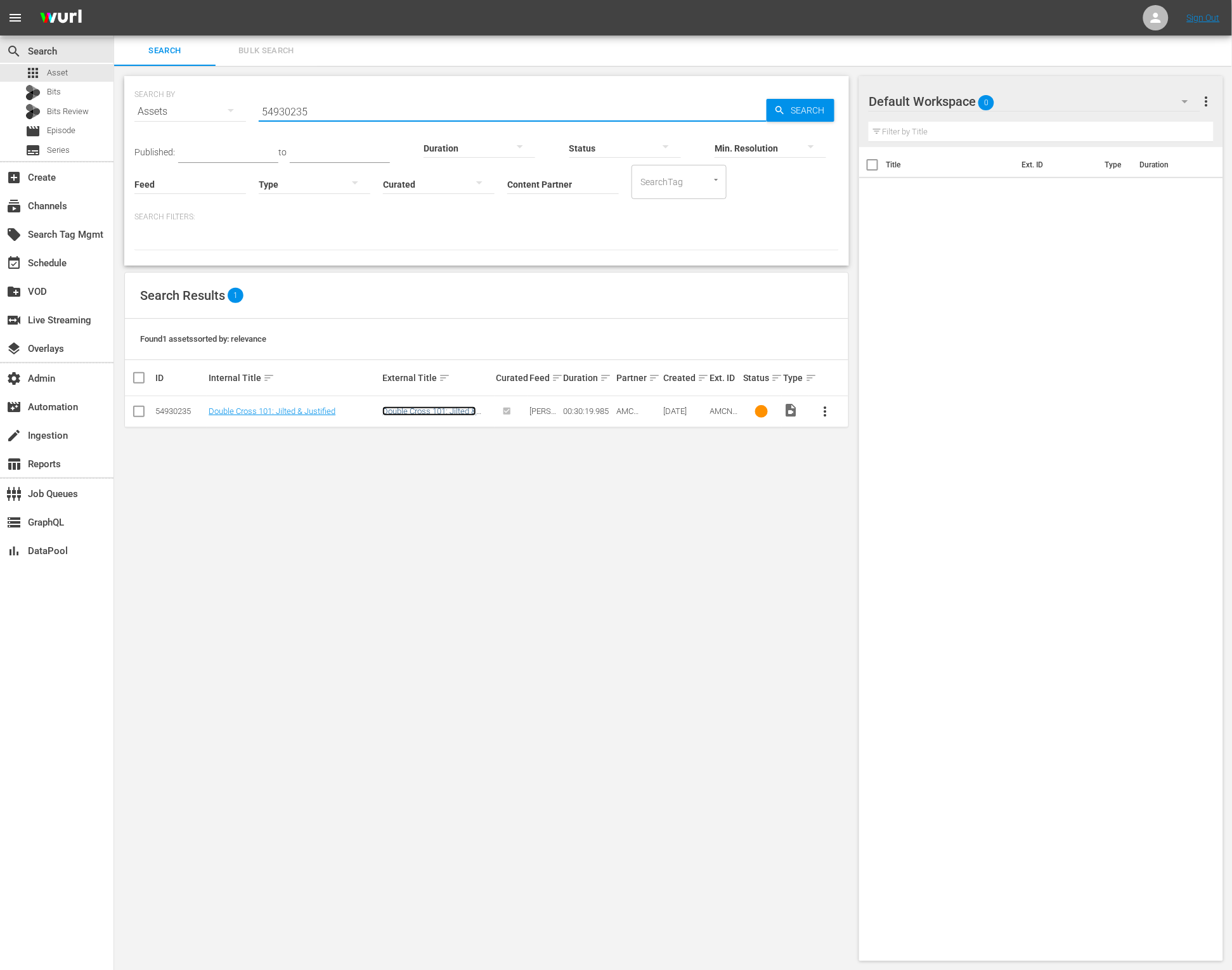
click at [450, 412] on link "Double Cross 101: Jilted & Justified" at bounding box center [429, 415] width 94 height 19
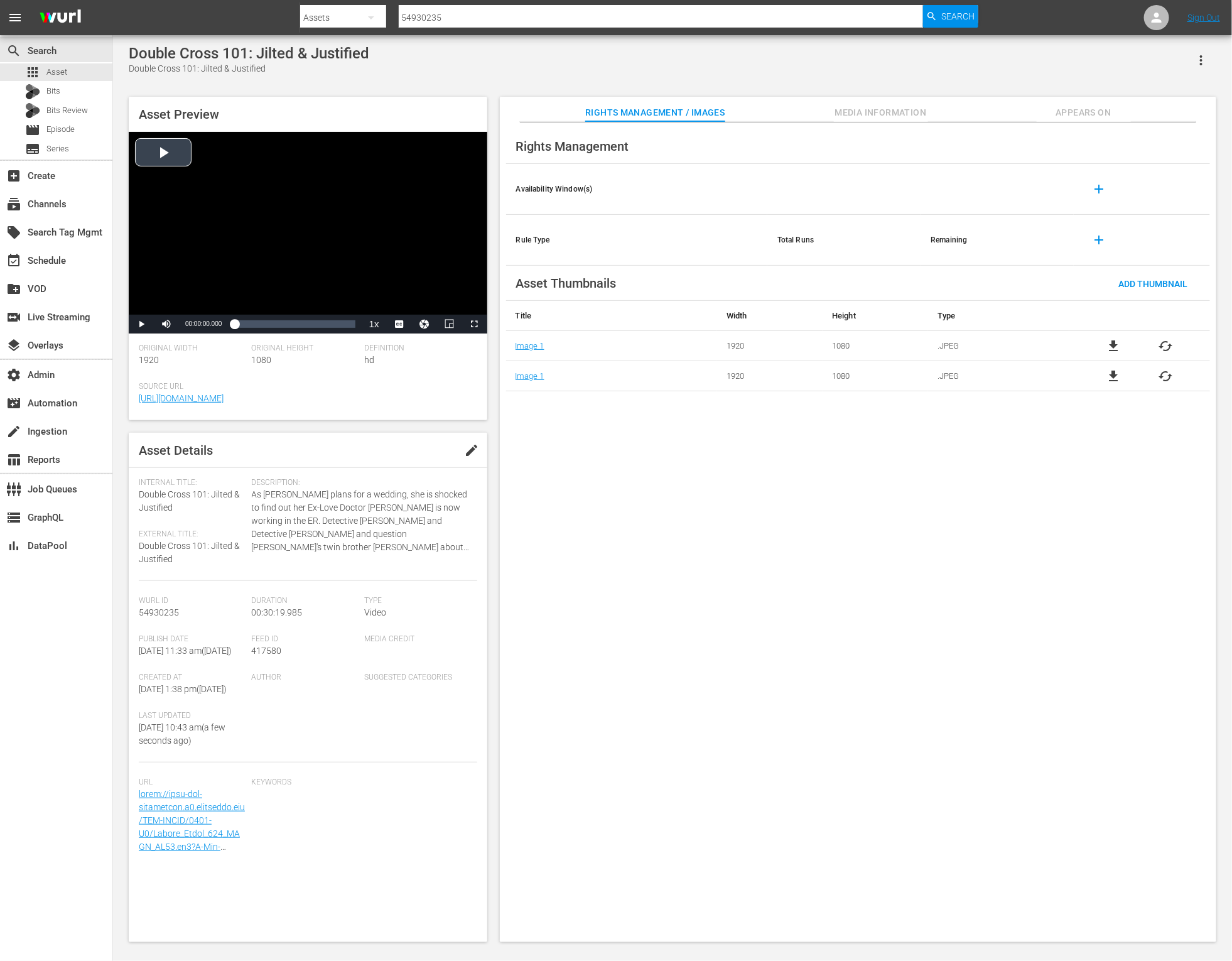
click at [153, 174] on div "Video Player" at bounding box center [308, 222] width 358 height 183
click at [276, 321] on div "Loaded : 1.06% 00:10:44.578 00:00:07.333" at bounding box center [295, 324] width 120 height 13
click at [859, 107] on span "Media Information" at bounding box center [881, 112] width 94 height 16
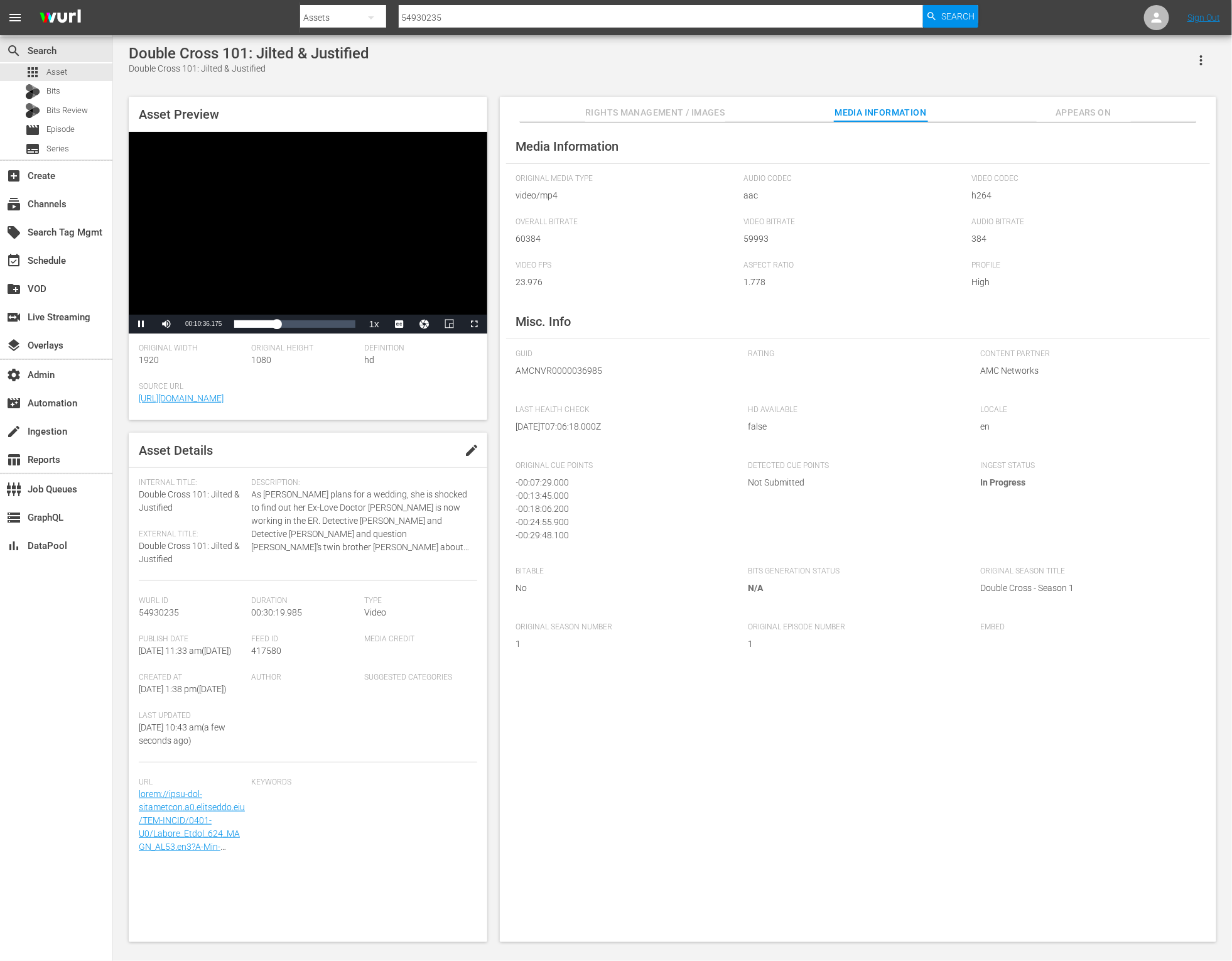
click at [1102, 113] on span "Appears On" at bounding box center [1084, 112] width 94 height 16
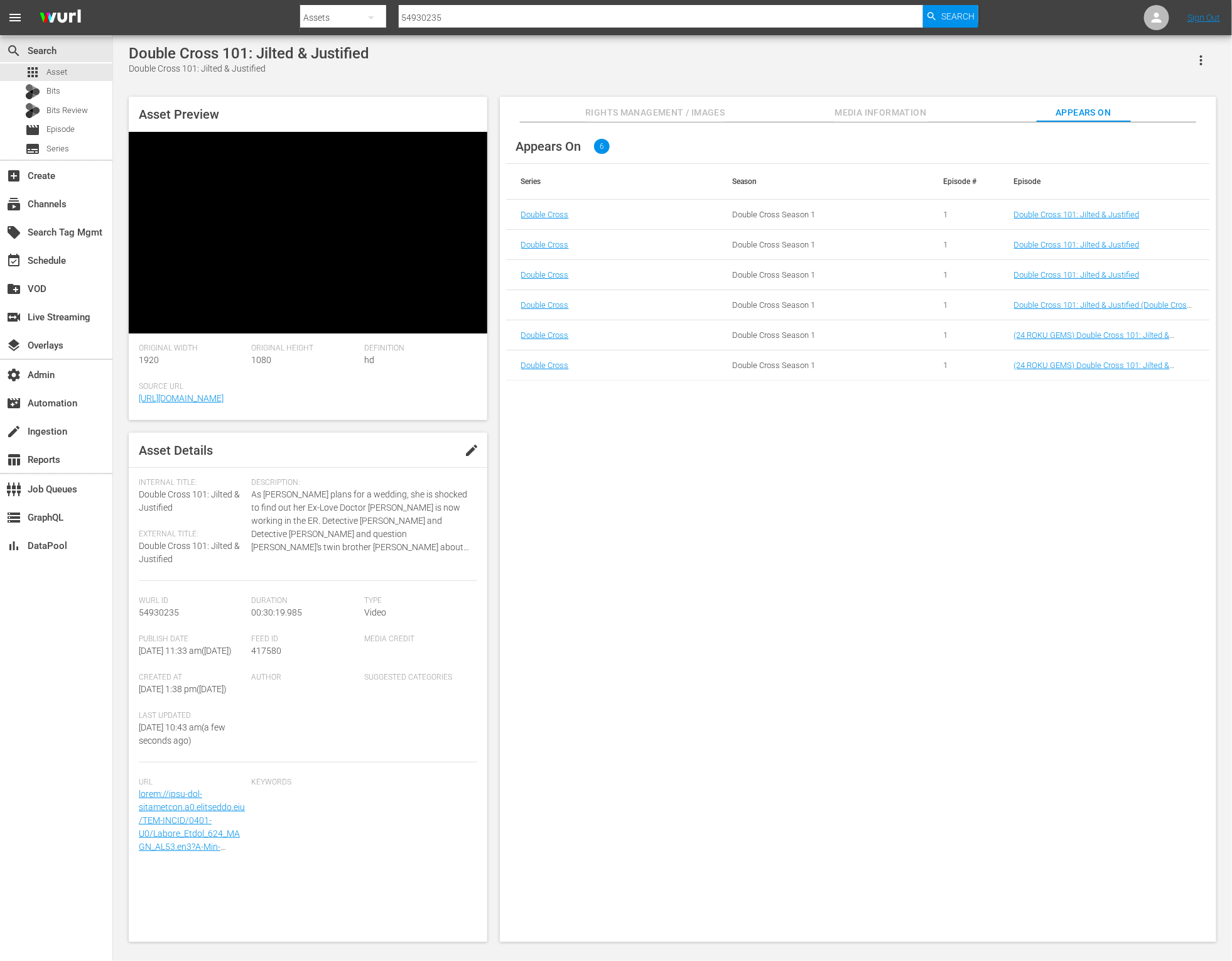
click at [1044, 208] on td "Double Cross 101: Jilted & Justified" at bounding box center [1104, 215] width 211 height 31
click at [1044, 209] on link "Double Cross 101: Jilted & Justified" at bounding box center [1077, 214] width 126 height 9
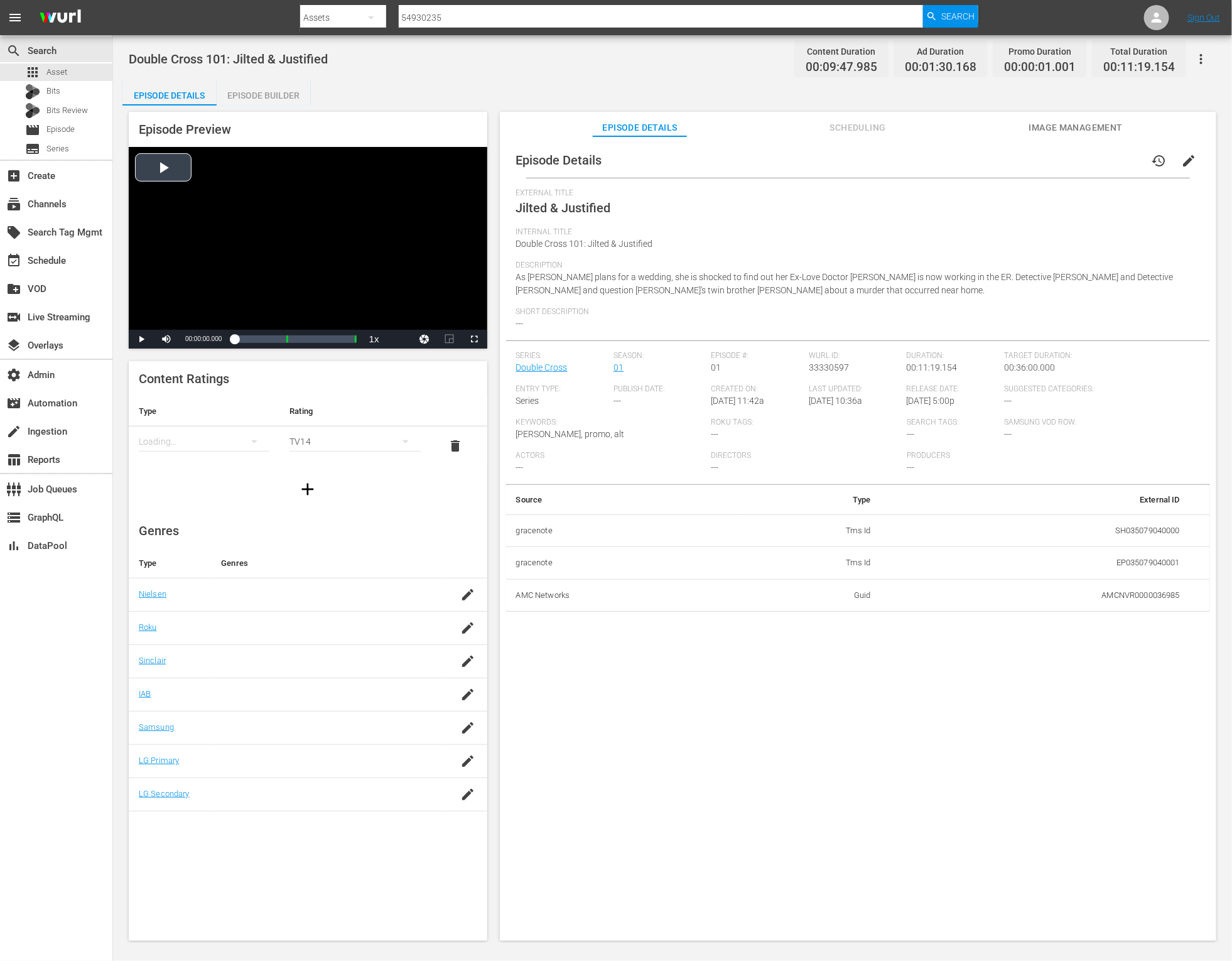
click at [162, 171] on div "Video Player" at bounding box center [308, 238] width 358 height 183
drag, startPoint x: 246, startPoint y: 342, endPoint x: 260, endPoint y: 352, distance: 17.2
click at [246, 342] on div "Loaded : 100.00% 00:01:10.745 Double Cross 101: Jilted & Justified (3/5) 00:00:…" at bounding box center [295, 339] width 120 height 7
click at [142, 339] on span "Video Player" at bounding box center [142, 339] width 0 height 0
click at [250, 342] on div "Loaded : 100.00% 00:01:24.894 Double Cross 101: Jilted & Justified (3/5) 00:00:…" at bounding box center [295, 339] width 120 height 13
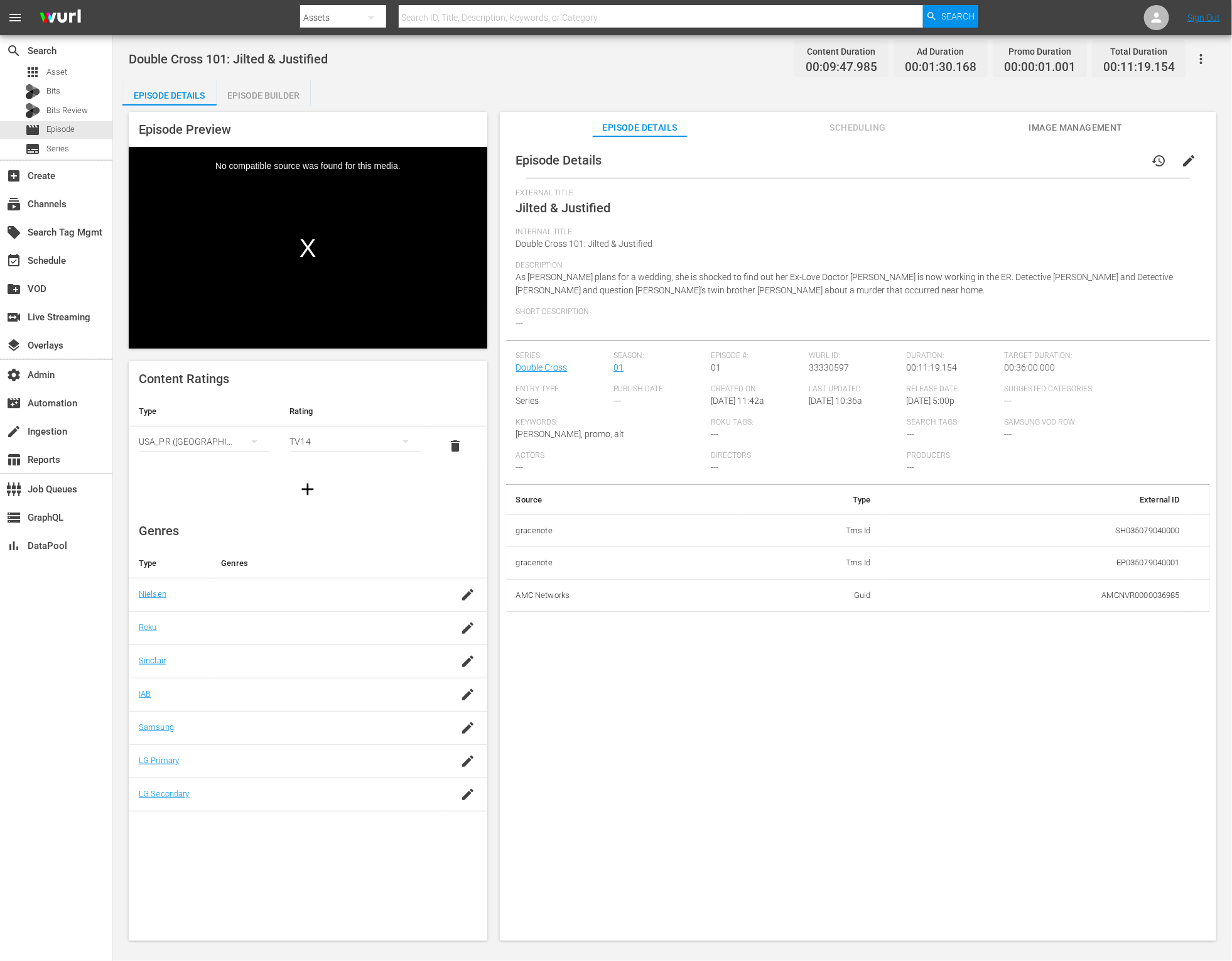
click at [278, 93] on div "Episode Builder" at bounding box center [264, 95] width 94 height 31
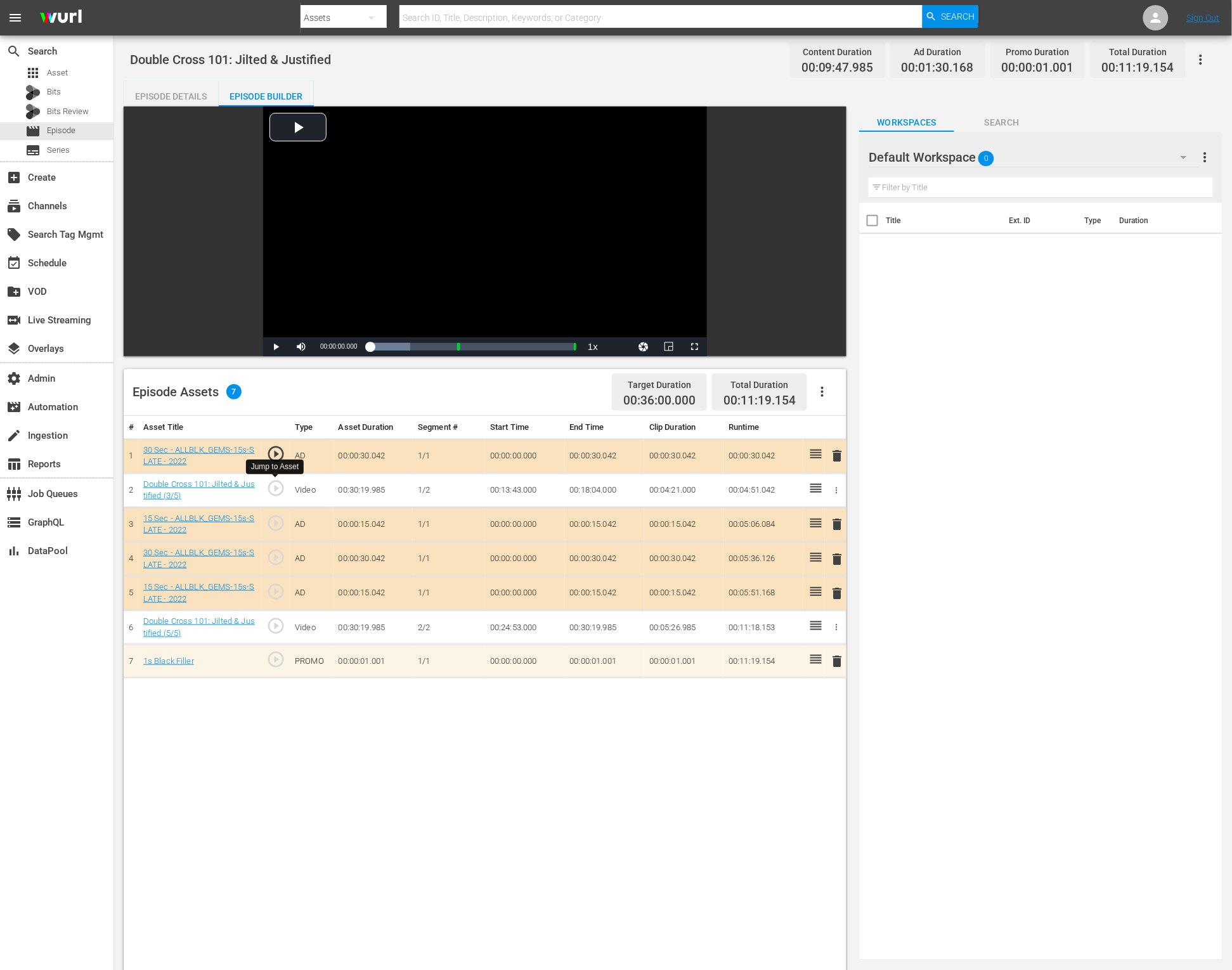
click at [279, 489] on span "play_circle_outline" at bounding box center [276, 488] width 19 height 19
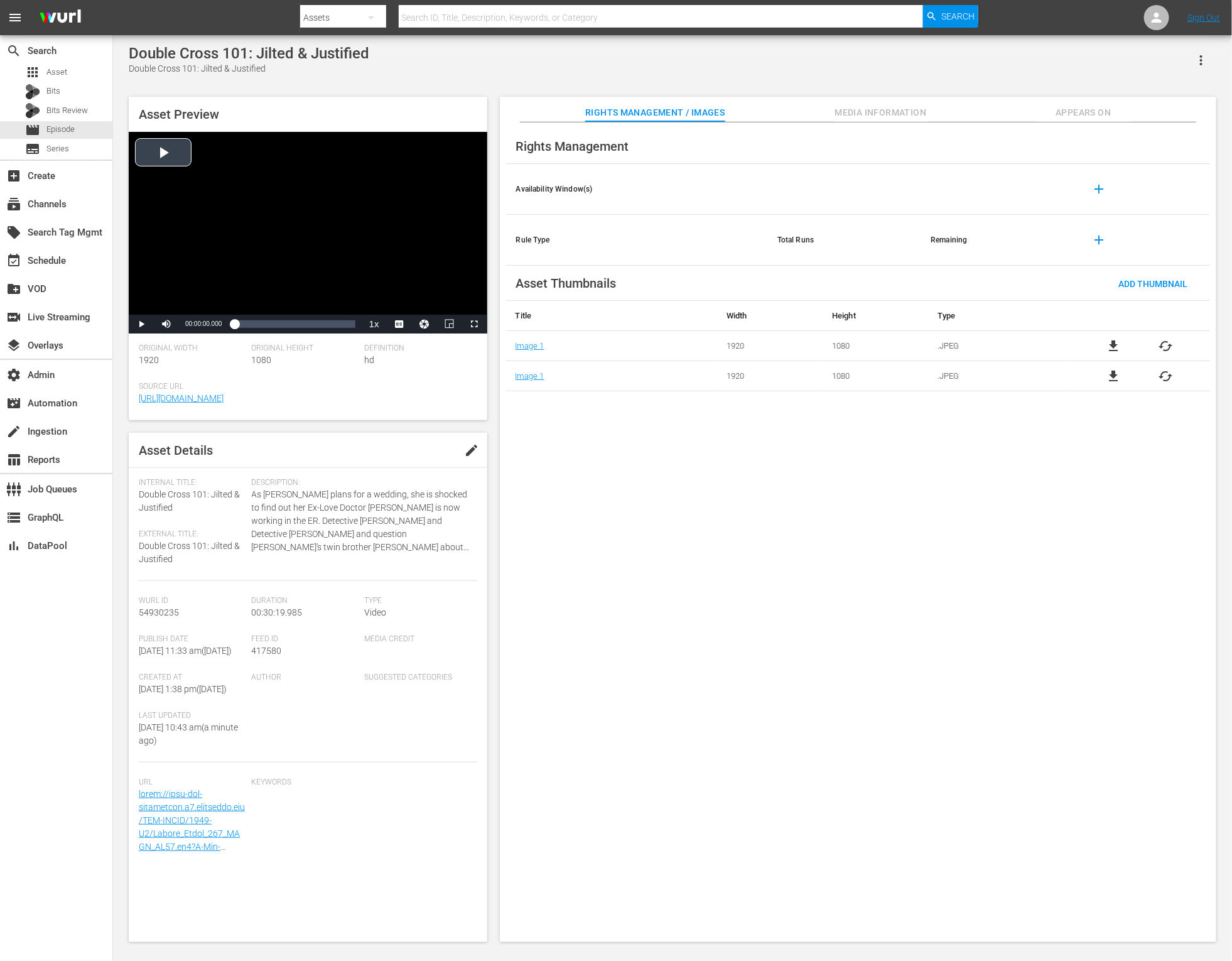
click at [169, 175] on div "Video Player" at bounding box center [308, 222] width 358 height 183
click at [184, 324] on div "Volume Level" at bounding box center [183, 324] width 4 height 2
drag, startPoint x: 905, startPoint y: 114, endPoint x: 1011, endPoint y: 117, distance: 106.0
click at [905, 114] on span "Media Information" at bounding box center [881, 112] width 94 height 16
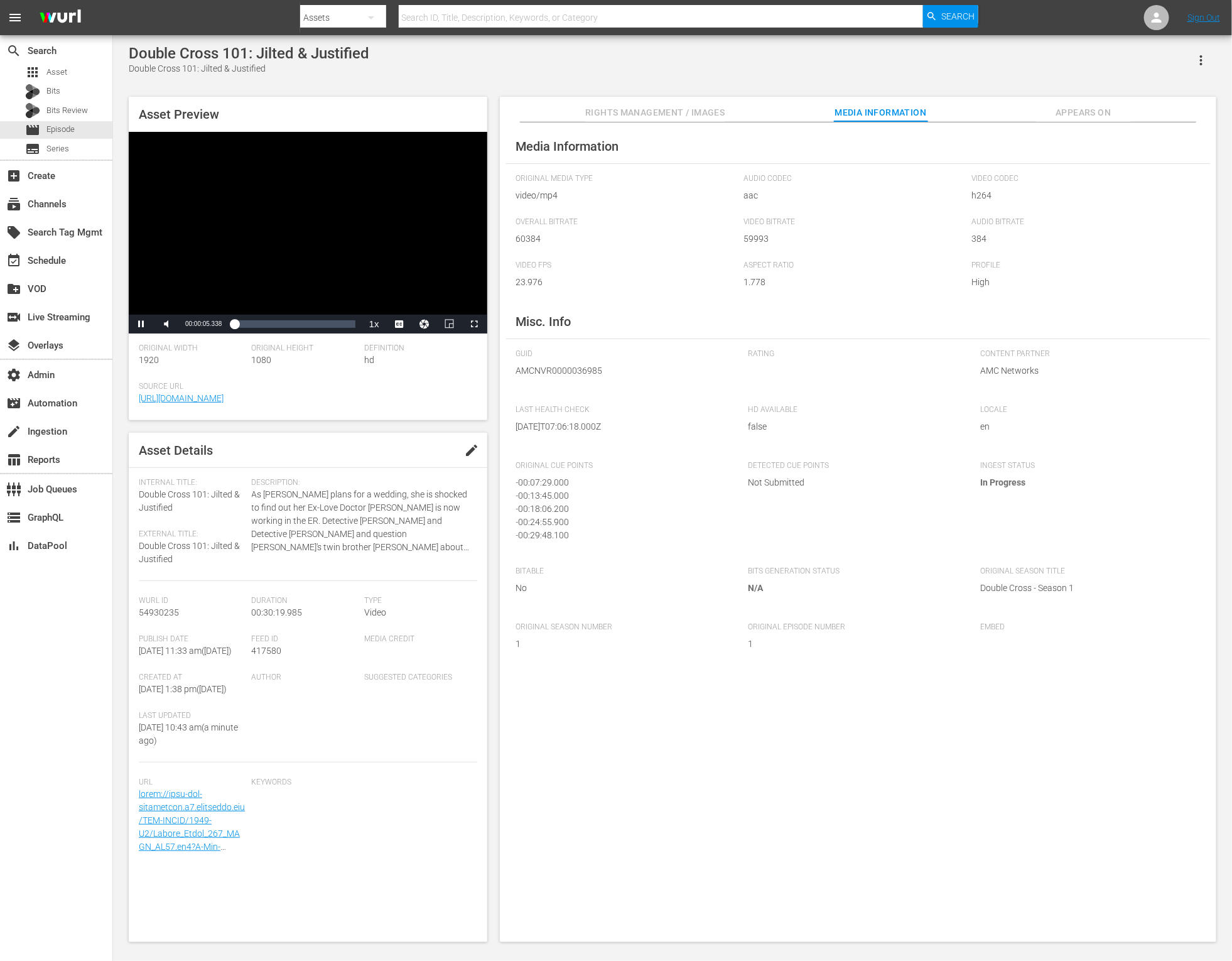
click at [1071, 116] on span "Appears On" at bounding box center [1084, 112] width 94 height 16
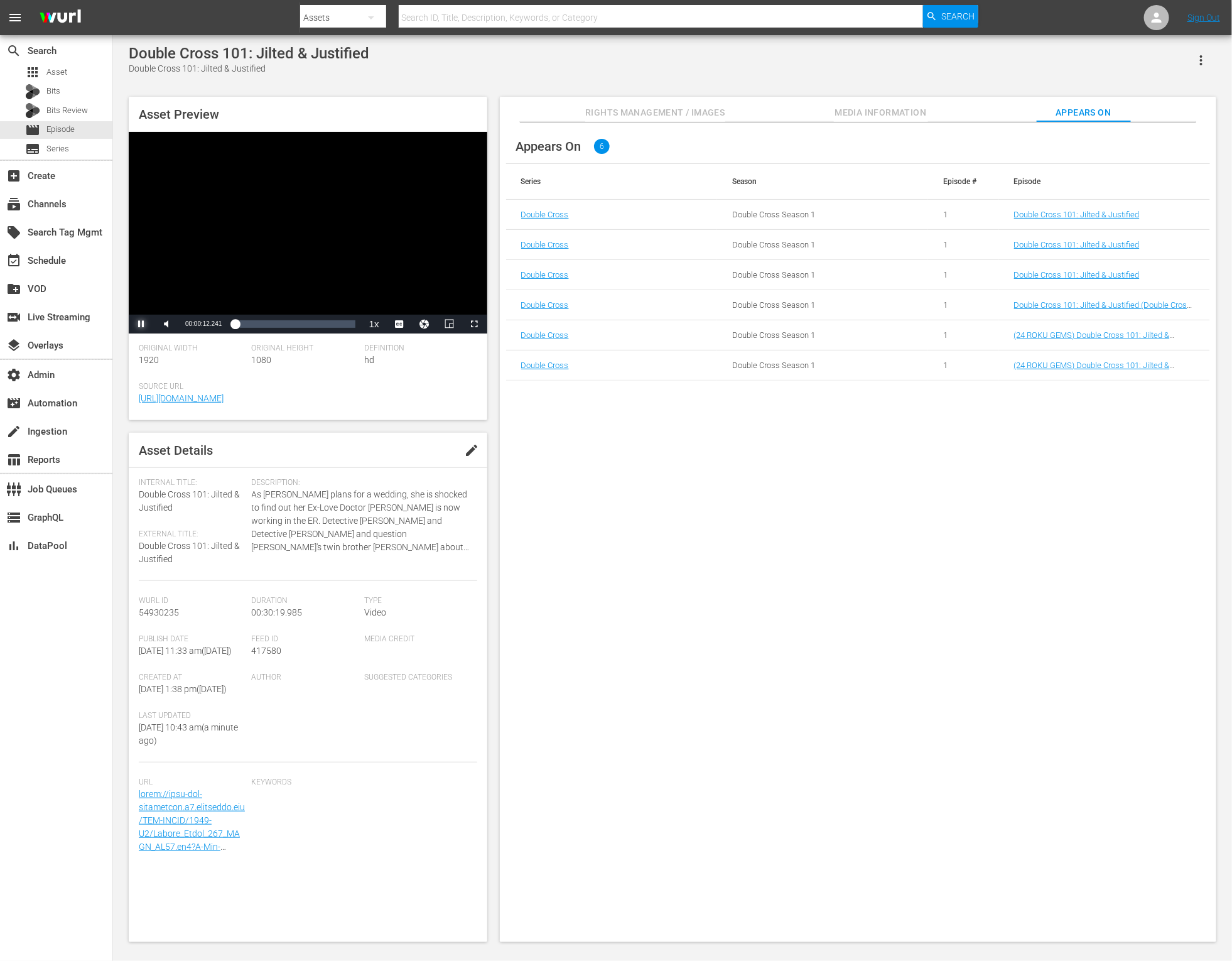
click at [142, 324] on span "Video Player" at bounding box center [142, 324] width 0 height 0
drag, startPoint x: 913, startPoint y: 651, endPoint x: 845, endPoint y: 559, distance: 114.4
click at [911, 647] on div "Appears On 6 Series Season Episode # Episode Double Cross Double Cross Season 1…" at bounding box center [858, 532] width 716 height 820
click at [566, 442] on div "Appears On 6 Series Season Episode # Episode Double Cross Double Cross Season 1…" at bounding box center [858, 532] width 716 height 820
click at [142, 324] on span "Video Player" at bounding box center [142, 324] width 0 height 0
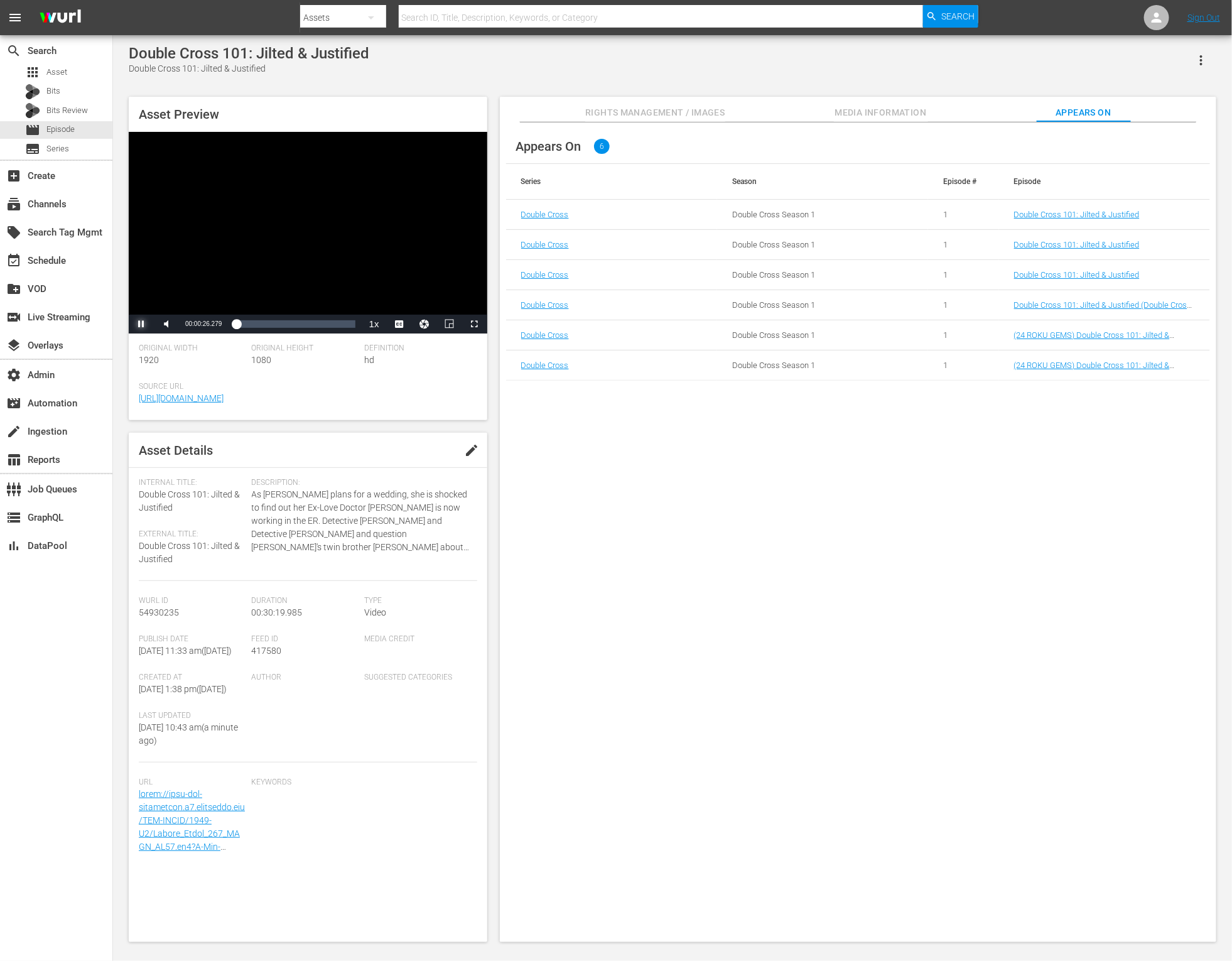
click at [142, 324] on span "Video Player" at bounding box center [142, 324] width 0 height 0
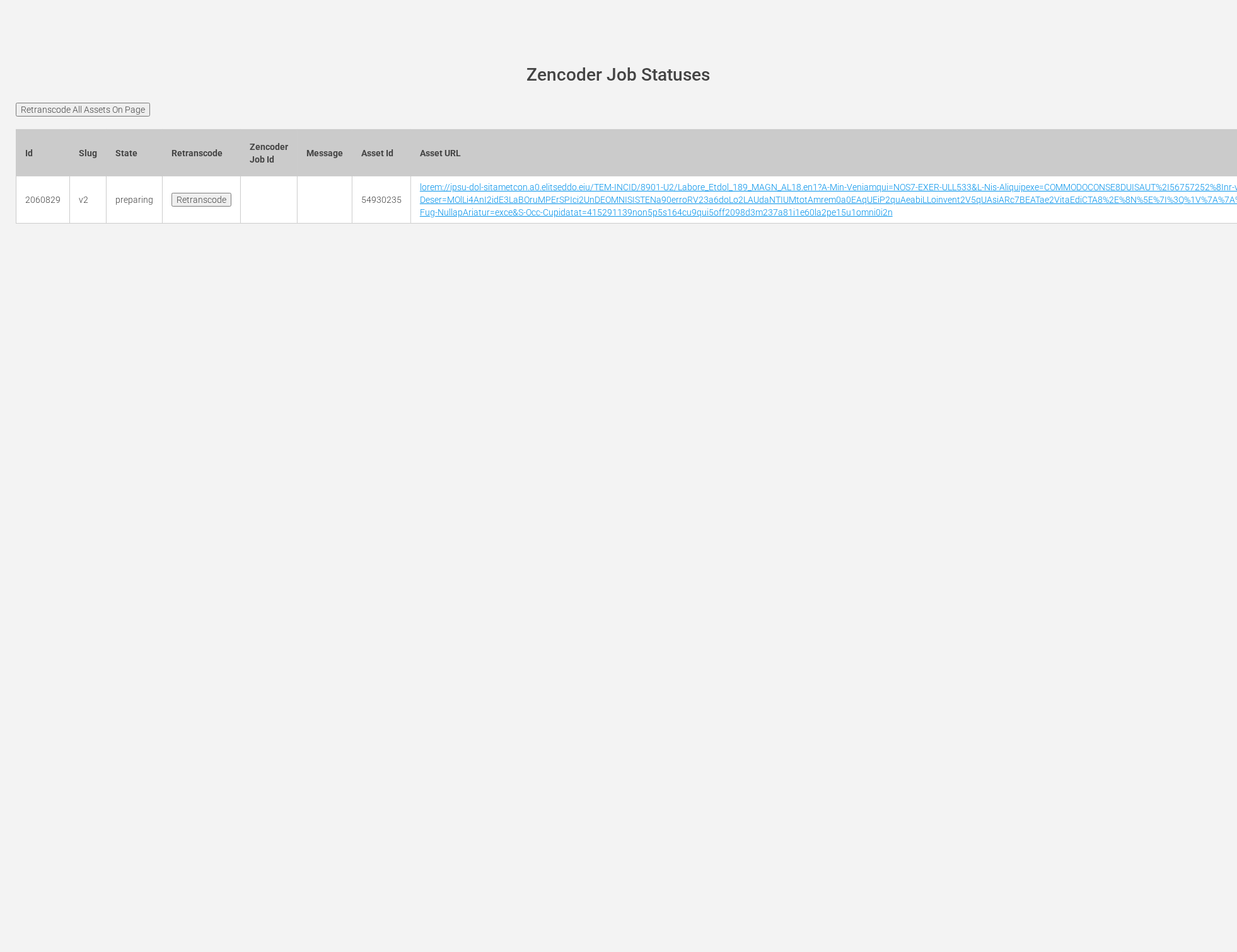
click at [258, 208] on td at bounding box center [269, 200] width 57 height 47
click at [259, 207] on td at bounding box center [269, 200] width 57 height 47
click at [314, 208] on td at bounding box center [325, 200] width 55 height 47
click at [318, 209] on td at bounding box center [325, 200] width 55 height 47
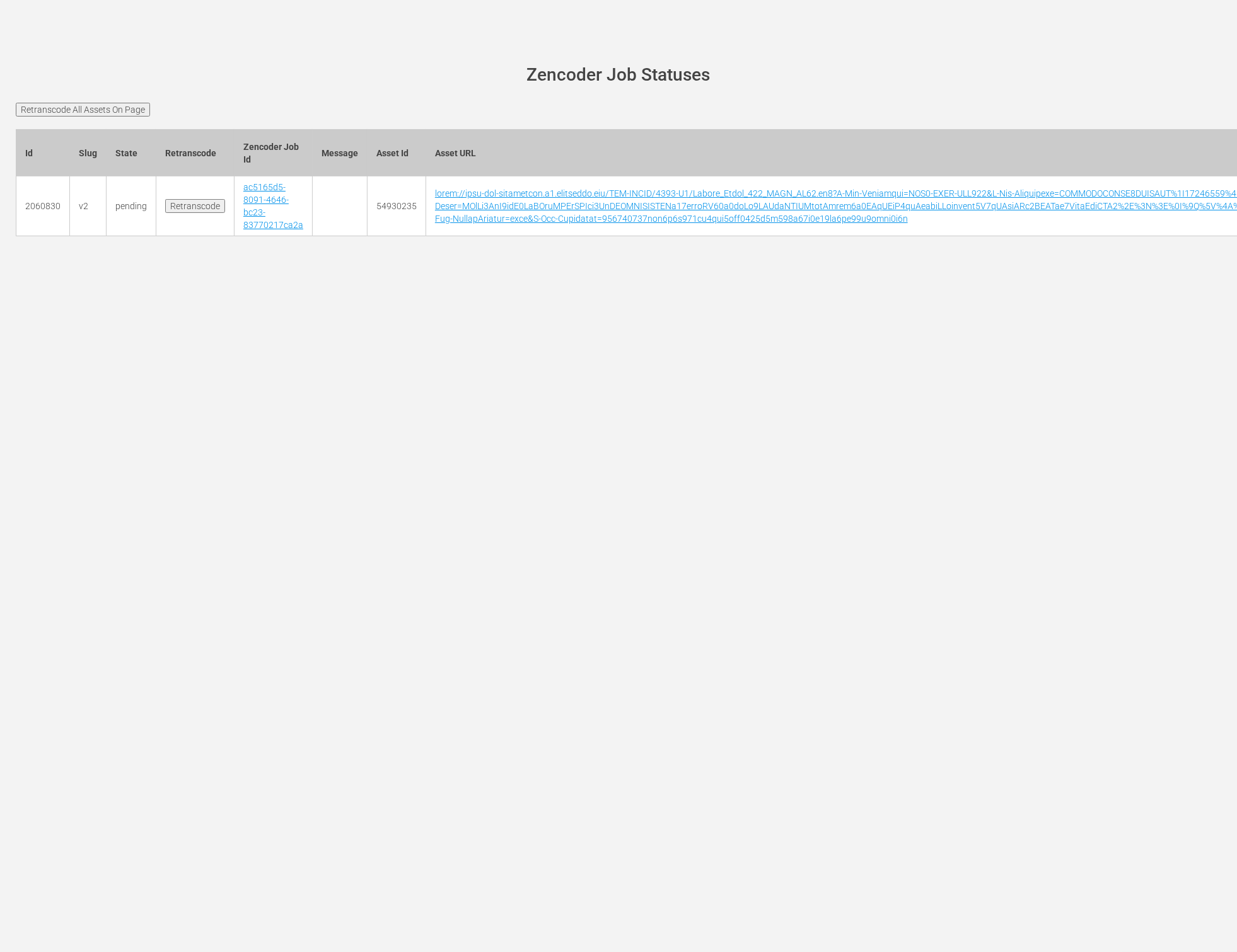
drag, startPoint x: 295, startPoint y: 326, endPoint x: 290, endPoint y: 249, distance: 77.2
click at [295, 326] on div "[PERSON_NAME][DOMAIN_NAME] site status Zencoder Job Statuses Retranscode All As…" at bounding box center [618, 476] width 1237 height 952
click at [285, 220] on link "ac5165d5-8091-4646-bc23-83770217ca2a" at bounding box center [273, 206] width 60 height 48
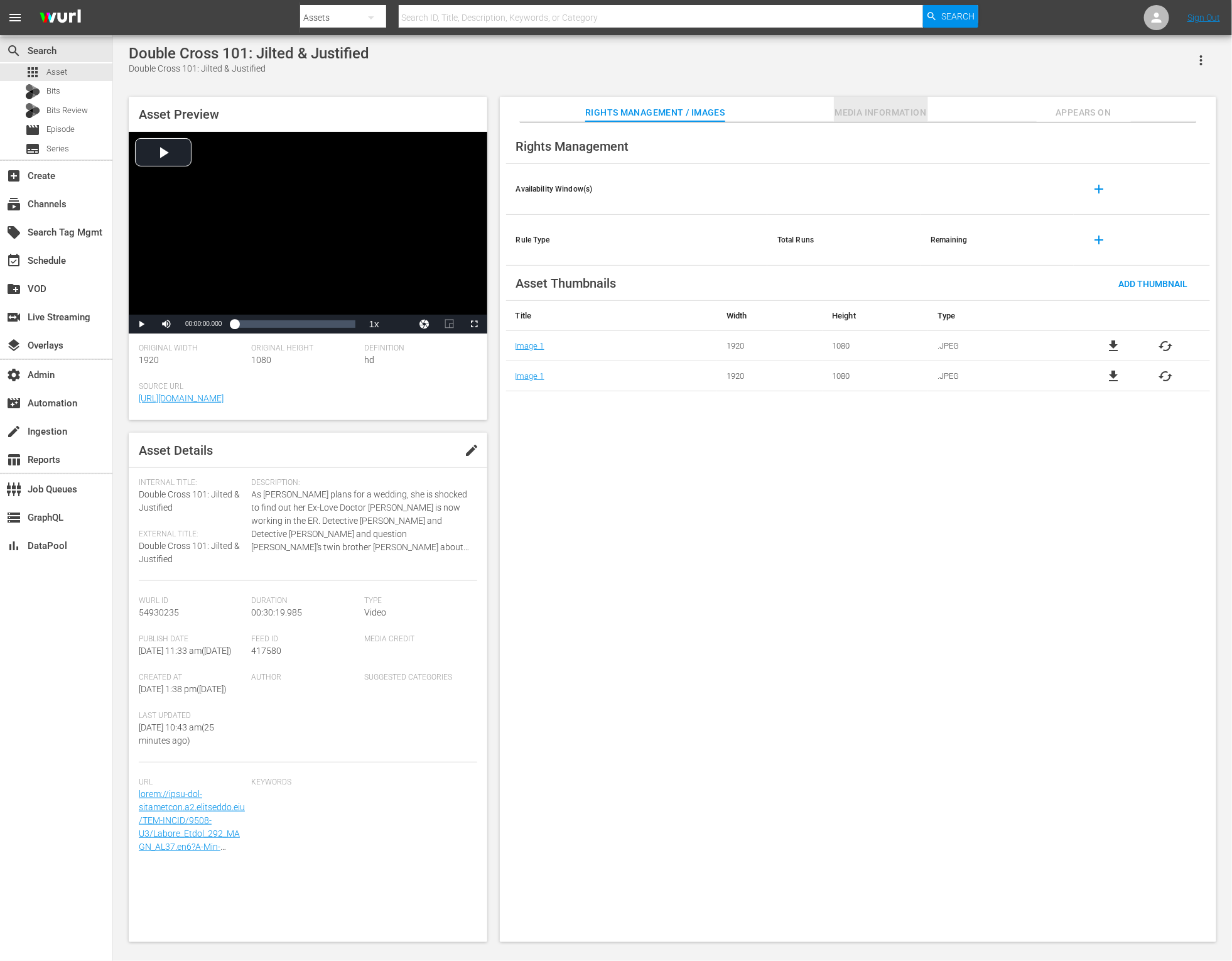
click at [871, 114] on span "Media Information" at bounding box center [881, 112] width 94 height 16
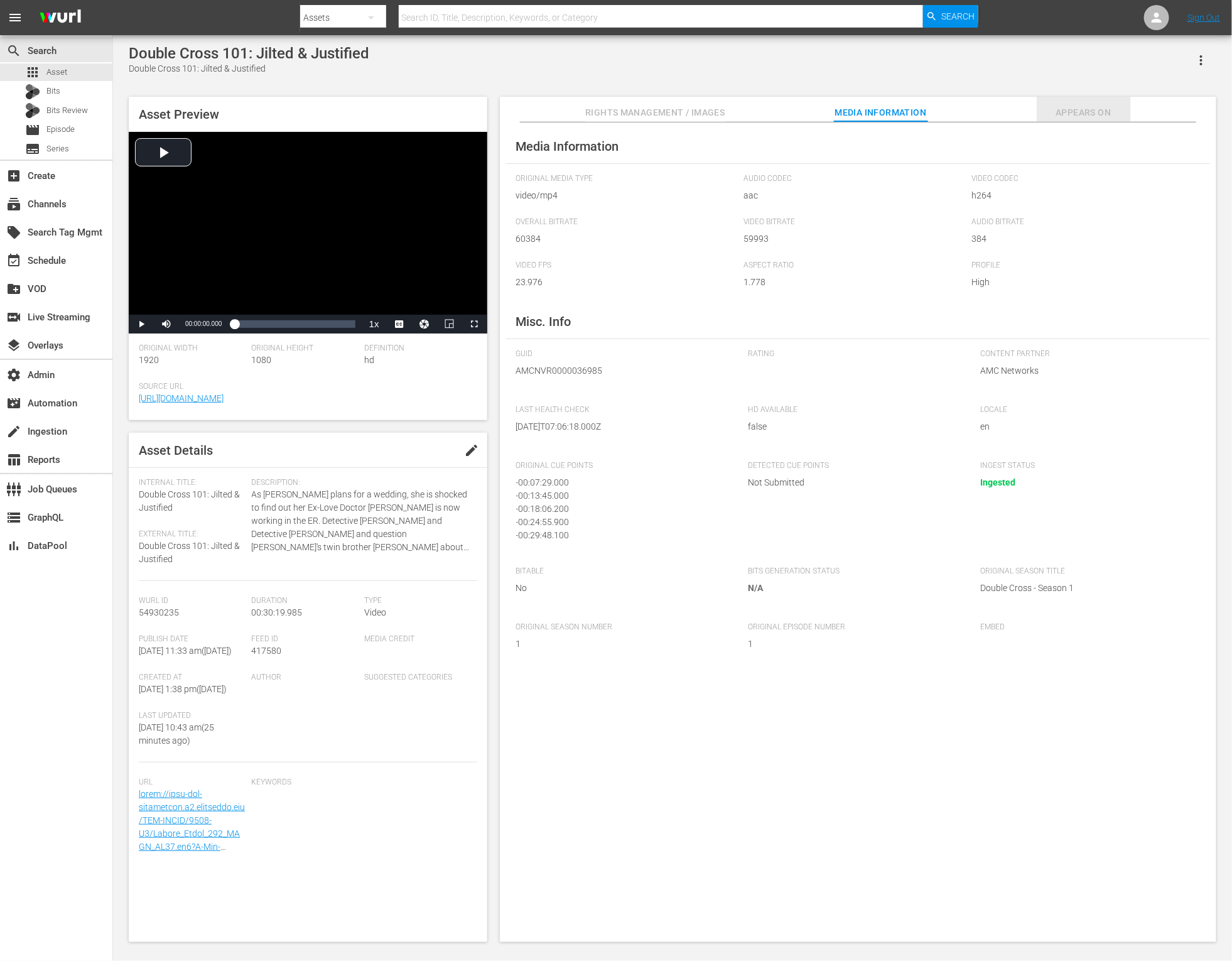
click at [1100, 114] on span "Appears On" at bounding box center [1084, 112] width 94 height 16
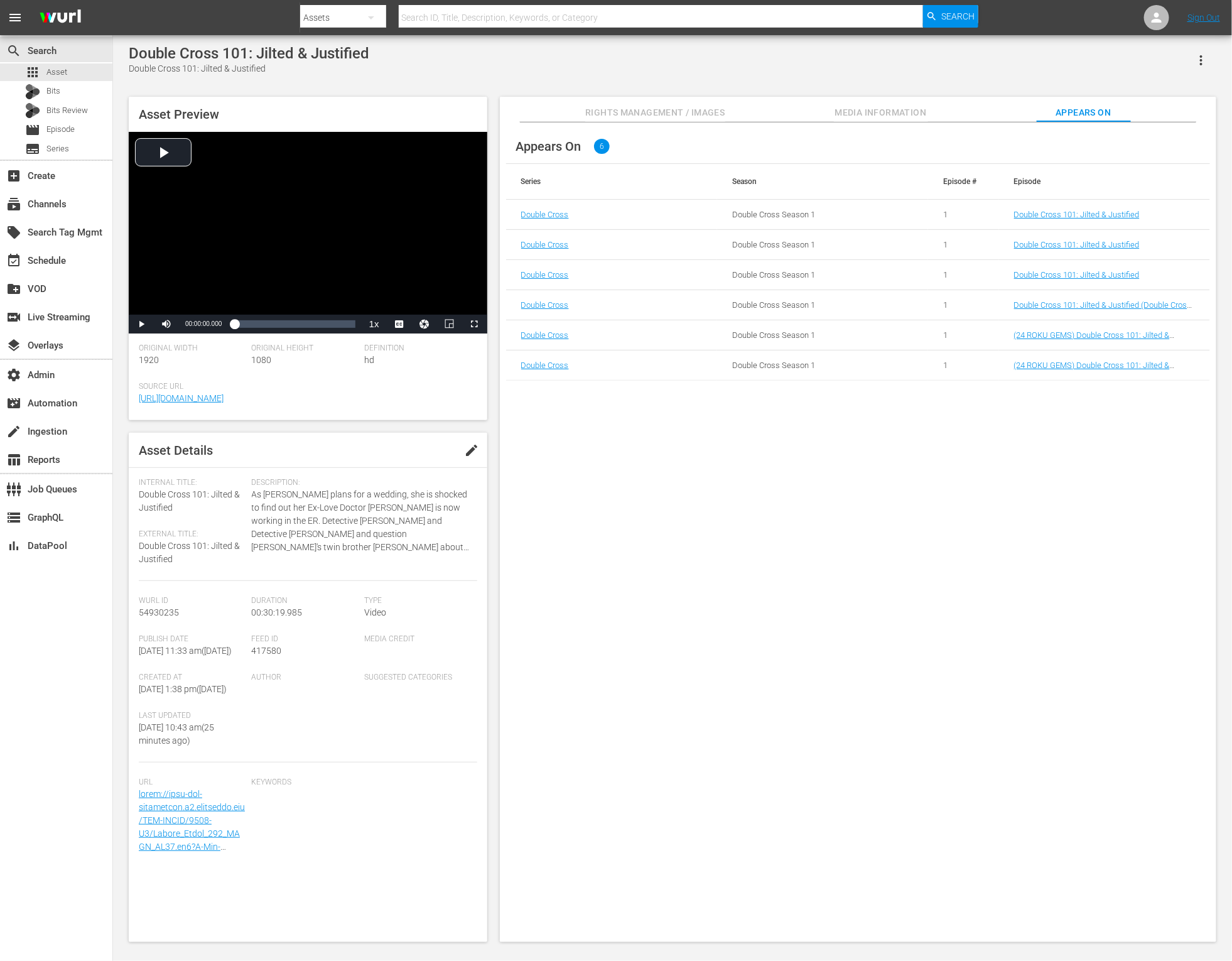
click at [163, 608] on span "54930235" at bounding box center [158, 612] width 40 height 10
copy span "54930235"
click at [54, 125] on span "Episode" at bounding box center [60, 130] width 29 height 13
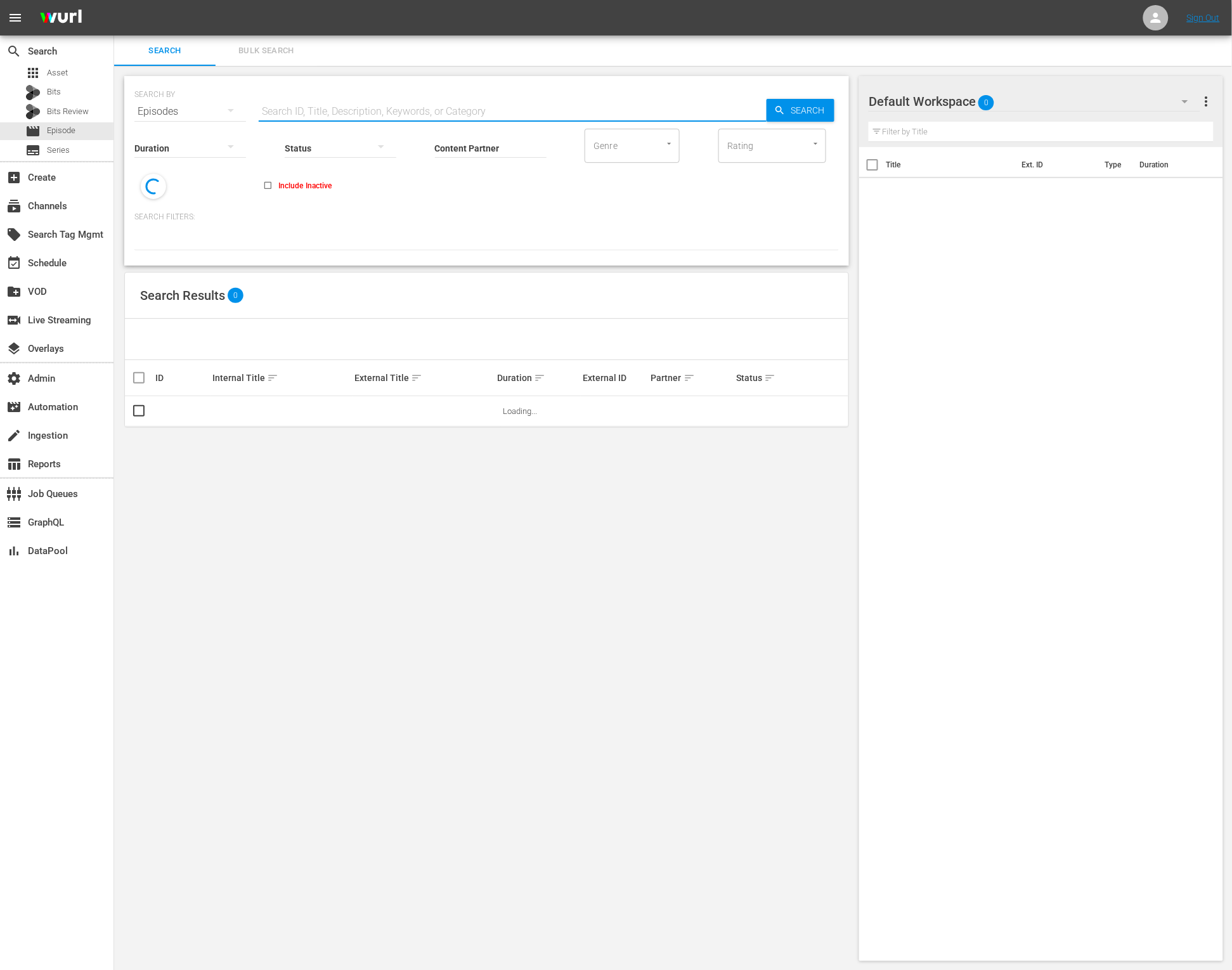
click at [304, 105] on input "text" at bounding box center [513, 111] width 508 height 31
paste input "54930235"
type input "54930235"
click at [805, 111] on span "Search" at bounding box center [810, 110] width 49 height 22
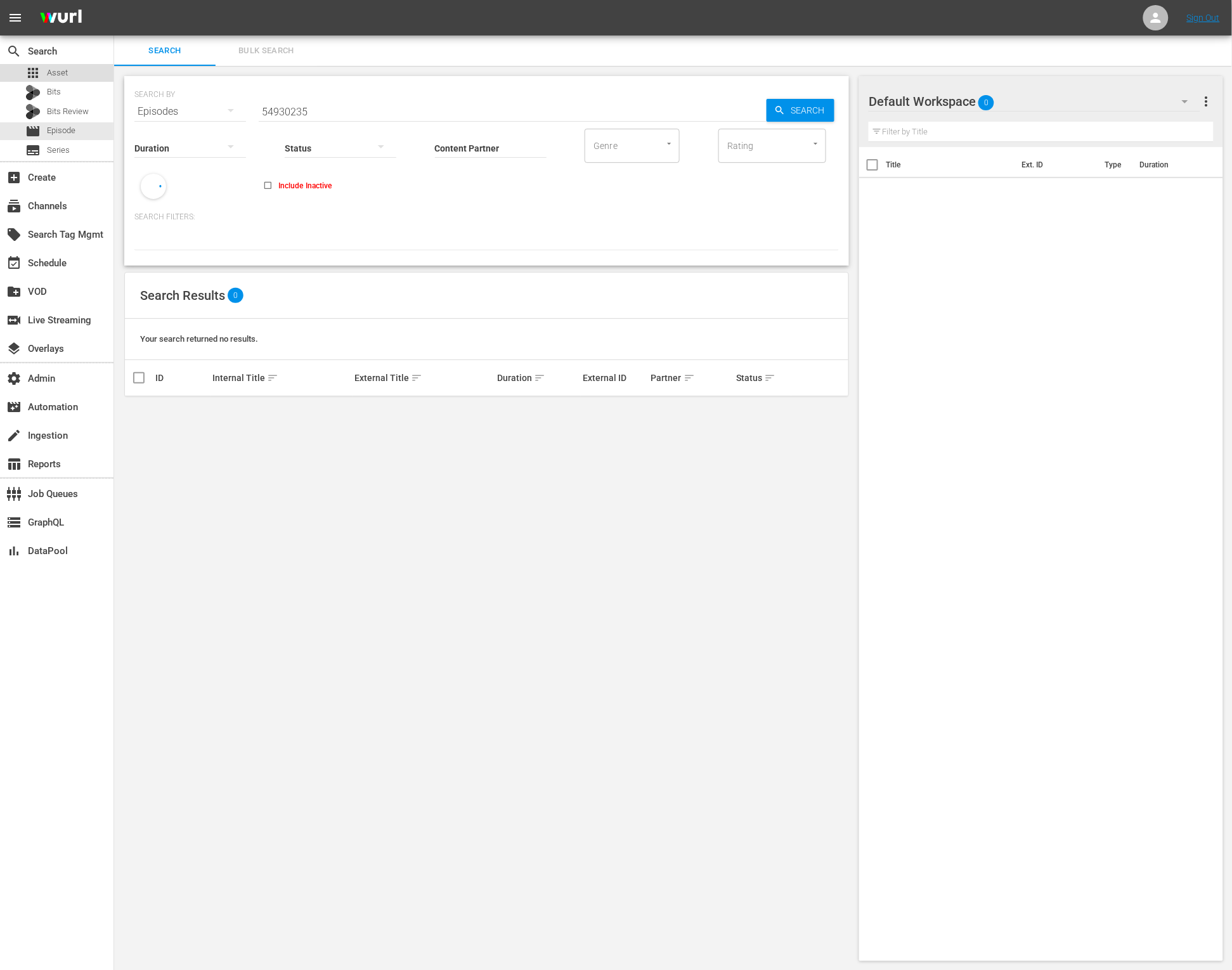
click at [72, 74] on div "apps Asset" at bounding box center [56, 72] width 113 height 18
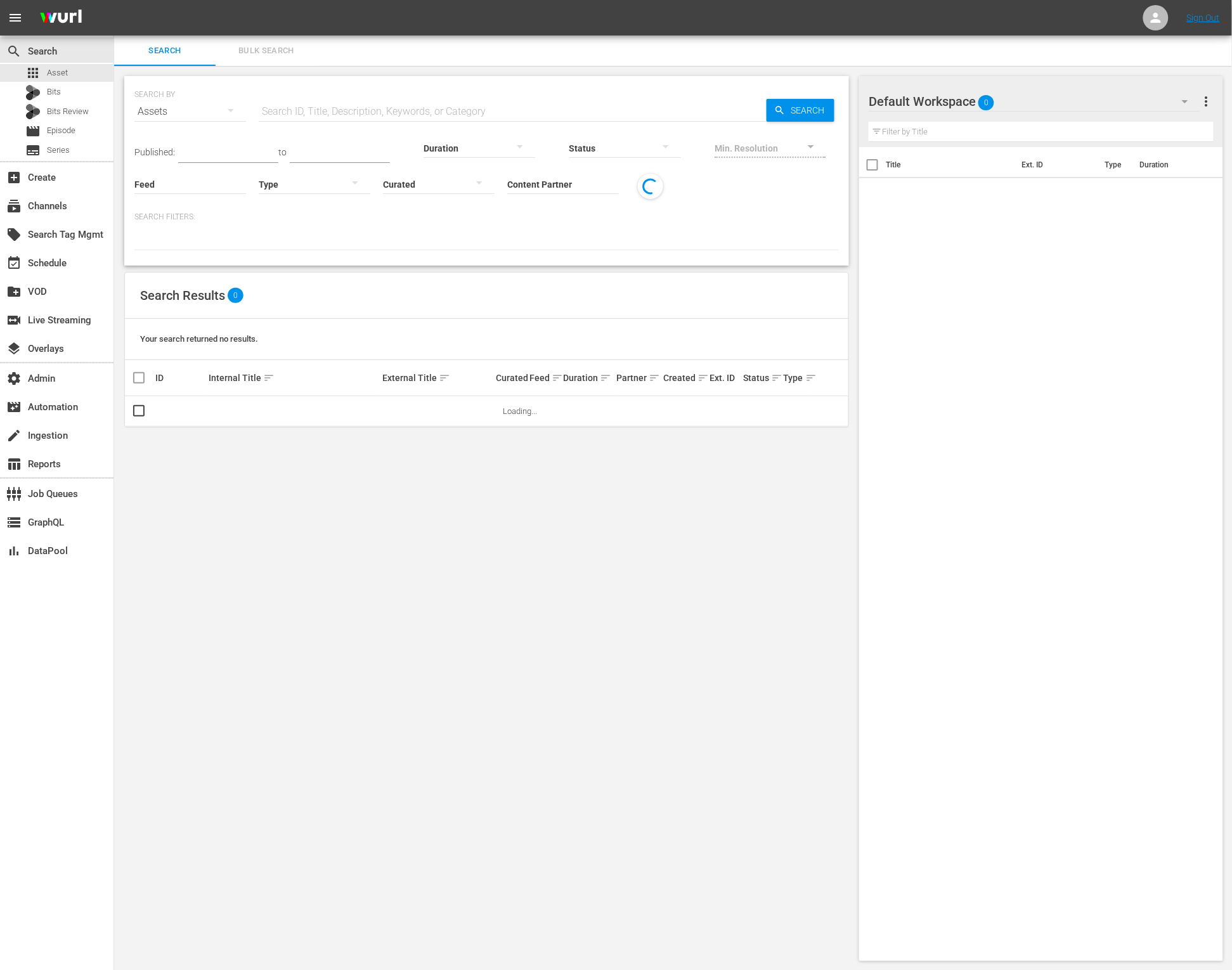
click at [333, 118] on input "text" at bounding box center [513, 111] width 508 height 31
paste input "54930235"
type input "54930235"
click at [778, 110] on icon "button" at bounding box center [780, 110] width 11 height 11
click at [437, 413] on link "Double Cross 101: Jilted & Justified" at bounding box center [429, 415] width 94 height 19
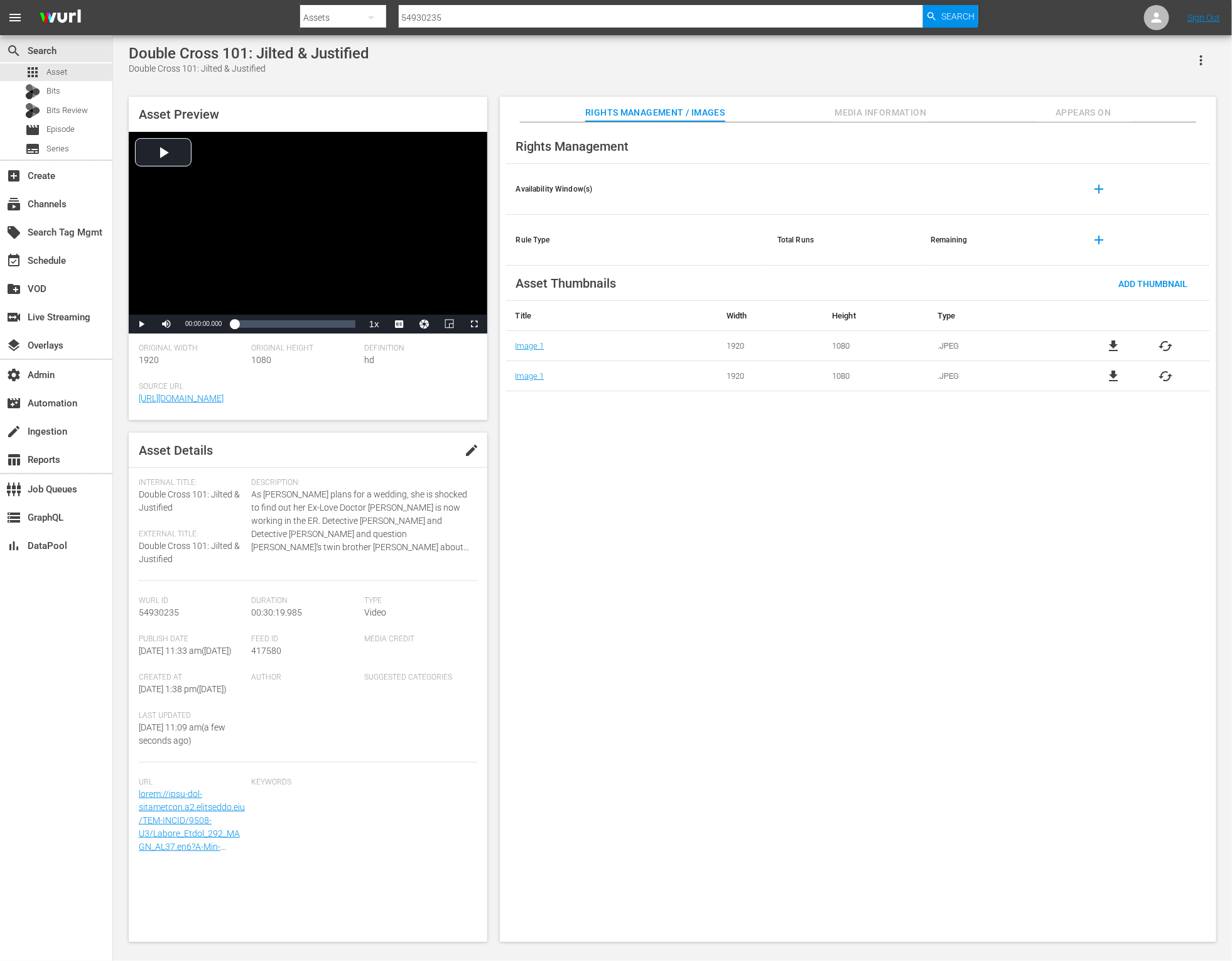
click at [881, 116] on span "Media Information" at bounding box center [881, 112] width 94 height 16
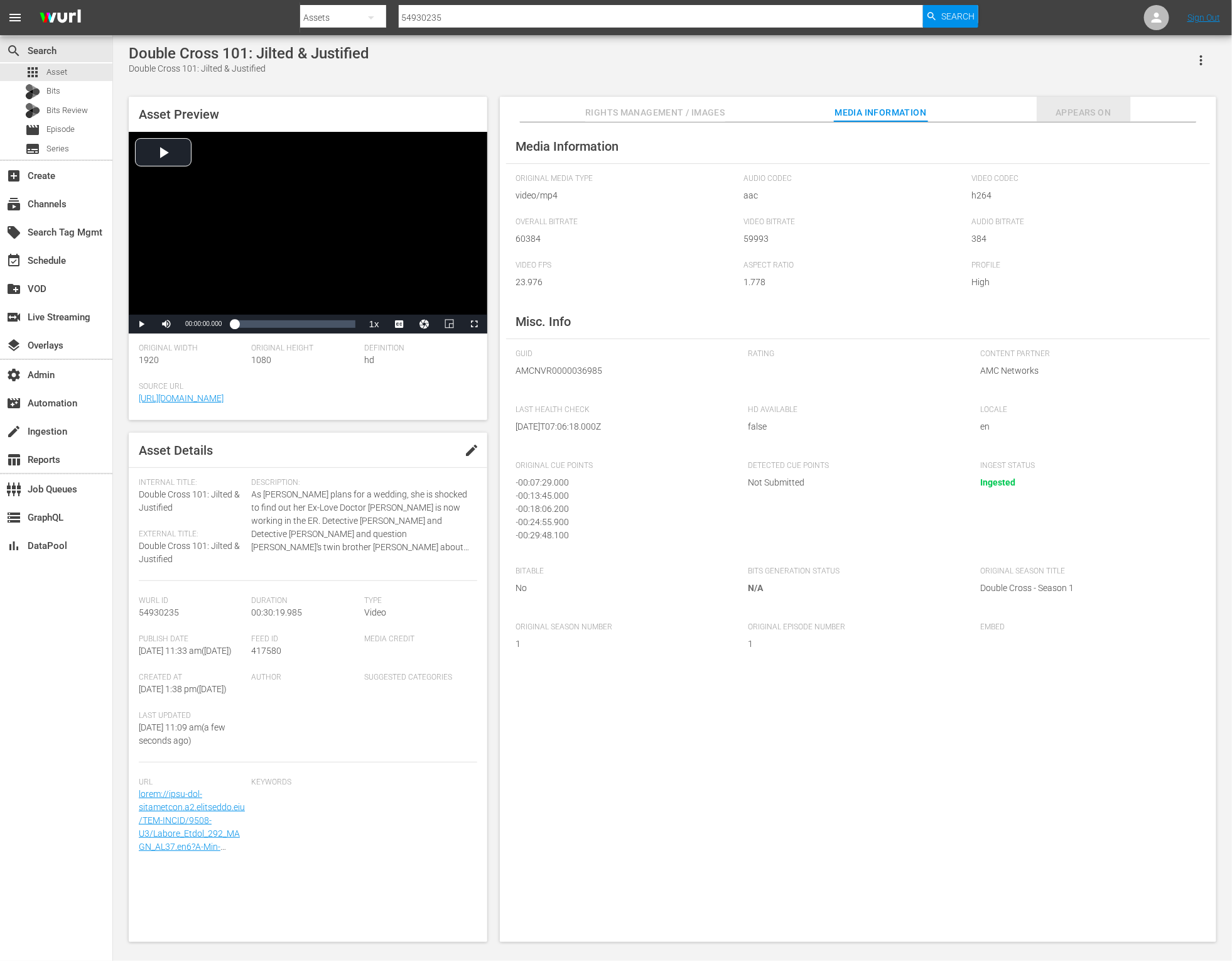
click at [1076, 107] on span "Appears On" at bounding box center [1084, 112] width 94 height 16
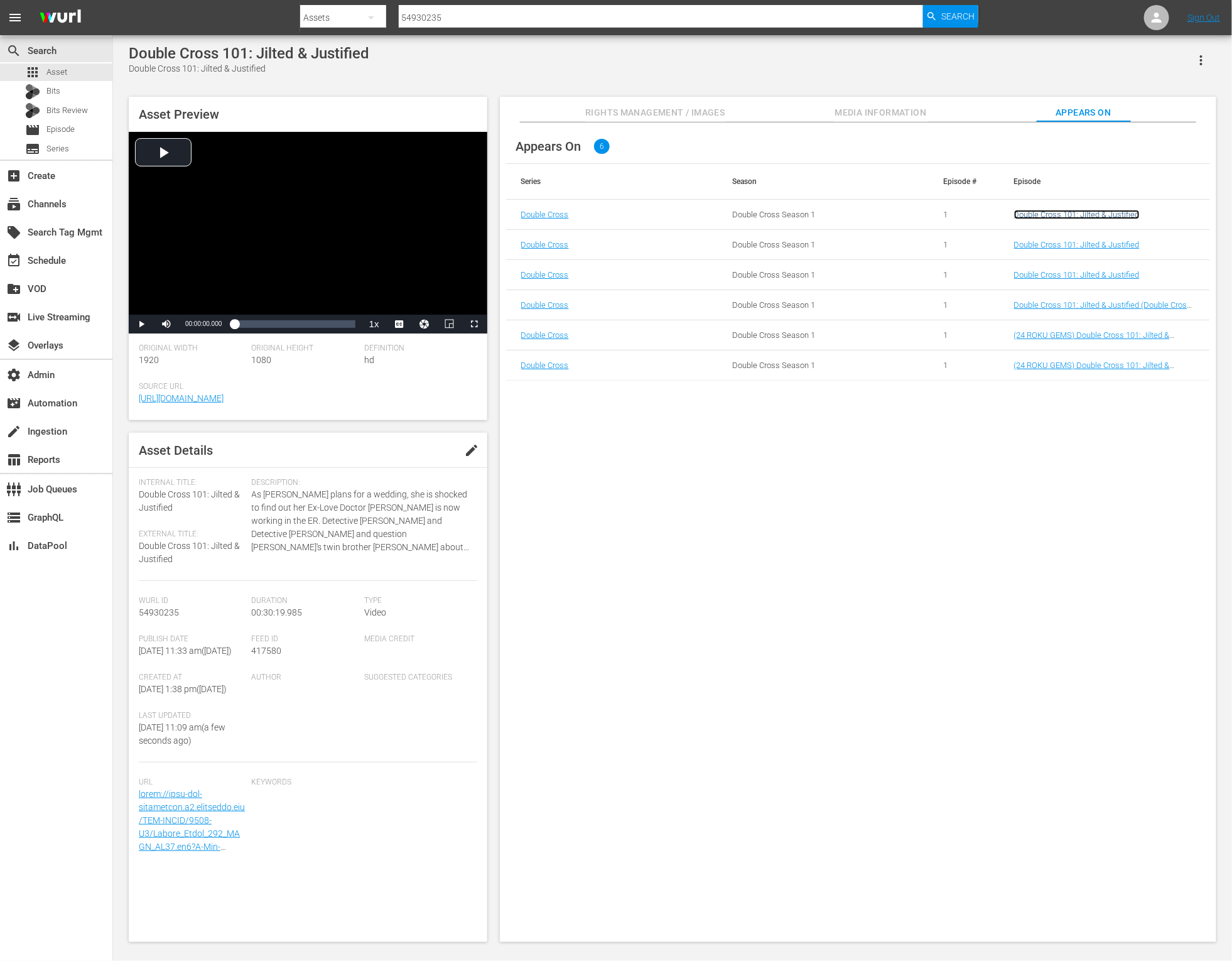
click at [1025, 214] on link "Double Cross 101: Jilted & Justified" at bounding box center [1077, 214] width 126 height 9
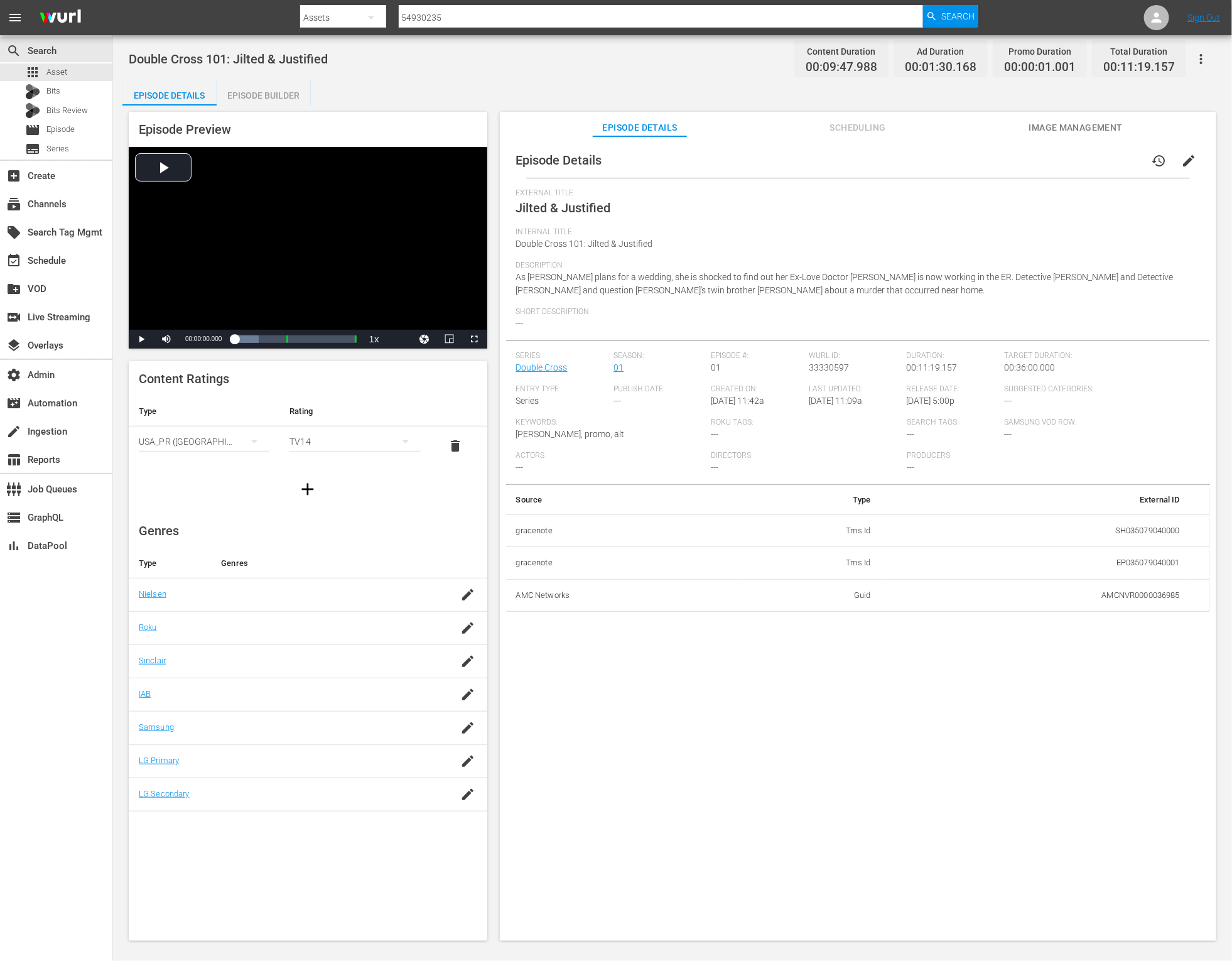
click at [823, 372] on span "33330597" at bounding box center [828, 367] width 40 height 10
copy span "33330597"
click at [73, 115] on span "Bits Review" at bounding box center [67, 111] width 42 height 13
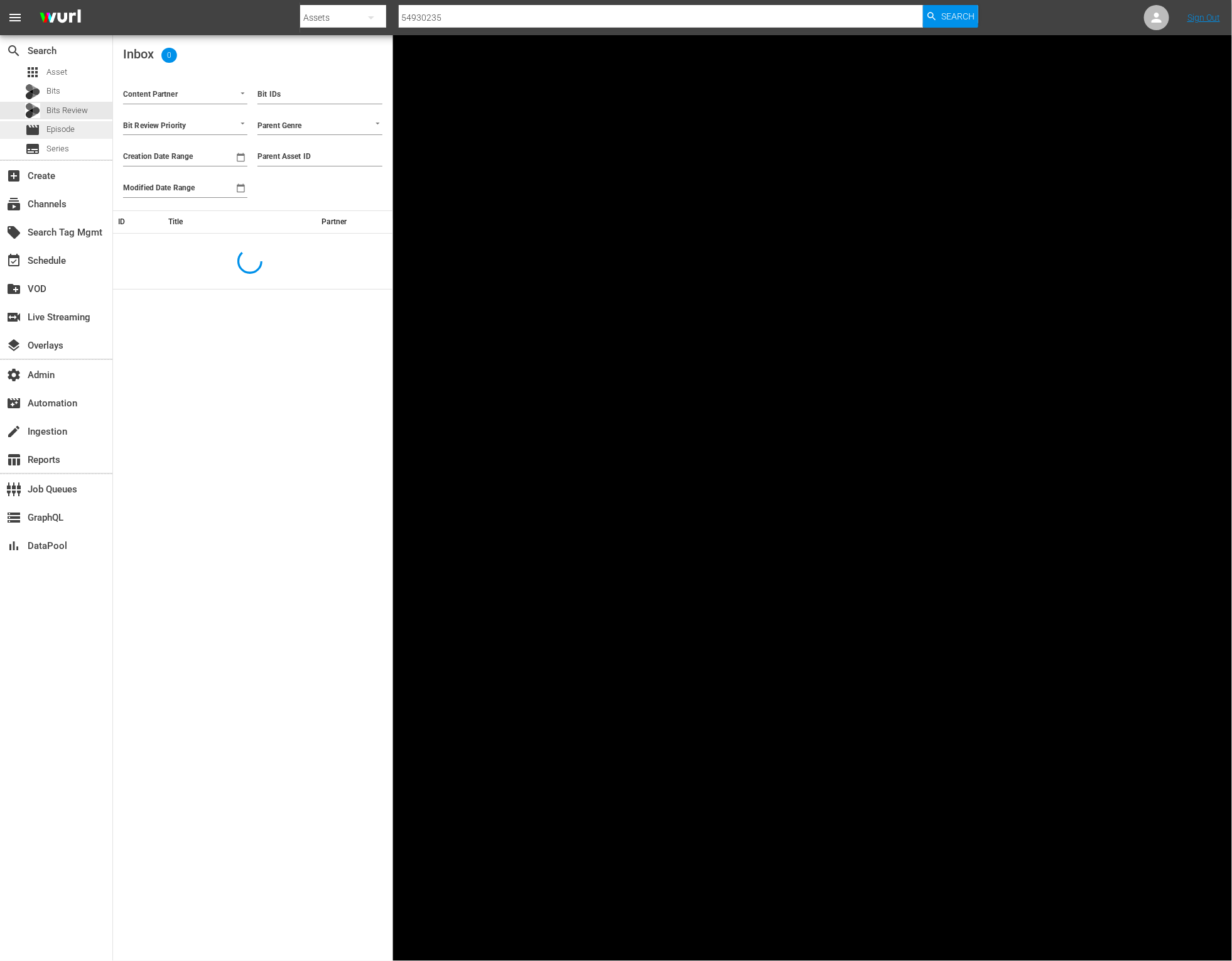
click at [68, 133] on span "Episode" at bounding box center [60, 130] width 29 height 13
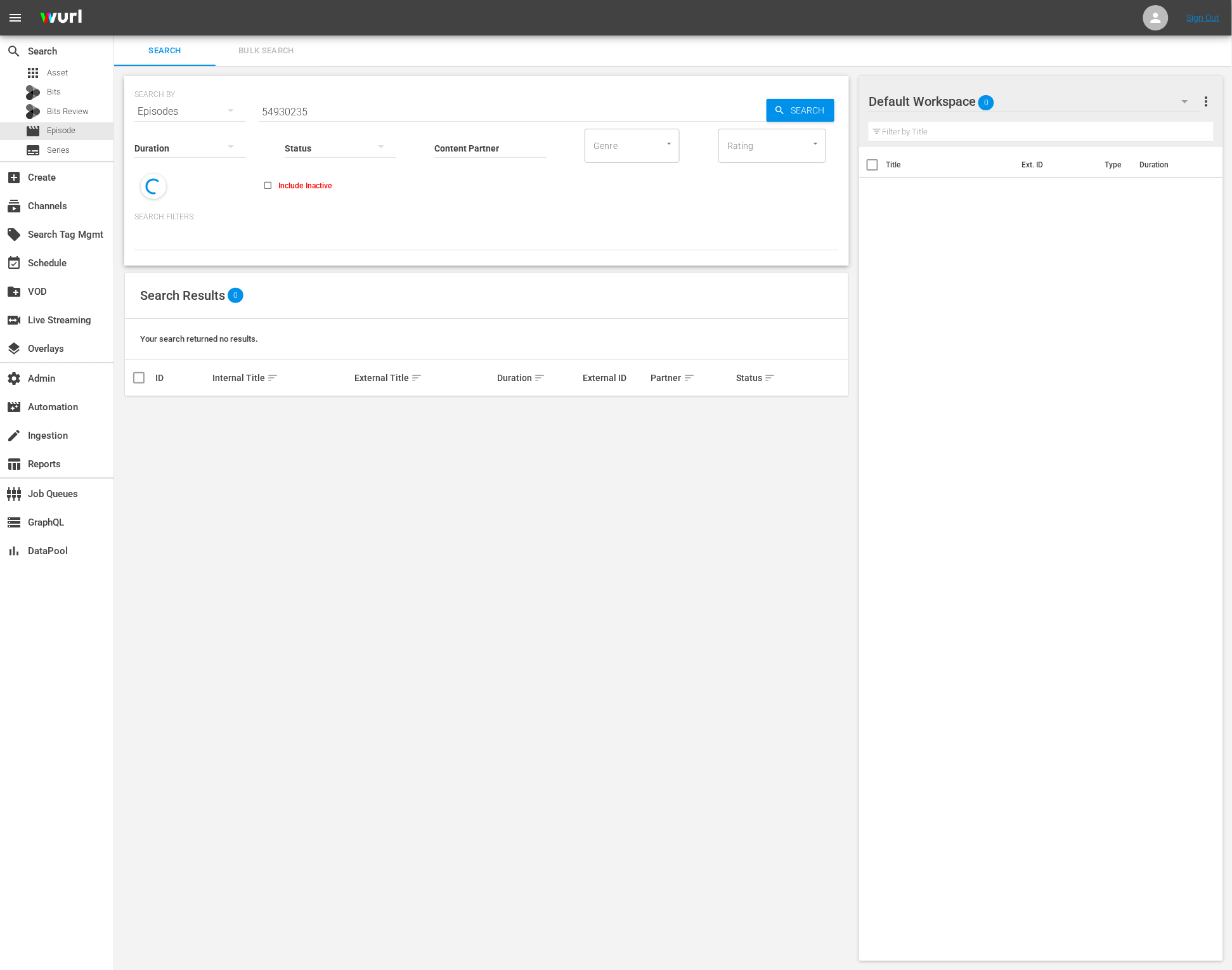
click at [345, 97] on input "54930235" at bounding box center [513, 111] width 508 height 31
click at [347, 98] on input "54930235" at bounding box center [513, 111] width 508 height 31
click at [347, 99] on input "54930235" at bounding box center [513, 111] width 508 height 31
paste input "33330597"
type input "33330597"
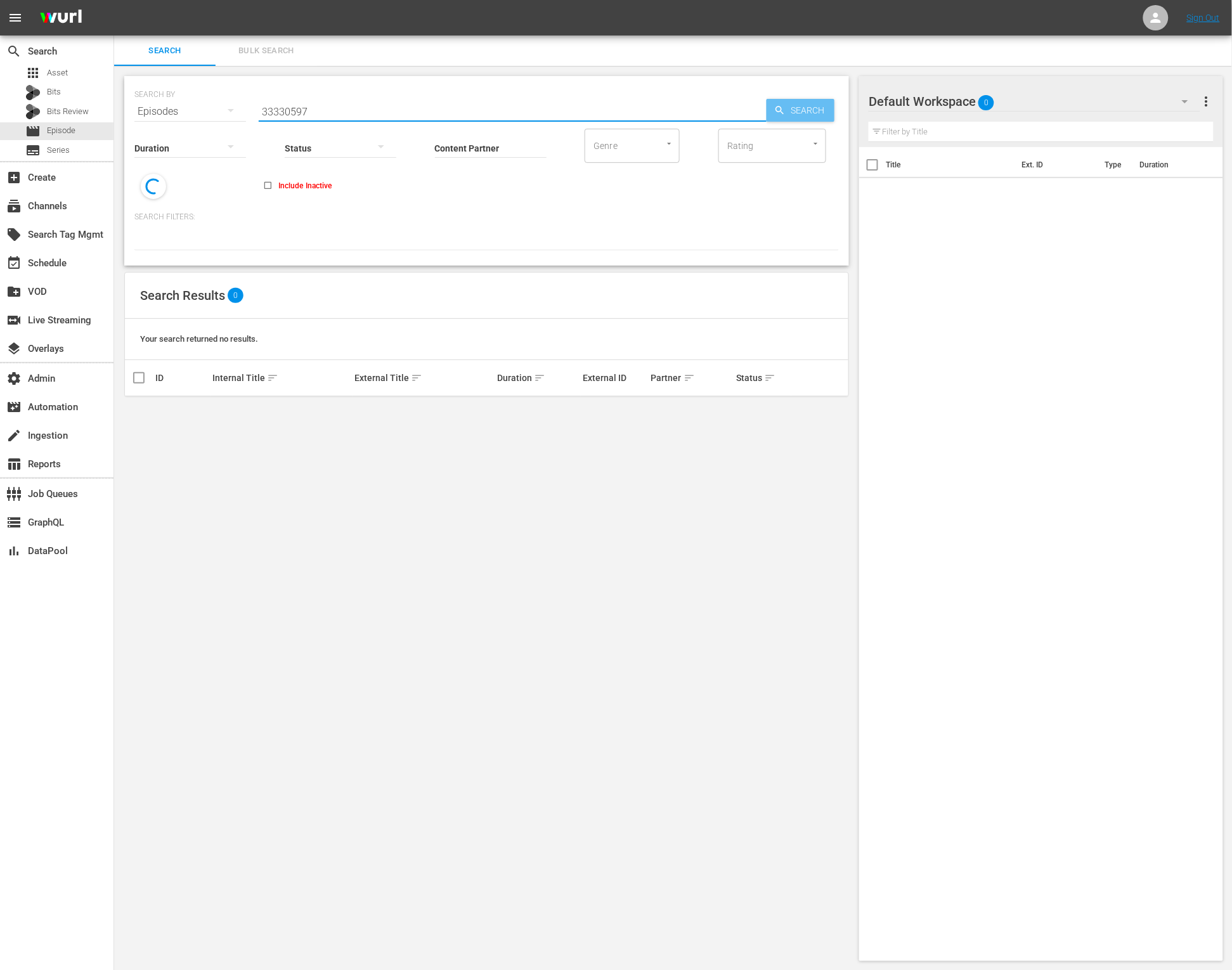
click at [776, 107] on icon "button" at bounding box center [780, 110] width 11 height 11
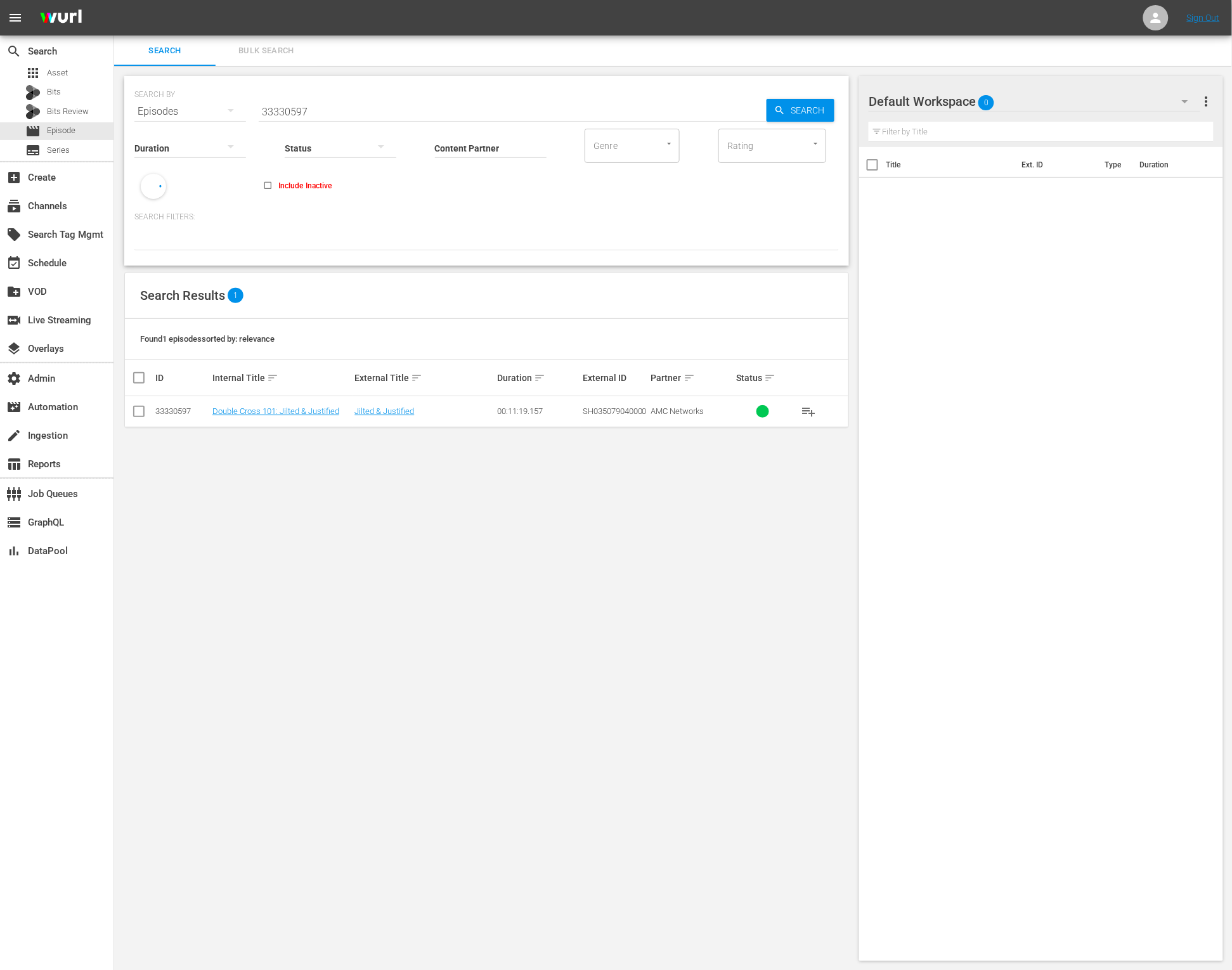
click at [142, 410] on input "checkbox" at bounding box center [138, 413] width 15 height 15
checkbox input "true"
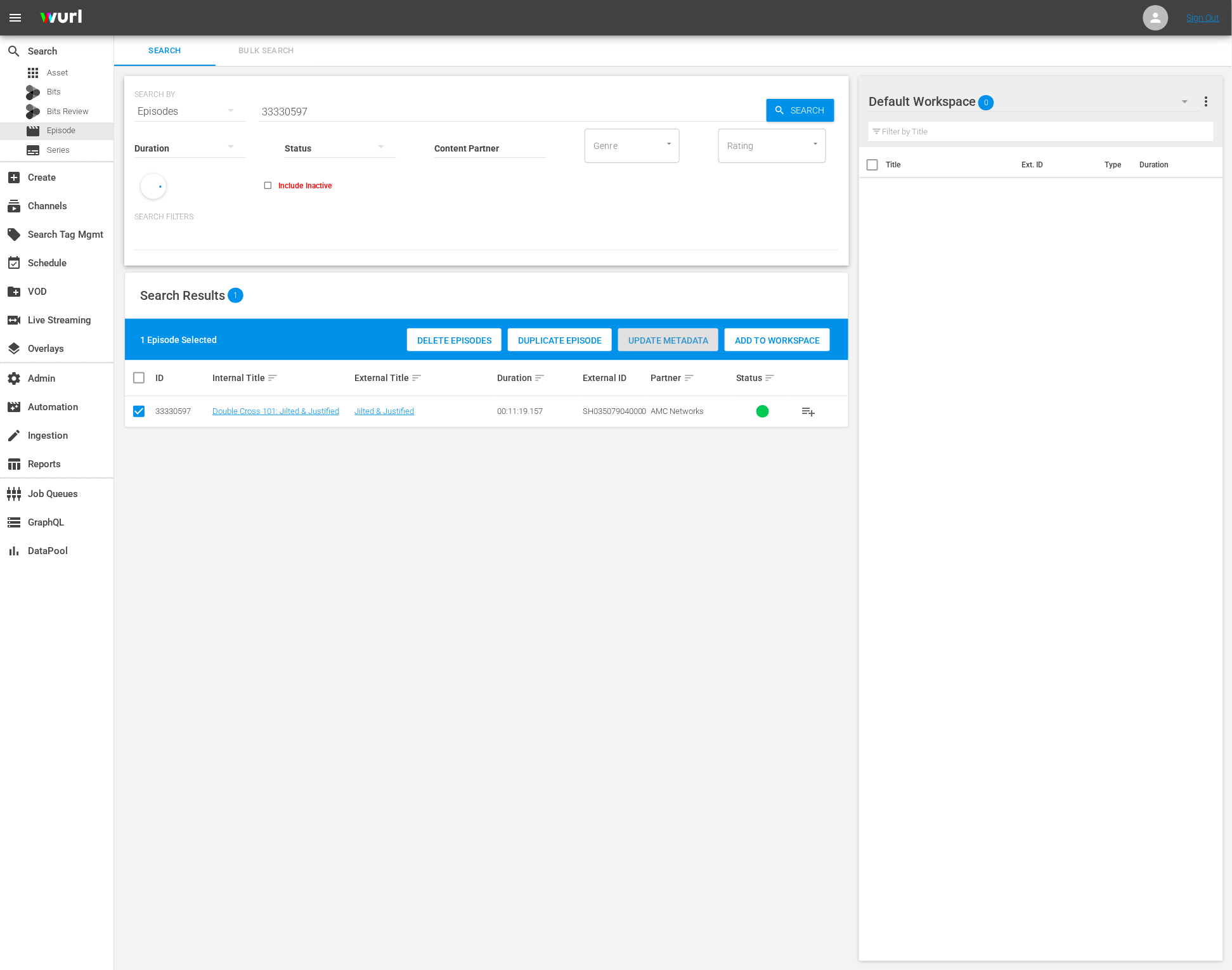
click at [657, 341] on span "Update Metadata" at bounding box center [668, 340] width 100 height 10
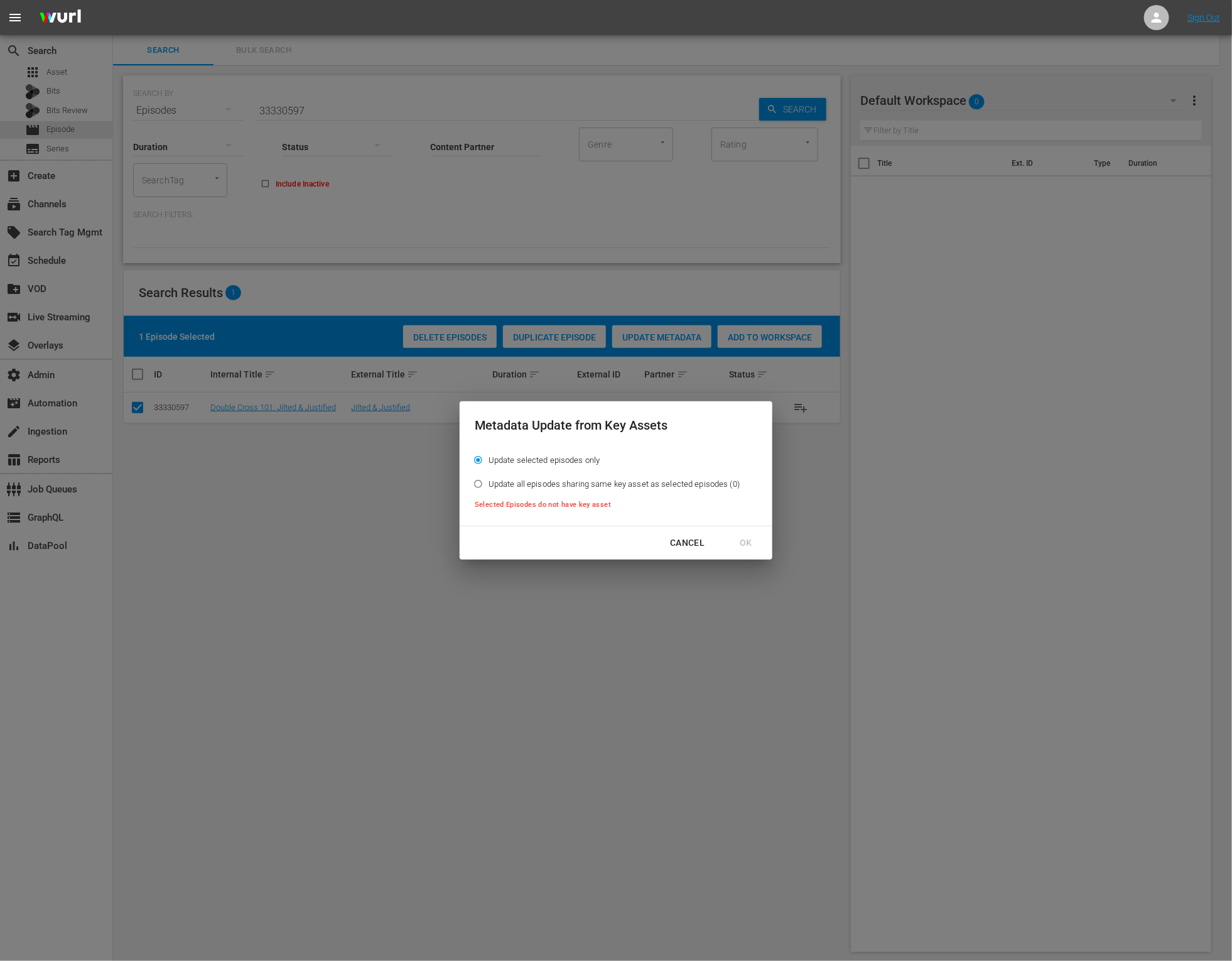
click at [589, 482] on span "Update all episodes sharing same key asset as selected episodes (0)" at bounding box center [613, 485] width 251 height 13
click at [488, 482] on input "Update all episodes sharing same key asset as selected episodes (0)" at bounding box center [478, 487] width 20 height 20
radio input "true"
click at [488, 457] on input "Update selected episodes only" at bounding box center [478, 462] width 20 height 20
radio input "true"
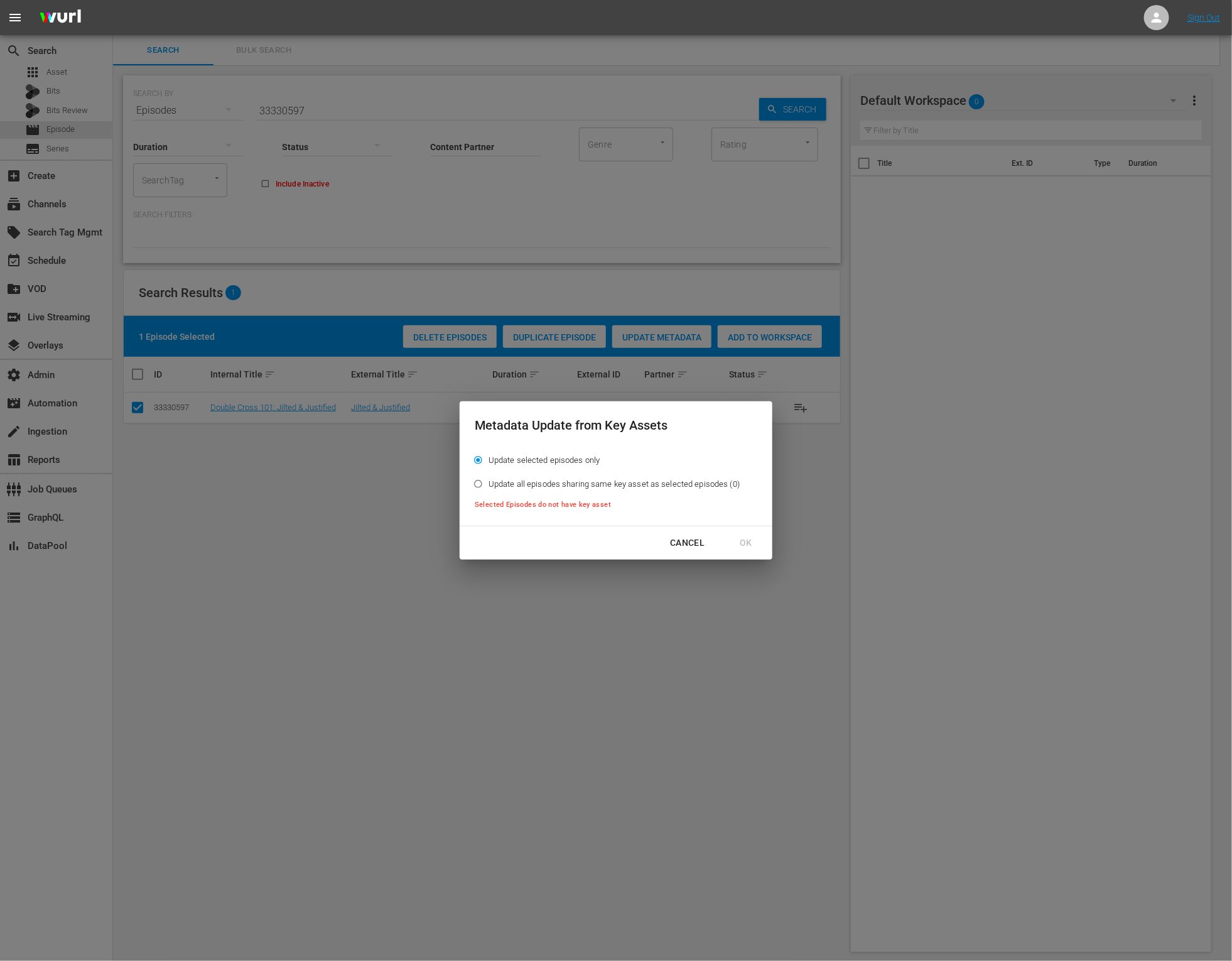
click at [747, 538] on div "Cancel OK" at bounding box center [616, 543] width 313 height 33
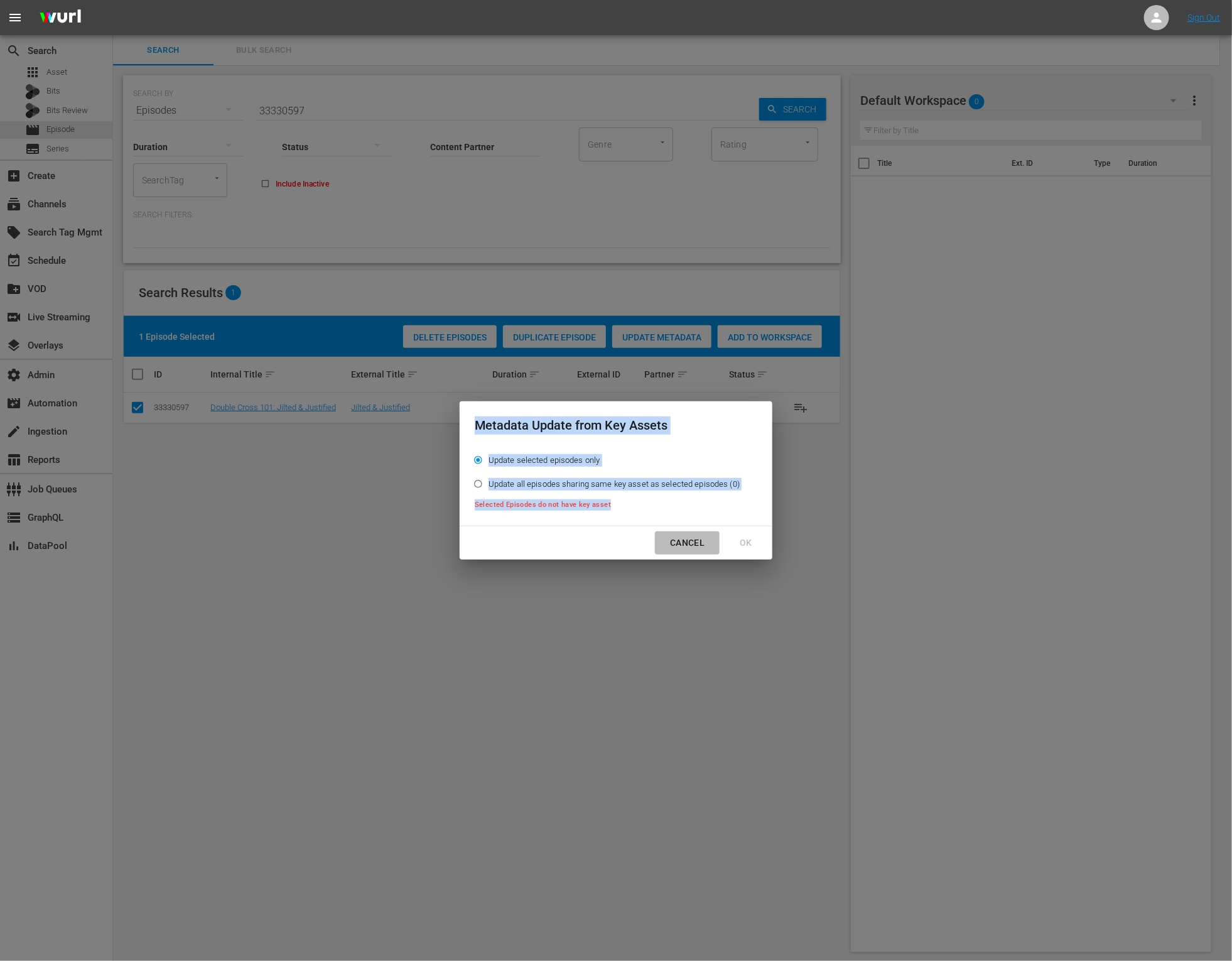
click at [687, 541] on div "Cancel" at bounding box center [686, 543] width 55 height 16
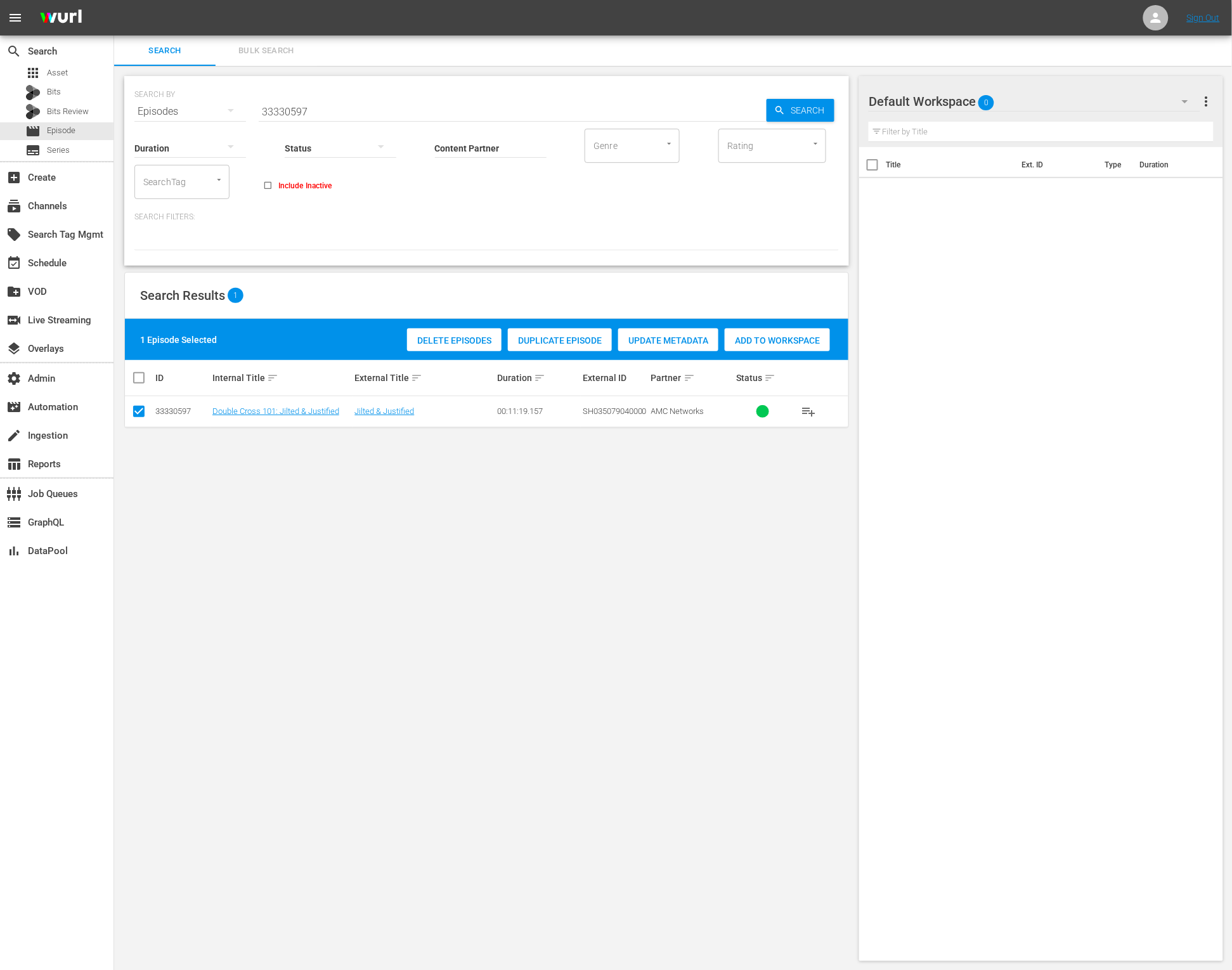
click at [436, 445] on div "SEARCH BY Search By Episodes Search ID, Title, Description, Keywords, or Catego…" at bounding box center [486, 518] width 745 height 905
click at [400, 409] on link "Jilted & Justified" at bounding box center [384, 411] width 60 height 9
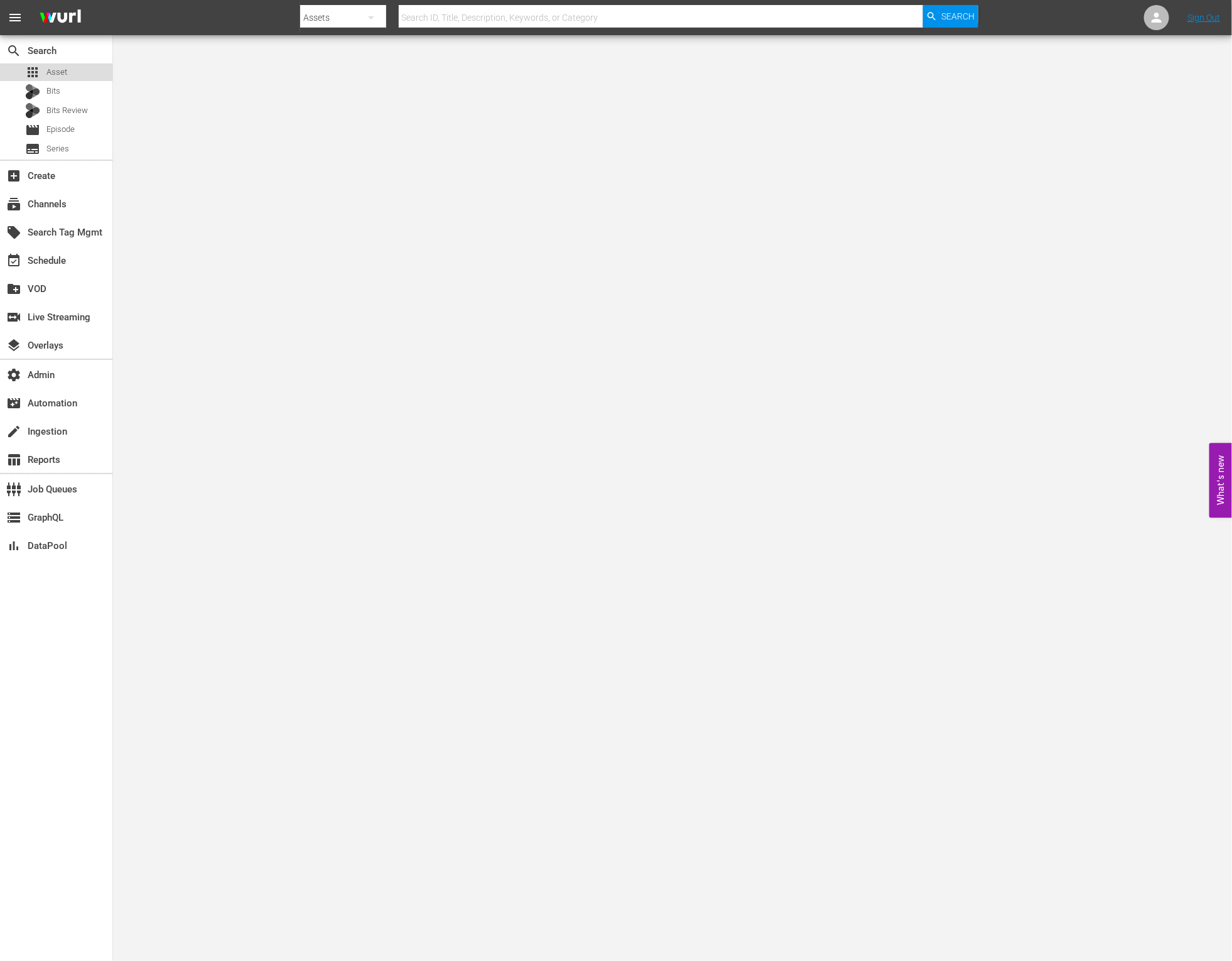
click at [57, 70] on span "Asset" at bounding box center [57, 72] width 20 height 13
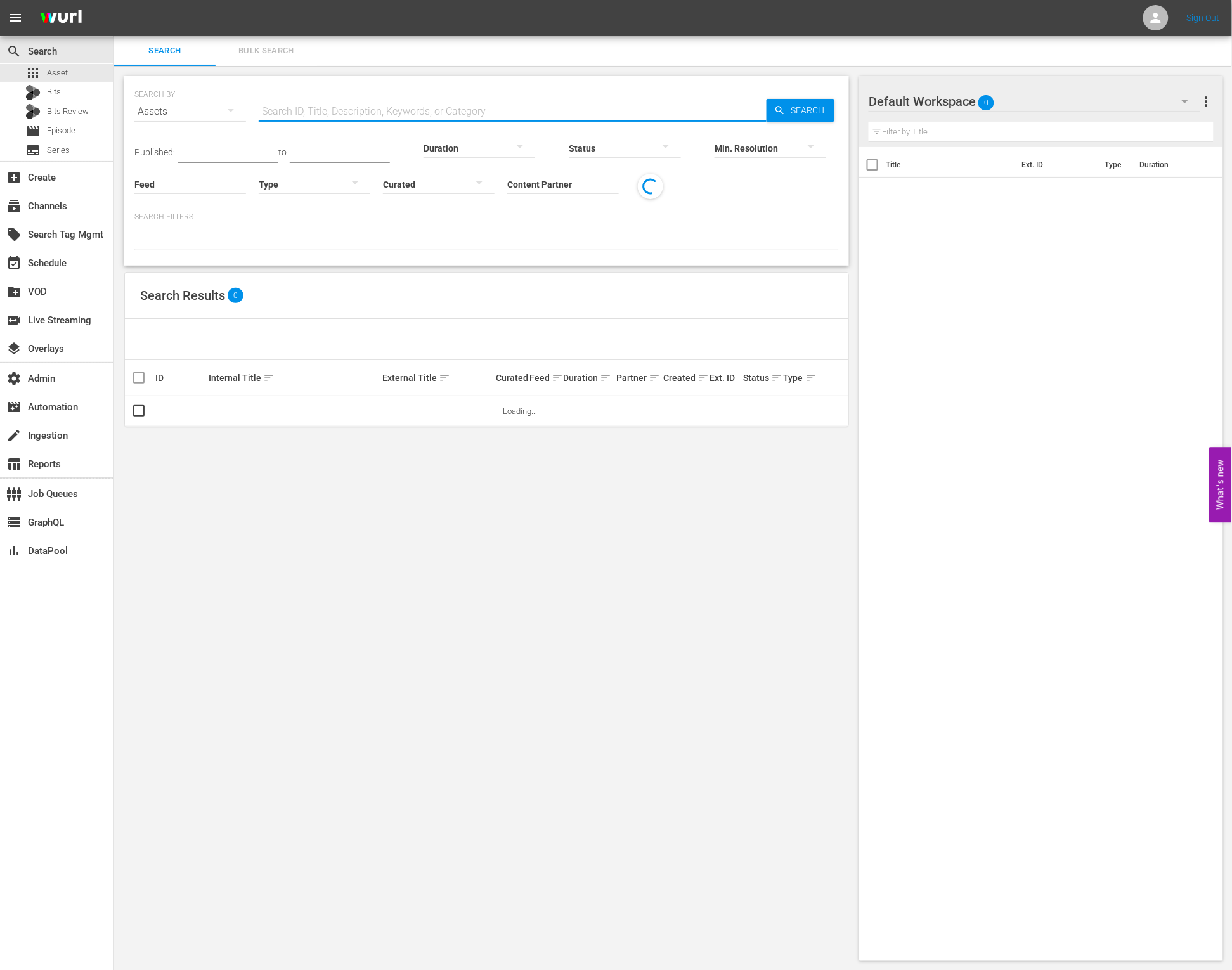
click at [394, 113] on input "text" at bounding box center [513, 111] width 508 height 31
paste input "AMCNVR0000036985"
type input "AMCNVR0000036985"
click at [804, 103] on span "Search" at bounding box center [810, 110] width 49 height 22
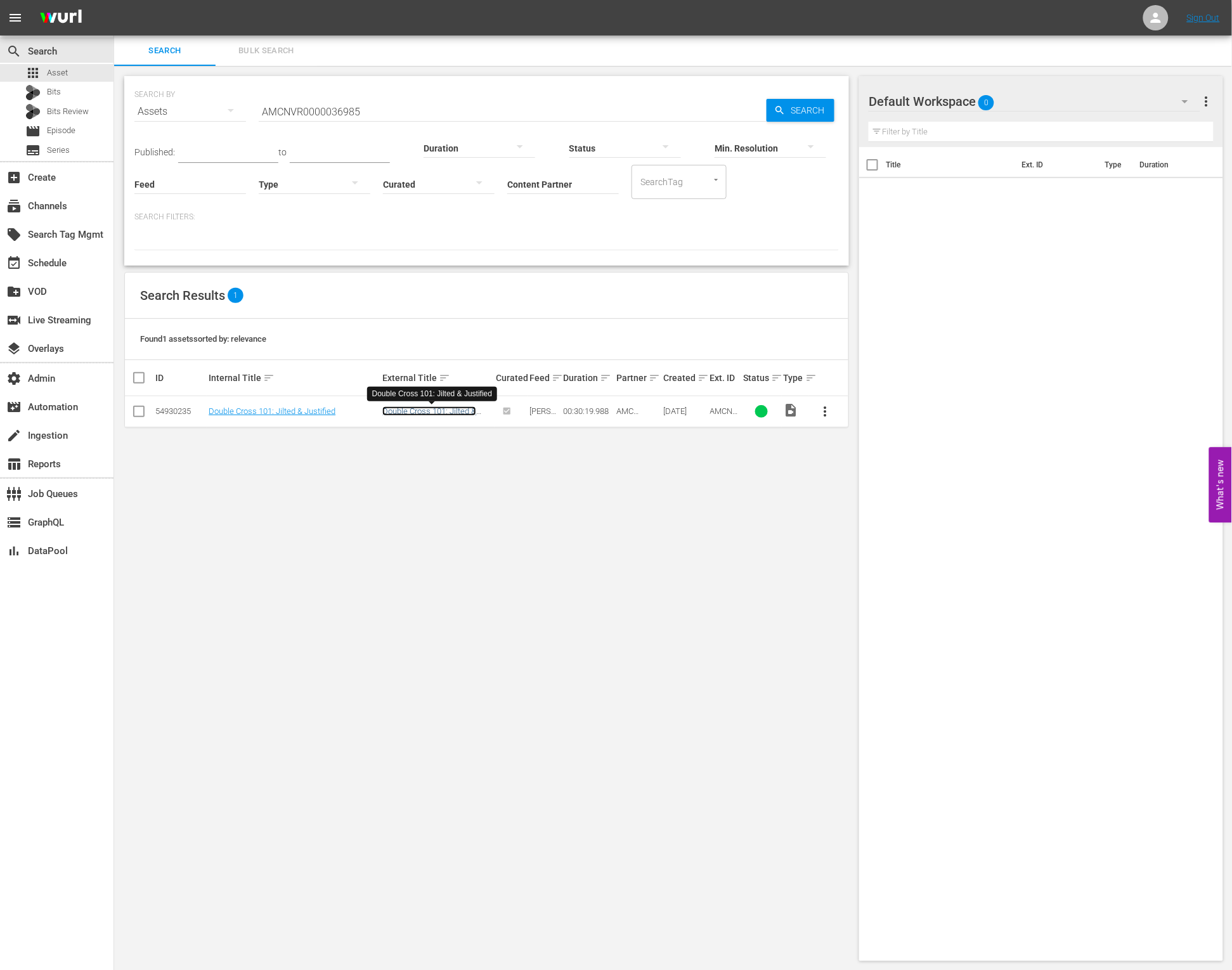
click at [439, 416] on link "Double Cross 101: Jilted & Justified" at bounding box center [429, 415] width 94 height 19
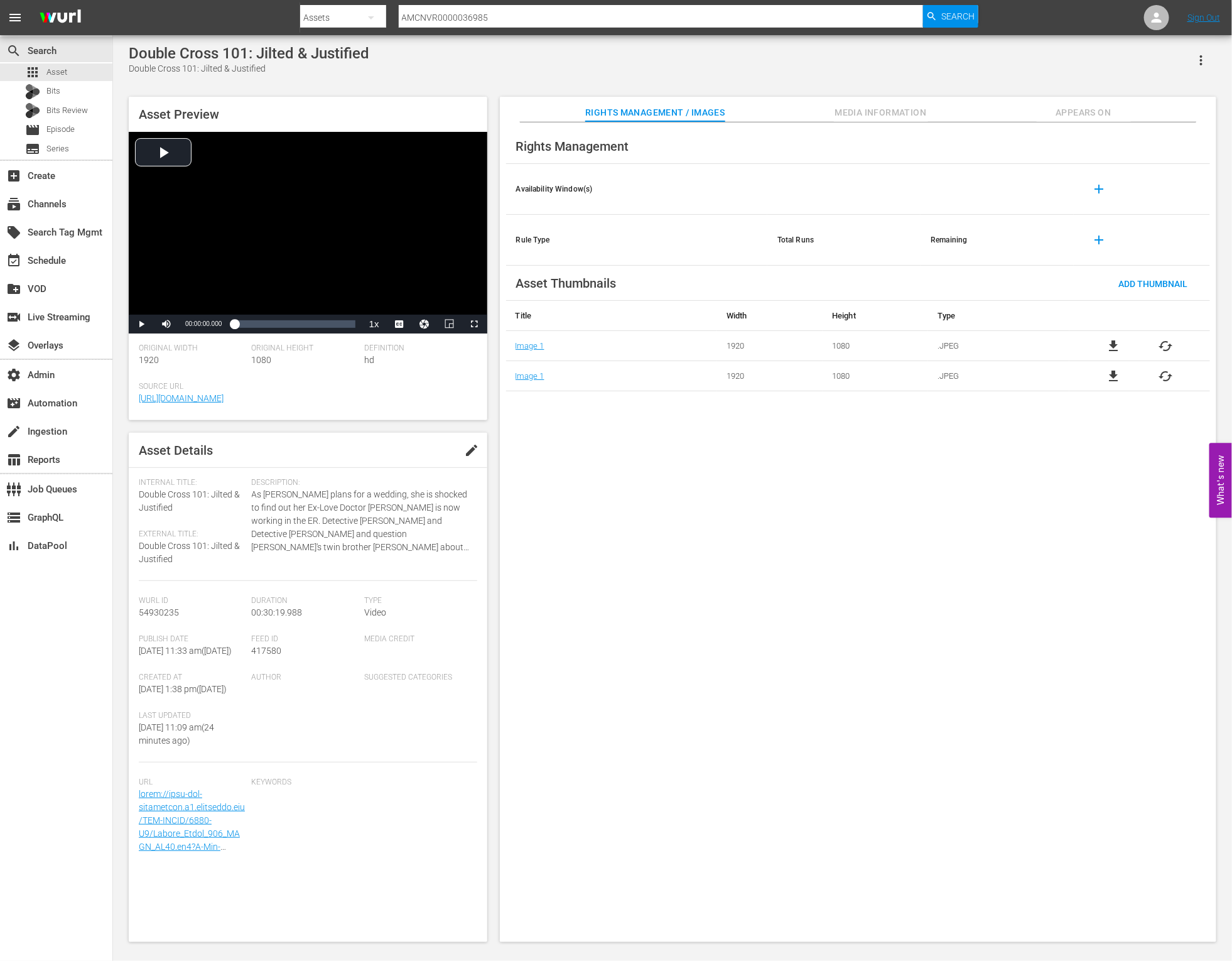
click at [864, 117] on span "Media Information" at bounding box center [881, 112] width 94 height 16
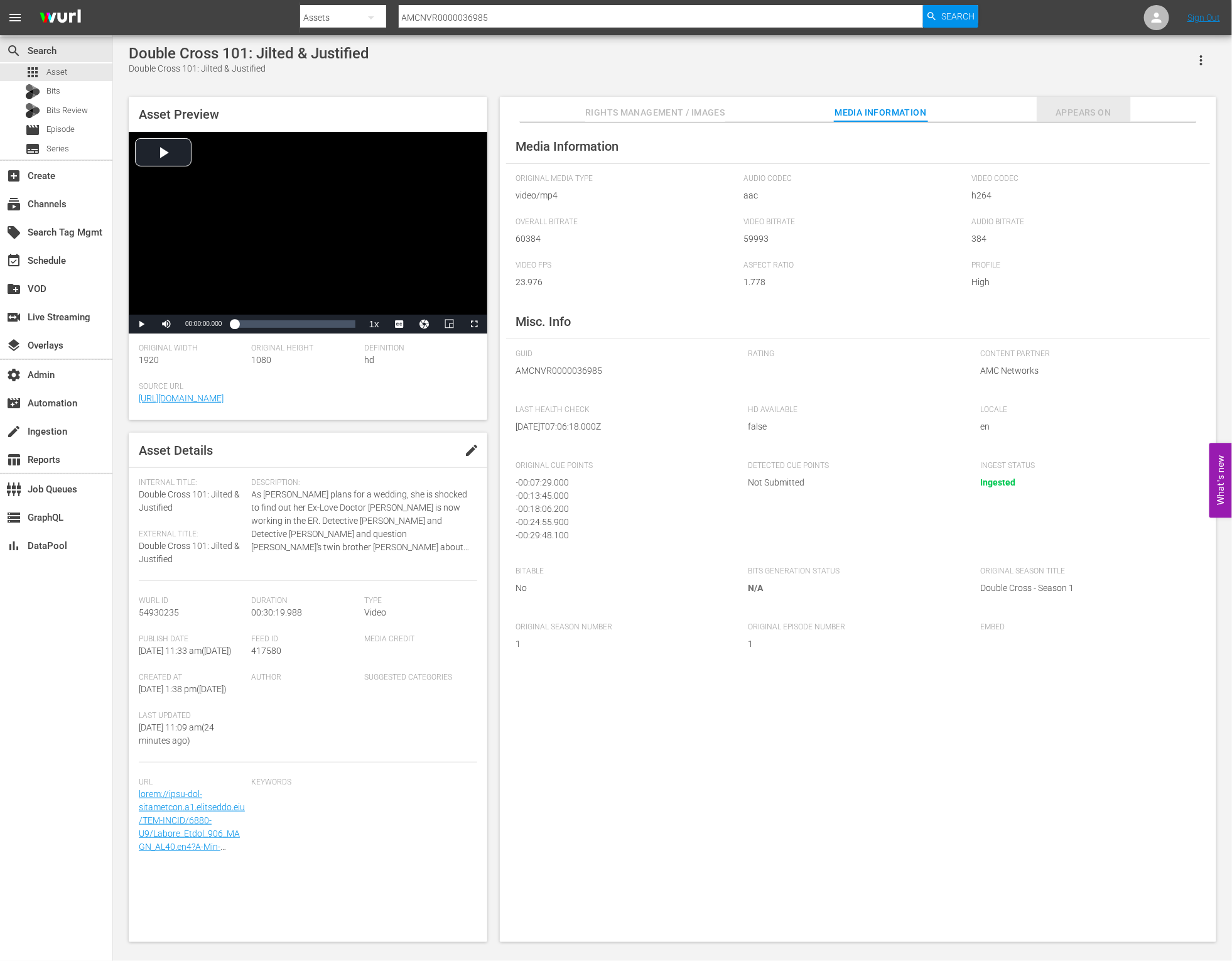
click at [1066, 116] on span "Appears On" at bounding box center [1084, 112] width 94 height 16
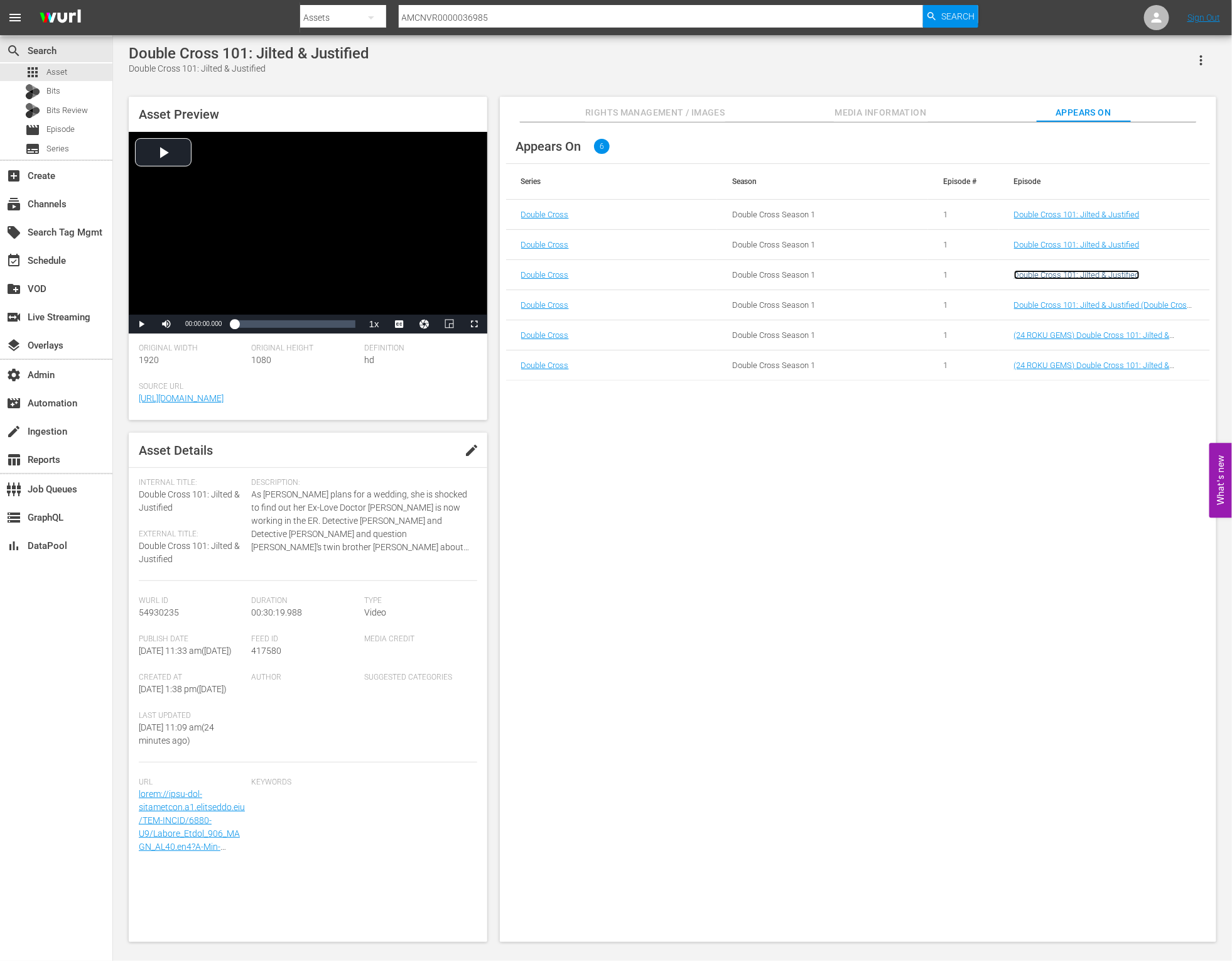
click at [1075, 273] on link "Double Cross 101: Jilted & Justified" at bounding box center [1077, 274] width 126 height 9
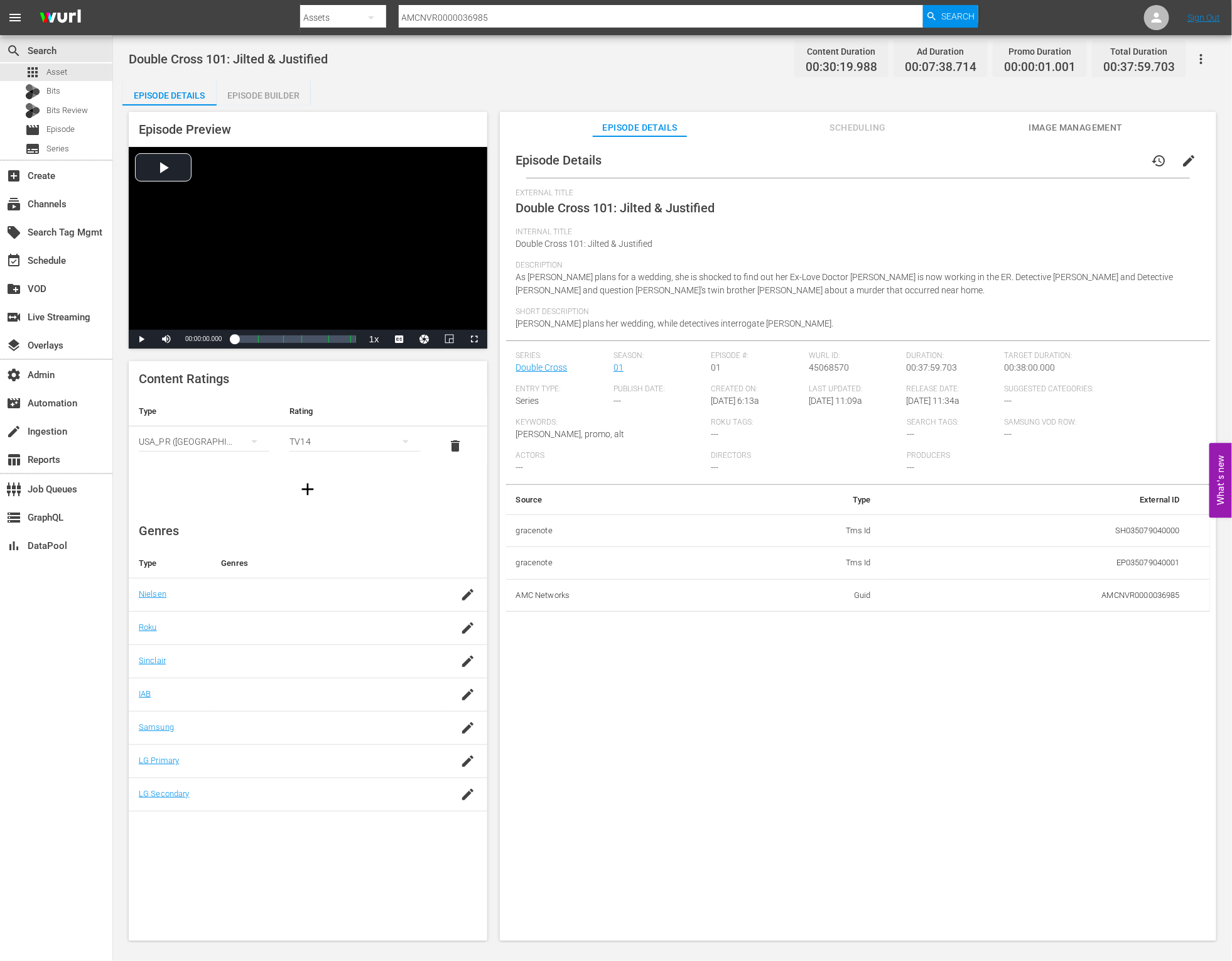
click at [834, 368] on span "45068570" at bounding box center [828, 367] width 40 height 10
click at [834, 364] on span "45068570" at bounding box center [828, 367] width 40 height 10
copy span "45068570"
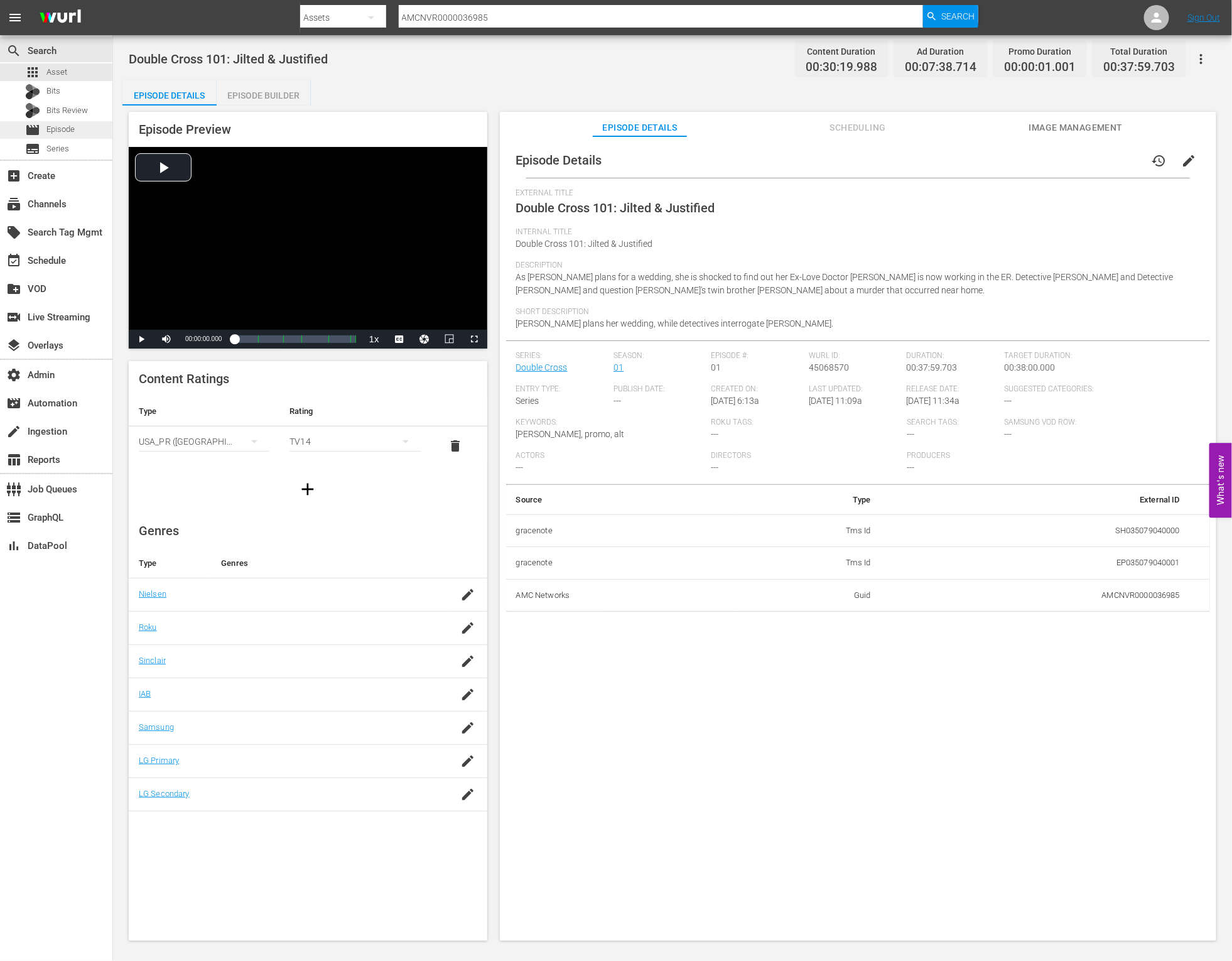
click at [84, 124] on div "movie Episode" at bounding box center [56, 130] width 112 height 18
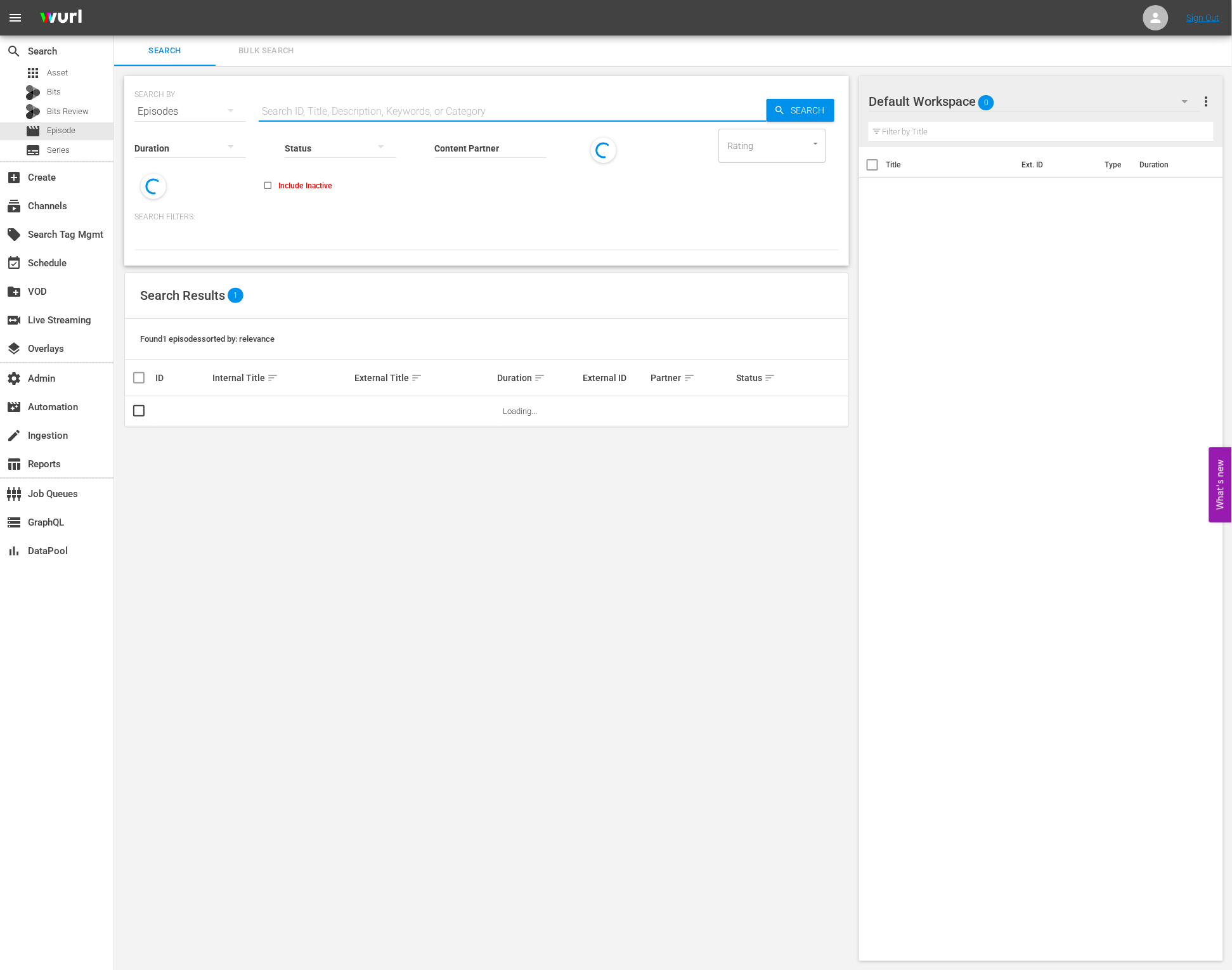
click at [312, 109] on input "text" at bounding box center [513, 111] width 508 height 31
paste input "45068570"
type input "45068570"
click at [789, 108] on span "Search" at bounding box center [810, 110] width 49 height 22
click at [145, 413] on input "checkbox" at bounding box center [138, 413] width 15 height 15
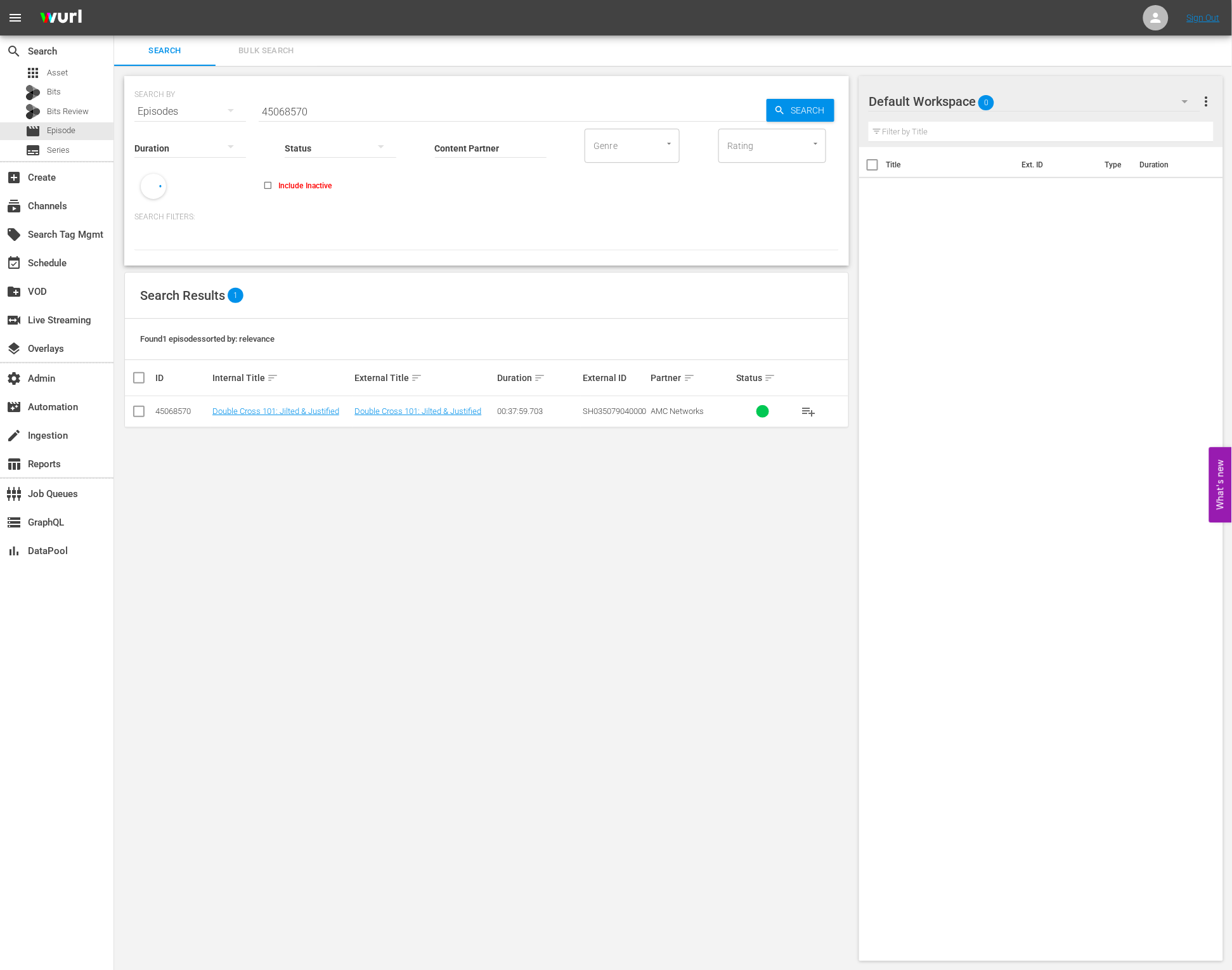
checkbox input "true"
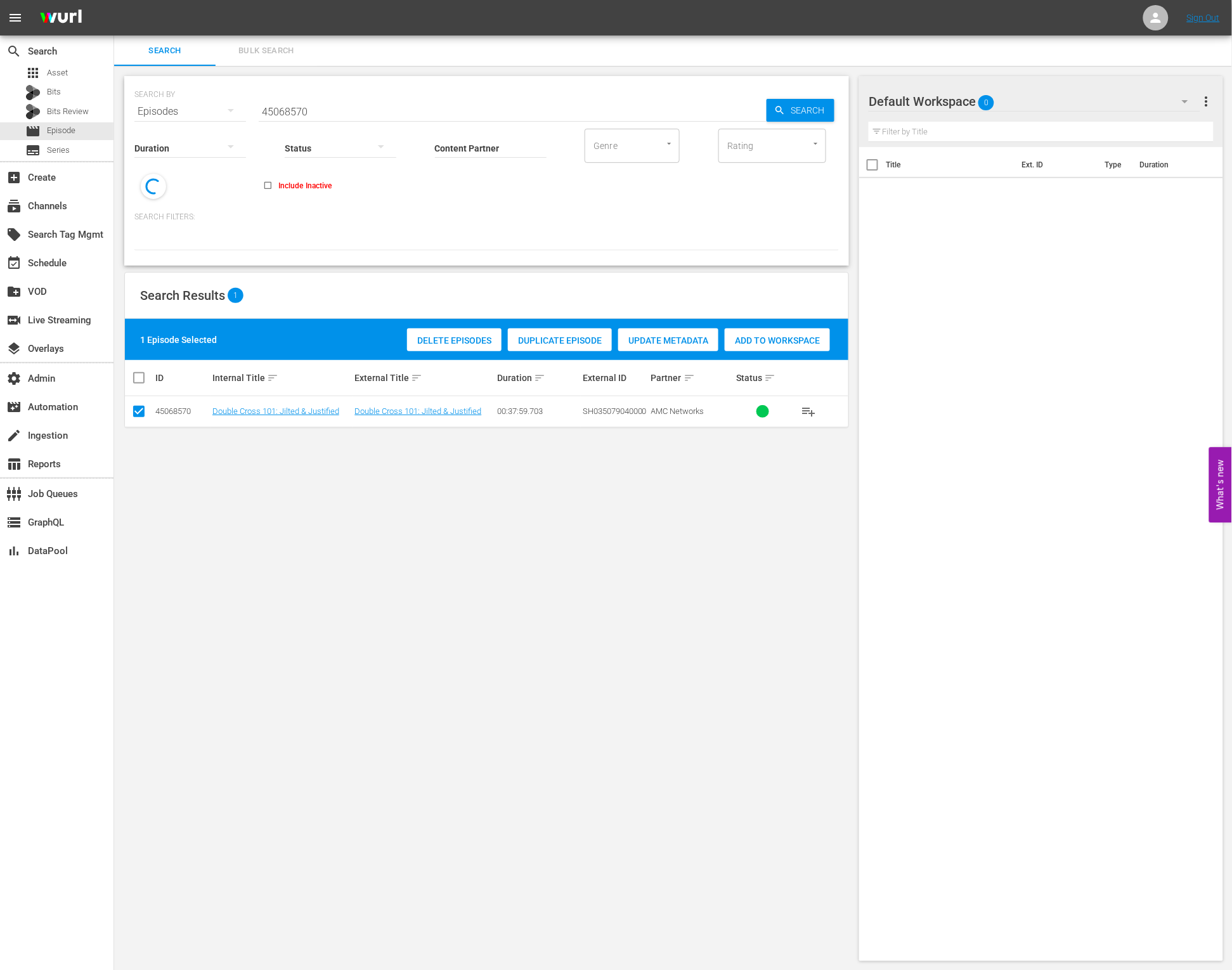
click at [673, 342] on span "Update Metadata" at bounding box center [668, 340] width 100 height 10
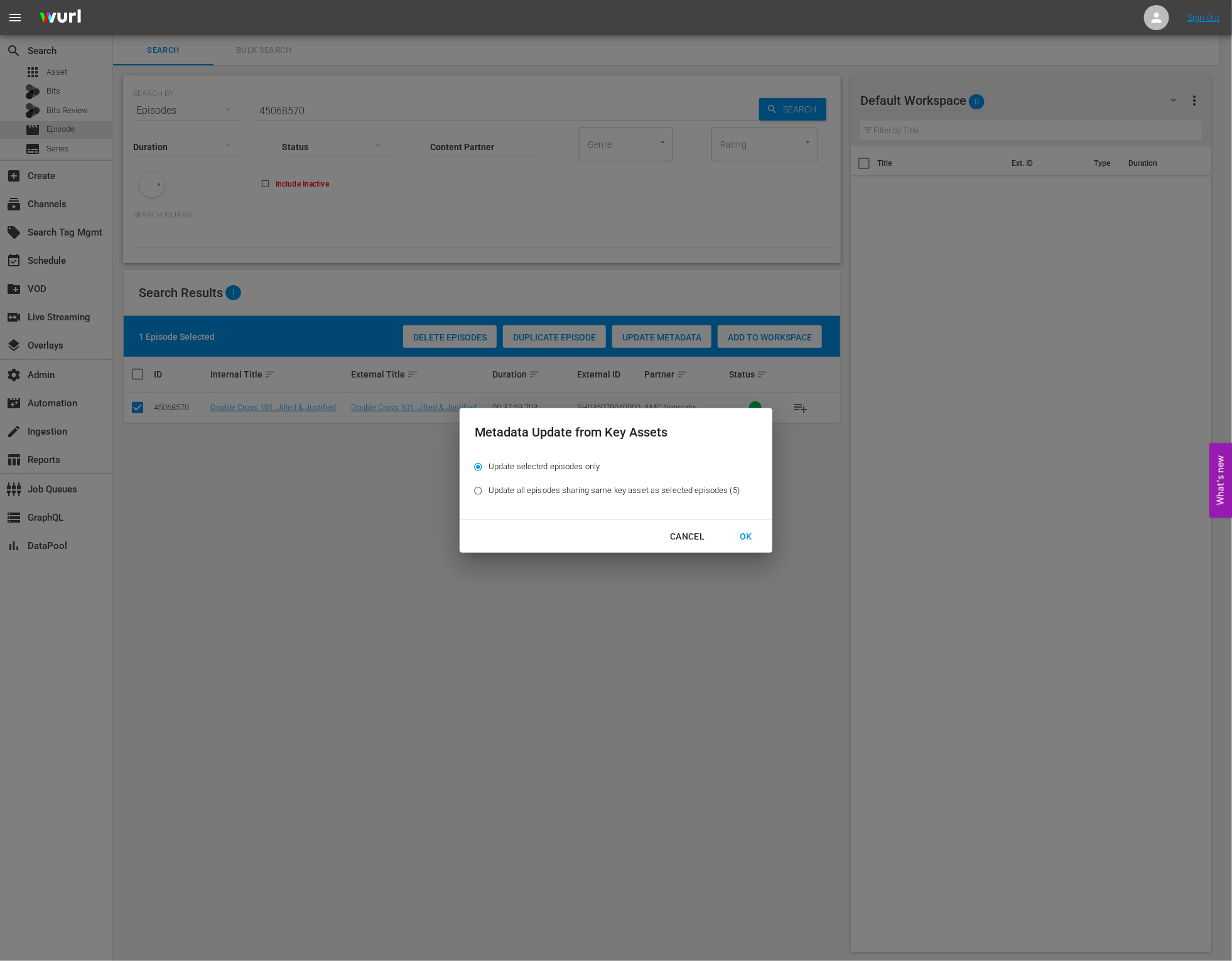
click at [692, 487] on span "Update all episodes sharing same key asset as selected episodes (5)" at bounding box center [613, 491] width 251 height 13
click at [488, 487] on input "Update all episodes sharing same key asset as selected episodes (5)" at bounding box center [478, 493] width 20 height 20
radio input "true"
click at [748, 541] on div "OK" at bounding box center [746, 537] width 32 height 16
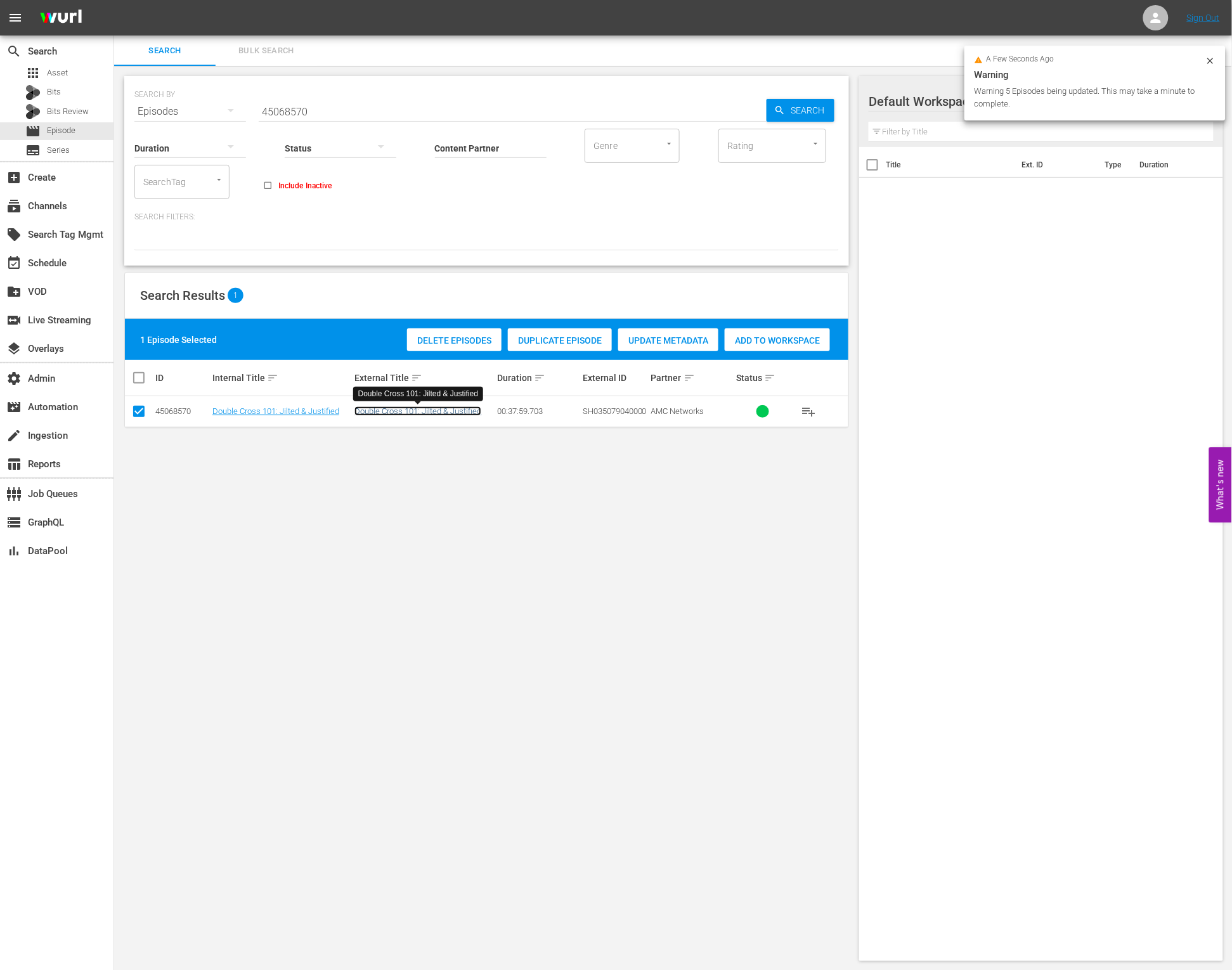
click at [447, 415] on link "Double Cross 101: Jilted & Justified" at bounding box center [418, 411] width 127 height 9
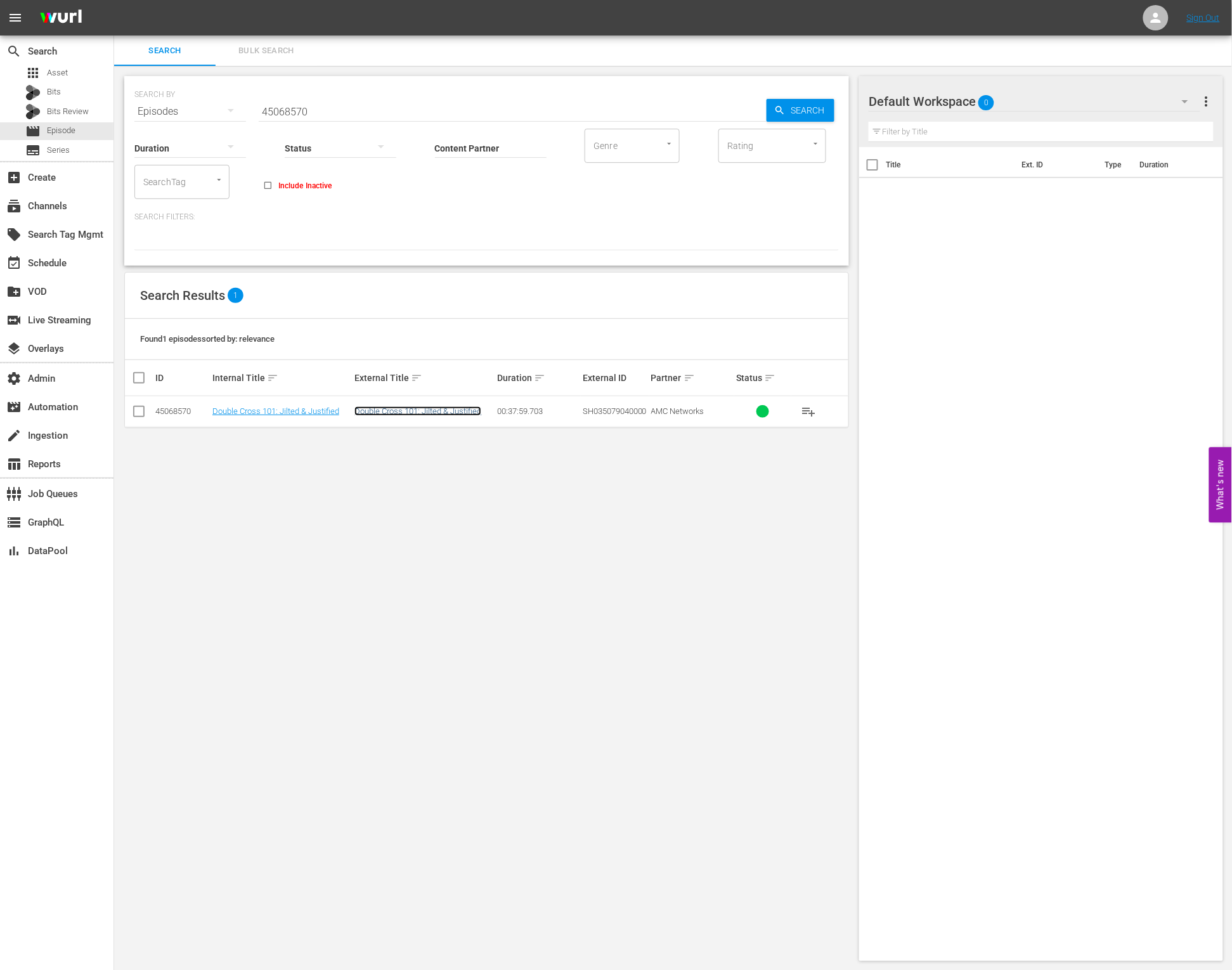
click at [400, 406] on link "Double Cross 101: Jilted & Justified" at bounding box center [418, 411] width 127 height 9
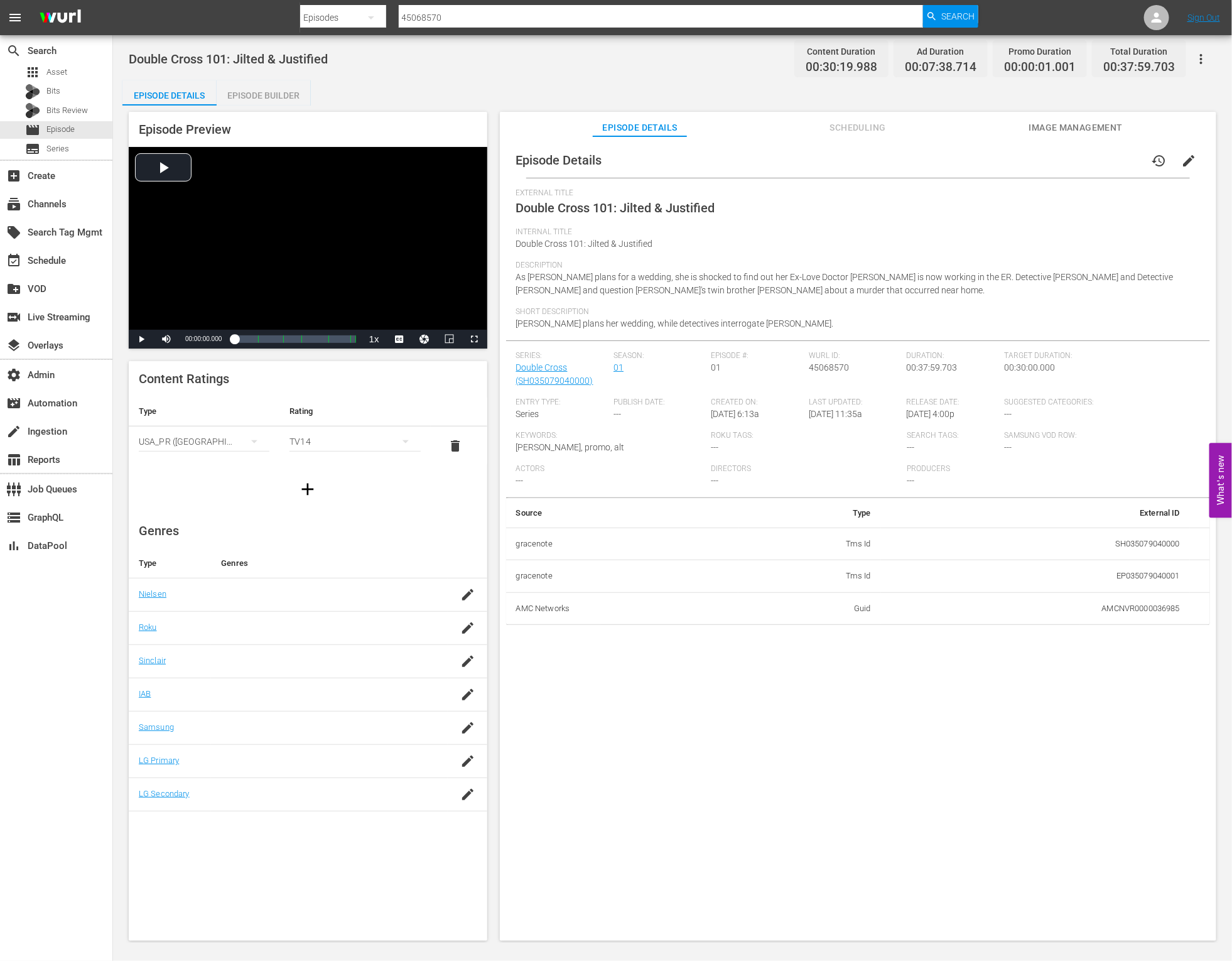
click at [283, 89] on div "Episode Builder" at bounding box center [264, 95] width 94 height 31
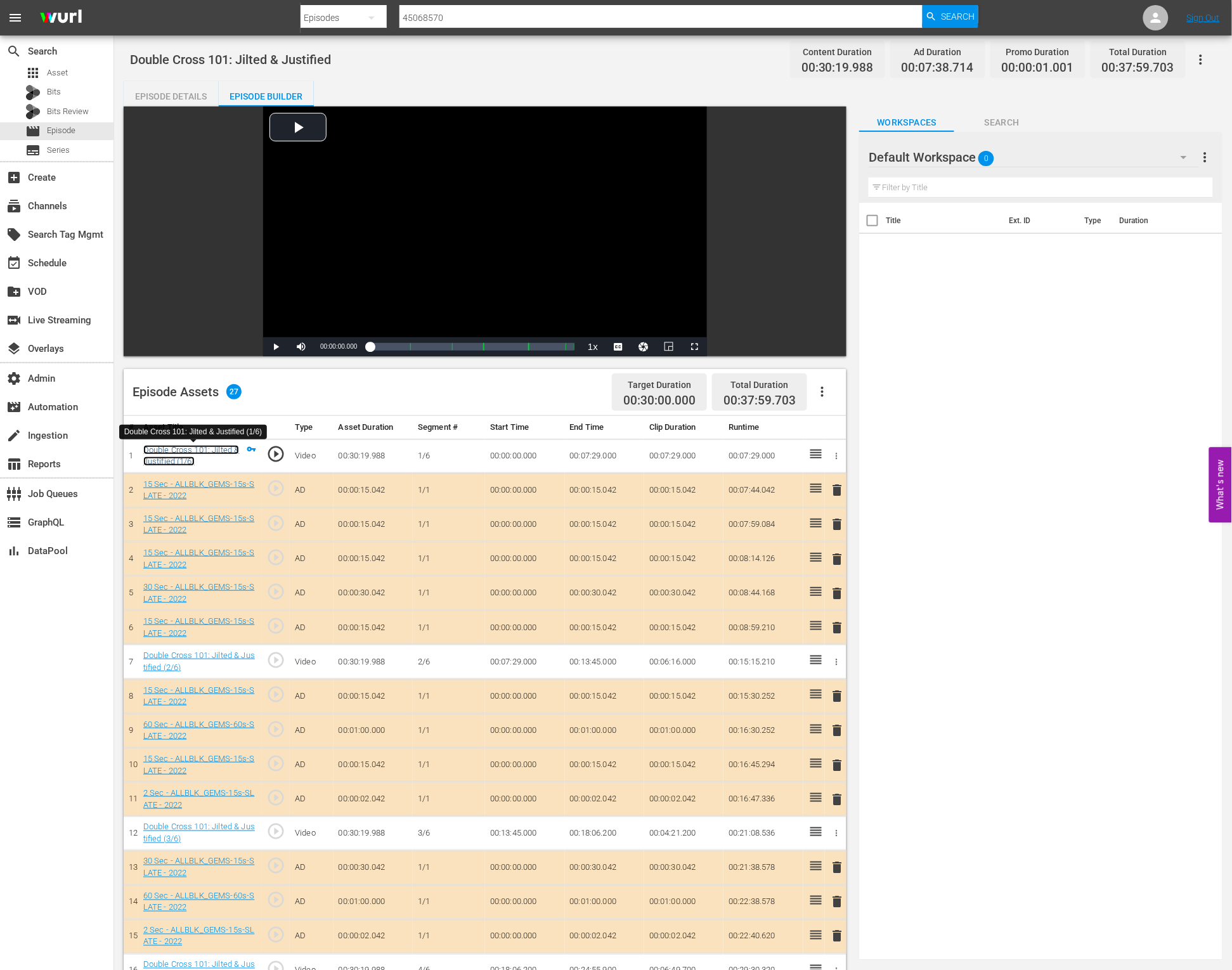
click at [222, 448] on link "Double Cross 101: Jilted & Justified (1/6)" at bounding box center [191, 456] width 96 height 22
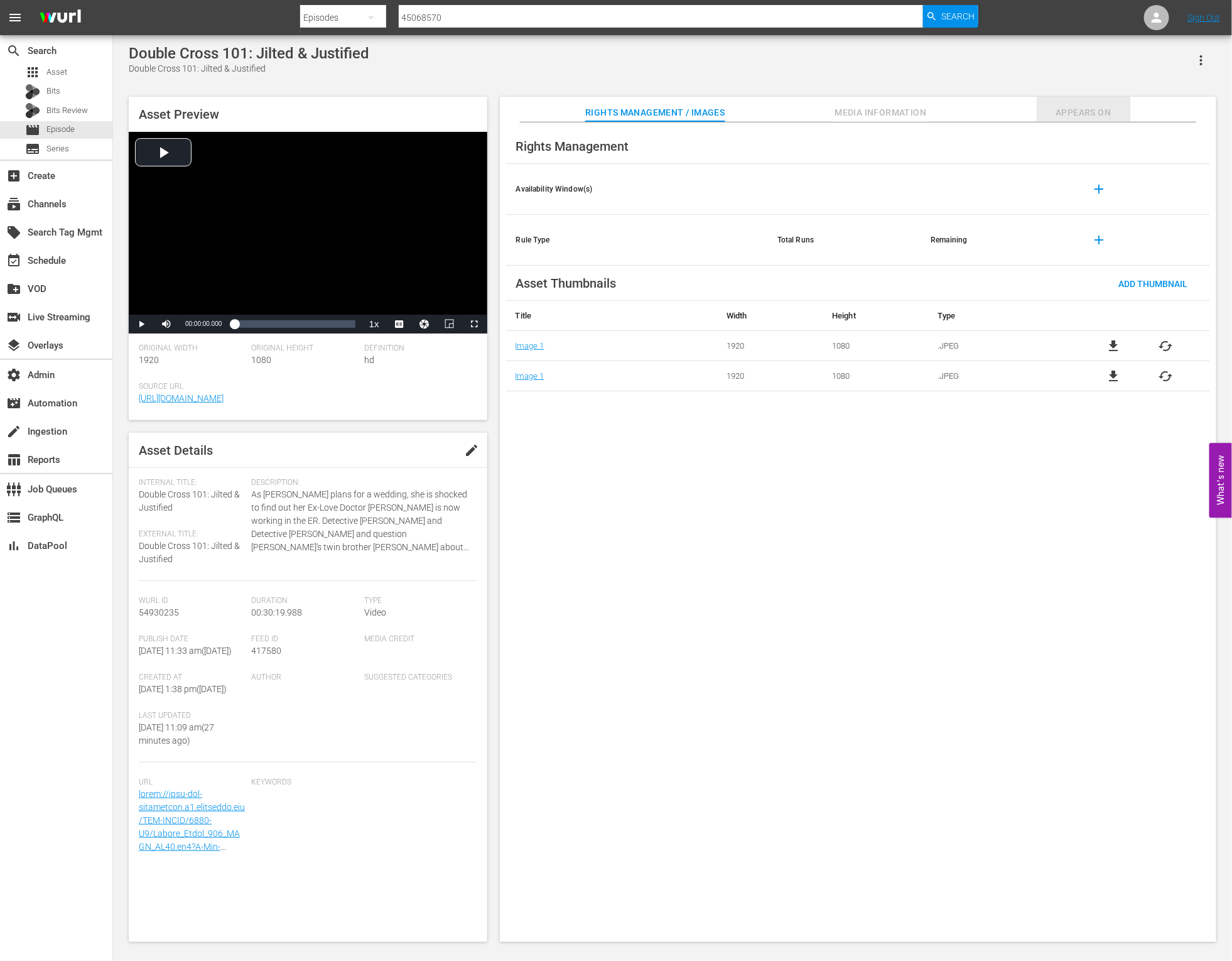
click at [1073, 113] on span "Appears On" at bounding box center [1084, 112] width 94 height 16
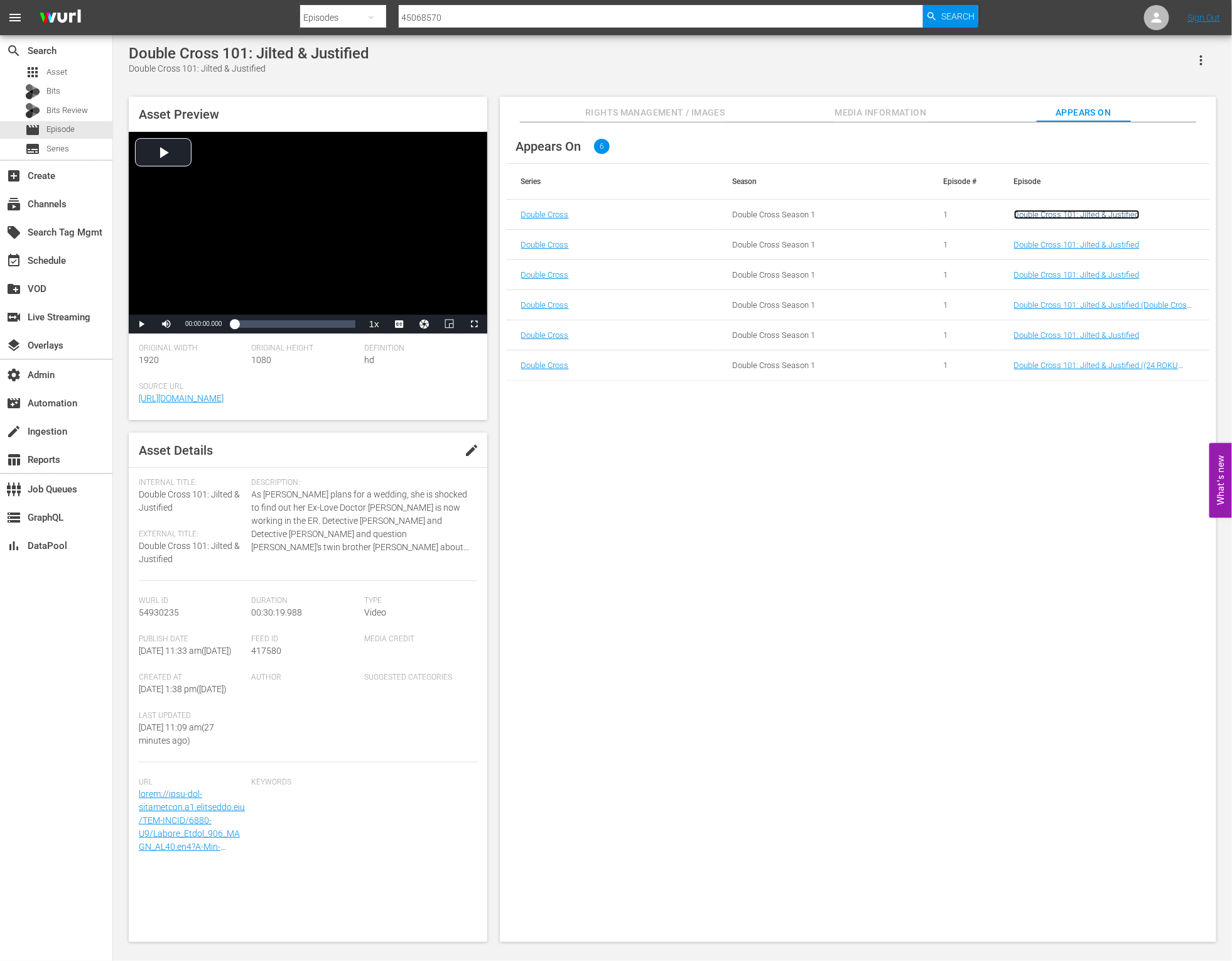
click at [1064, 215] on link "Double Cross 101: Jilted & Justified" at bounding box center [1077, 214] width 126 height 9
